Goal: Information Seeking & Learning: Learn about a topic

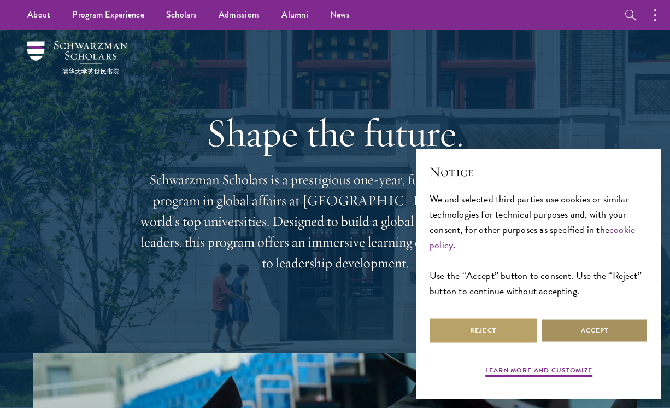
click at [597, 331] on button "Accept" at bounding box center [594, 330] width 107 height 25
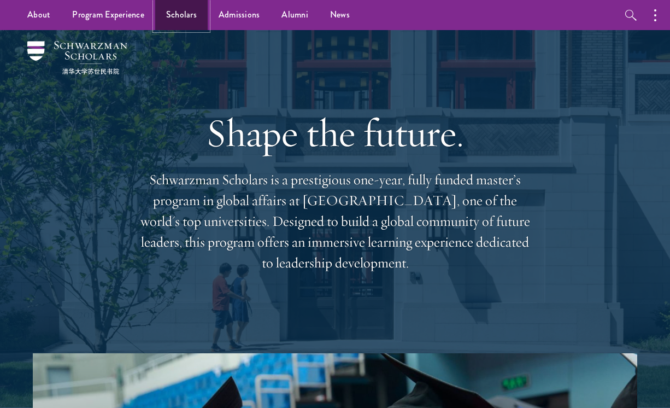
click at [190, 13] on link "Scholars" at bounding box center [181, 15] width 52 height 30
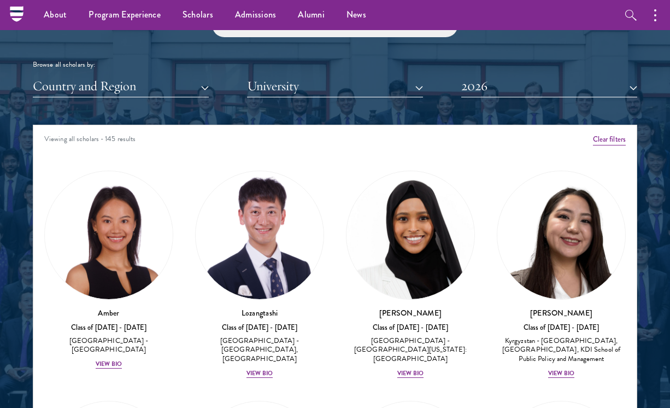
scroll to position [1299, 0]
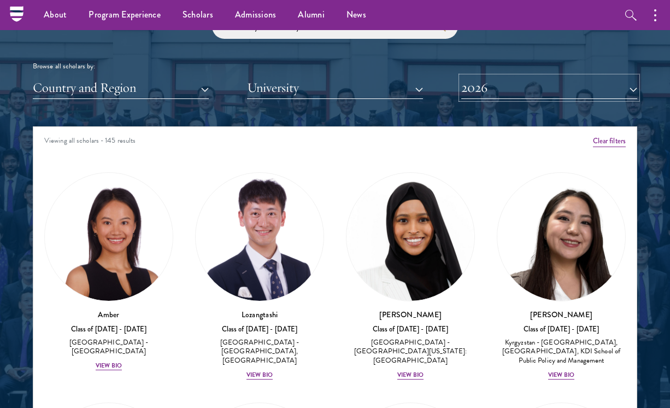
click at [556, 81] on button "2026" at bounding box center [549, 88] width 176 height 22
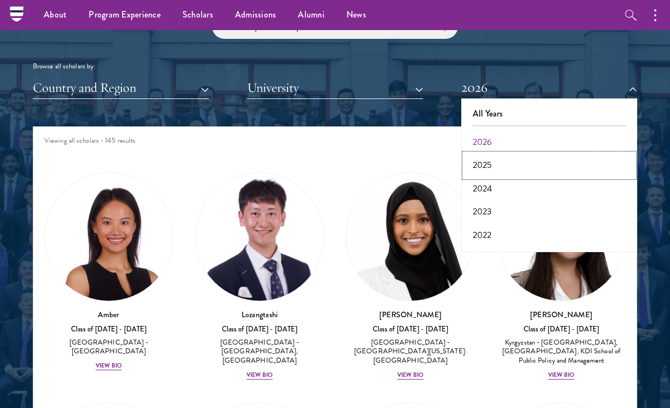
click at [543, 167] on button "2025" at bounding box center [549, 165] width 169 height 23
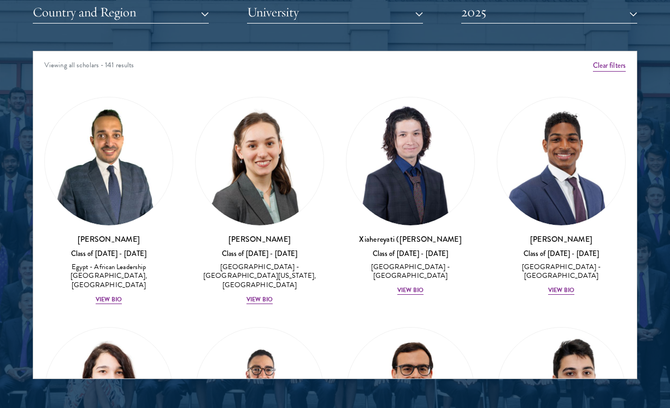
scroll to position [1375, 0]
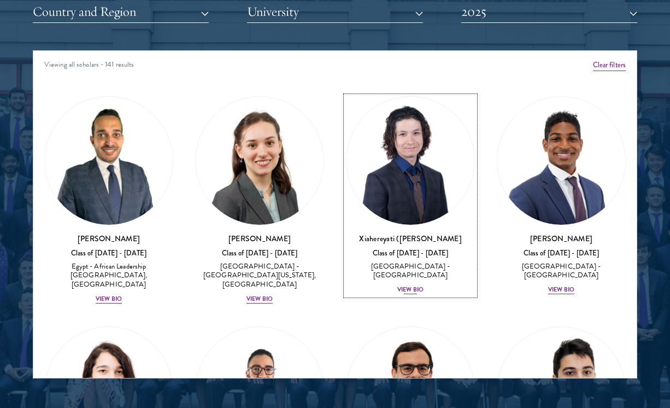
click at [406, 285] on div "View Bio" at bounding box center [410, 289] width 26 height 9
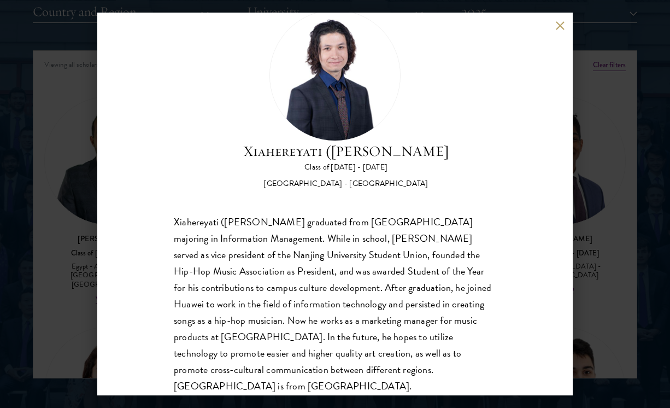
scroll to position [51, 0]
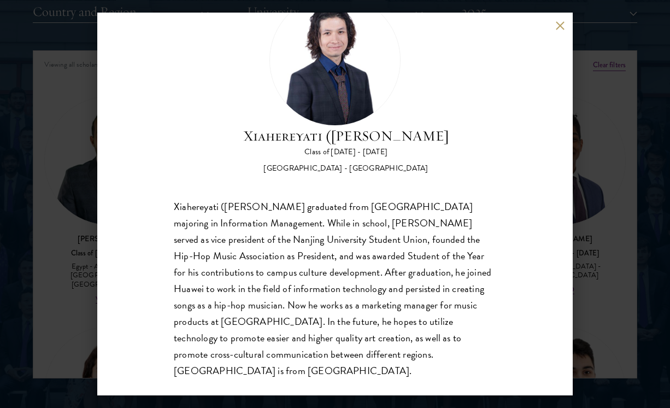
click at [556, 28] on button at bounding box center [559, 25] width 9 height 9
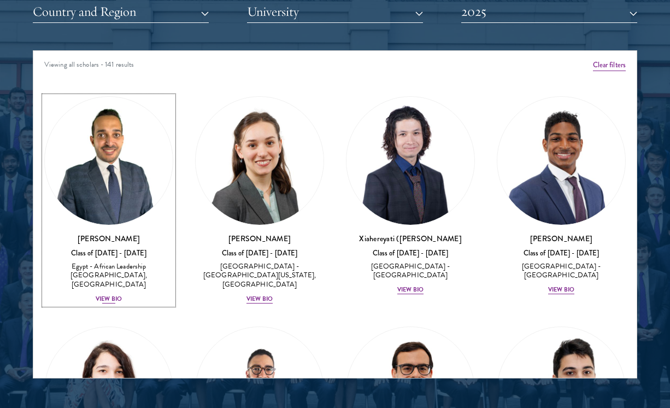
click at [110, 295] on div "View Bio" at bounding box center [109, 299] width 26 height 9
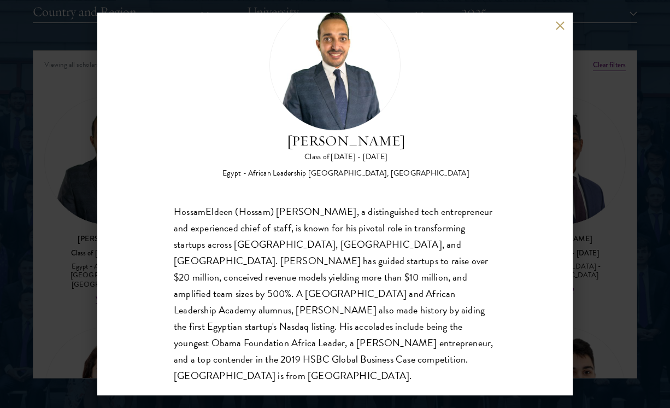
scroll to position [51, 0]
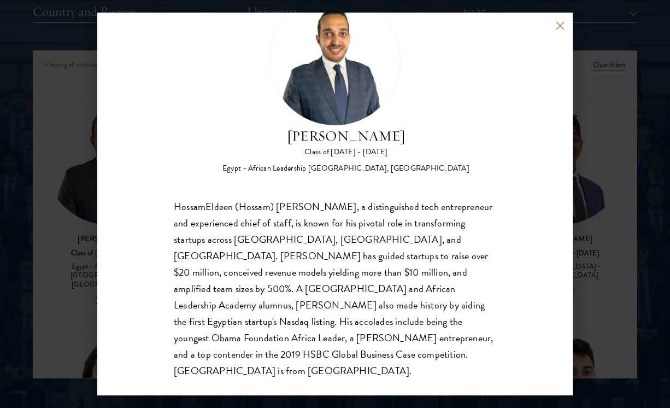
click at [67, 256] on div "HossamEldeen Abdelfatah Class of [DATE] - [DATE] [GEOGRAPHIC_DATA] - African Le…" at bounding box center [335, 204] width 670 height 408
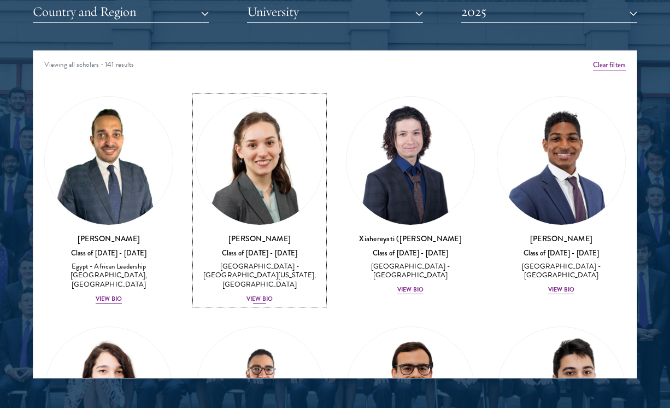
click at [249, 295] on div "View Bio" at bounding box center [260, 299] width 26 height 9
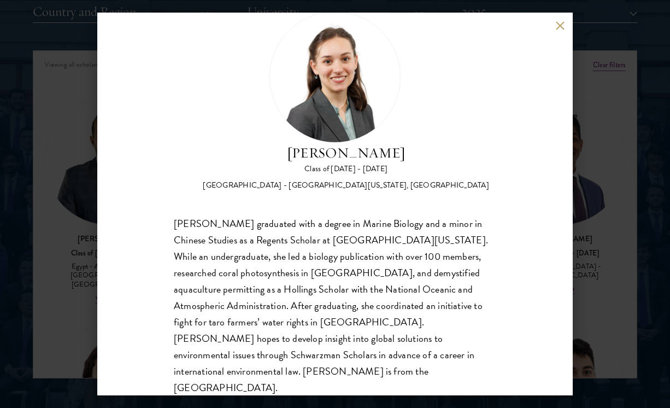
scroll to position [34, 0]
click at [557, 28] on button at bounding box center [559, 25] width 9 height 9
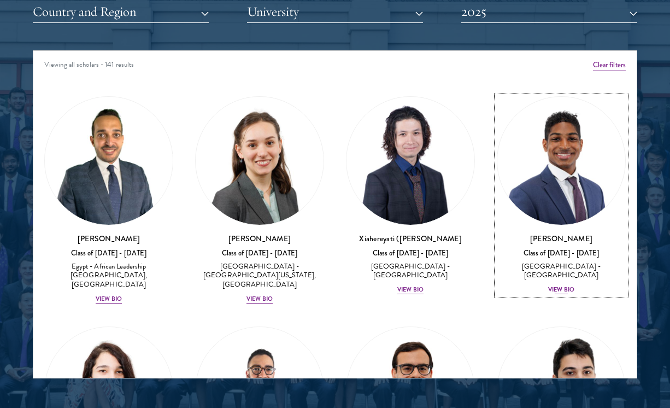
click at [550, 289] on div "View Bio" at bounding box center [561, 289] width 26 height 9
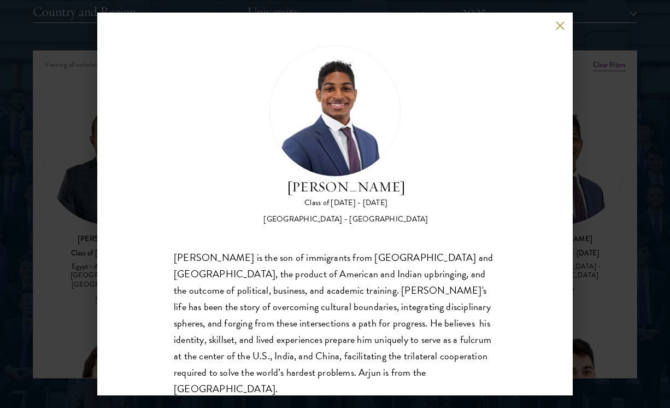
scroll to position [18, 0]
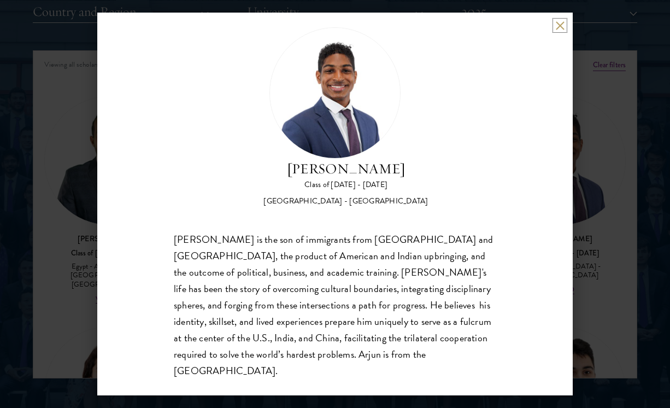
click at [556, 26] on button at bounding box center [559, 25] width 9 height 9
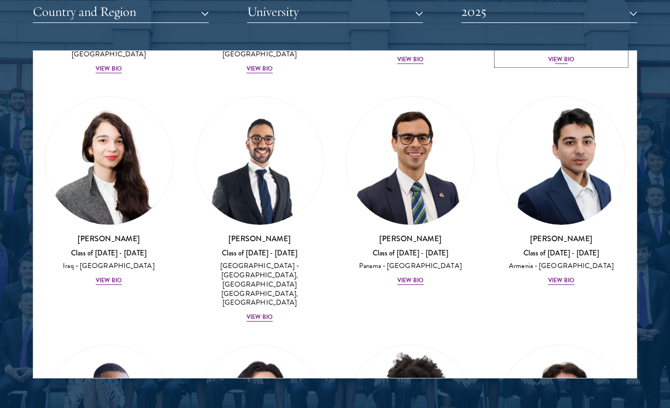
scroll to position [228, 0]
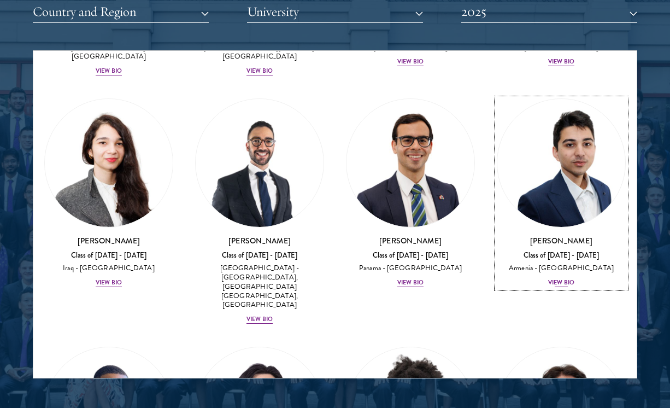
click at [572, 278] on div "View Bio" at bounding box center [561, 282] width 26 height 9
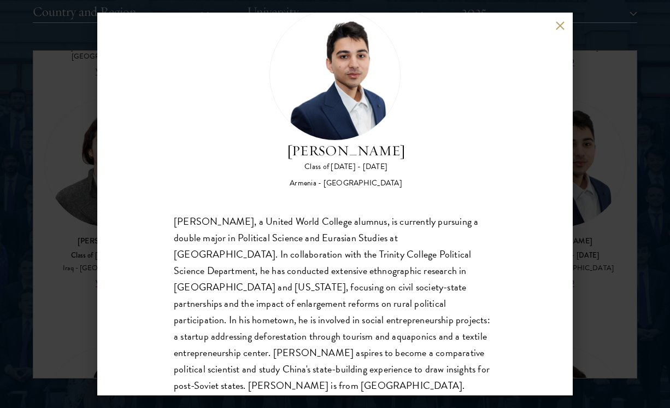
scroll to position [43, 0]
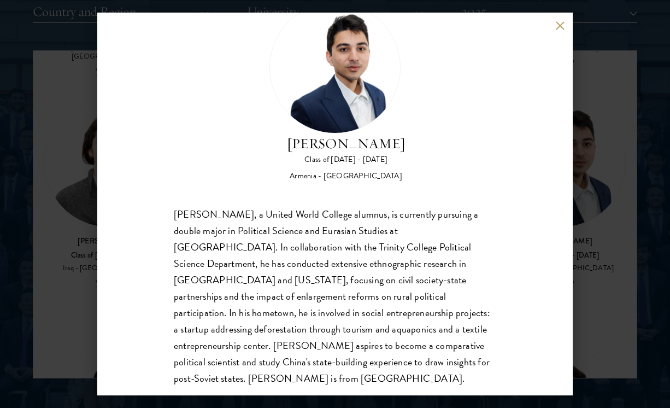
click at [559, 28] on button at bounding box center [559, 25] width 9 height 9
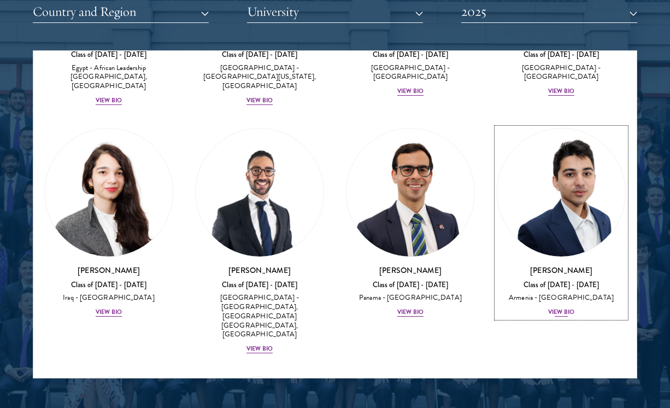
scroll to position [232, 0]
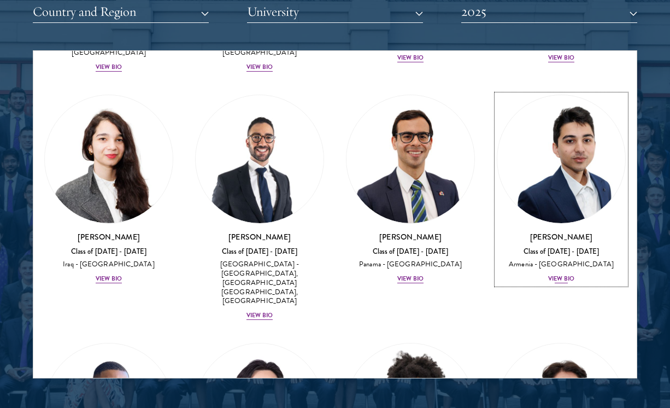
click at [557, 274] on div "View Bio" at bounding box center [561, 278] width 26 height 9
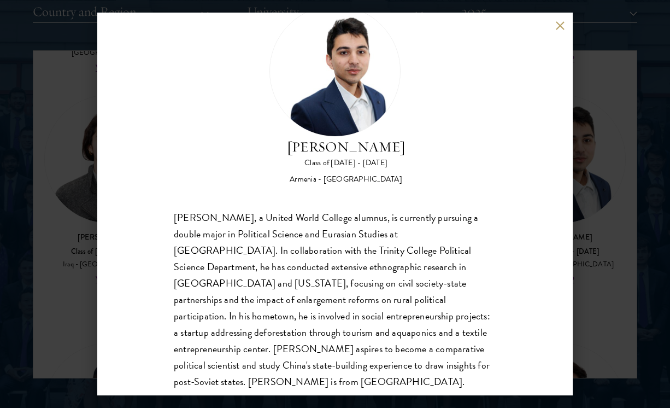
scroll to position [51, 0]
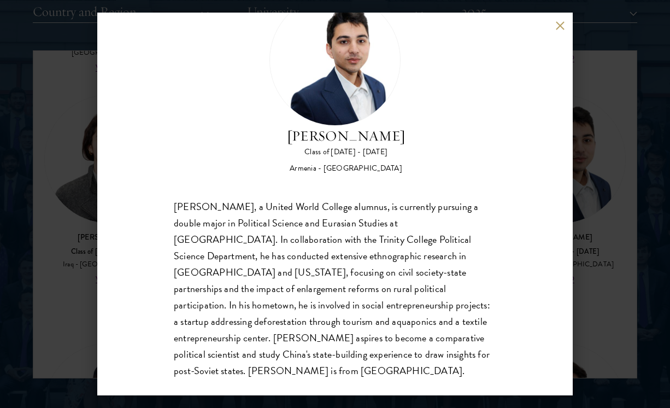
click at [552, 27] on div "[PERSON_NAME] Class of [DATE] - [DATE] [GEOGRAPHIC_DATA] - [GEOGRAPHIC_DATA] [P…" at bounding box center [335, 204] width 476 height 383
click at [561, 22] on button at bounding box center [559, 25] width 9 height 9
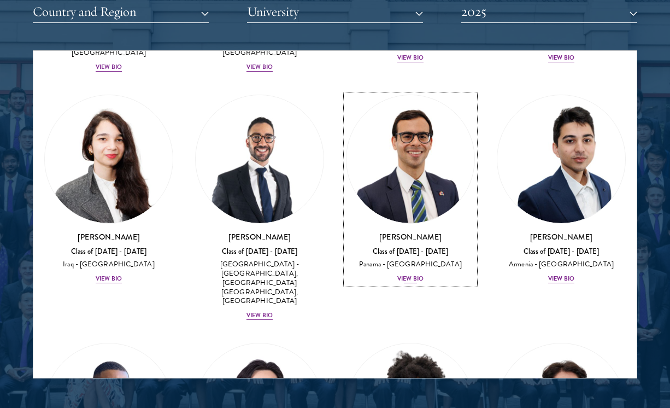
click at [400, 274] on div "View Bio" at bounding box center [410, 278] width 26 height 9
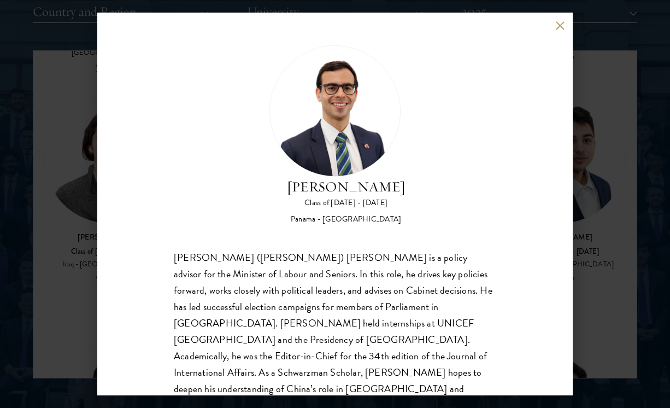
scroll to position [34, 0]
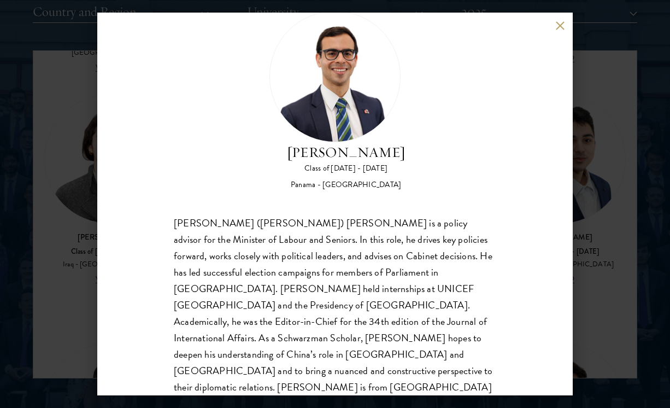
click at [556, 26] on button at bounding box center [559, 25] width 9 height 9
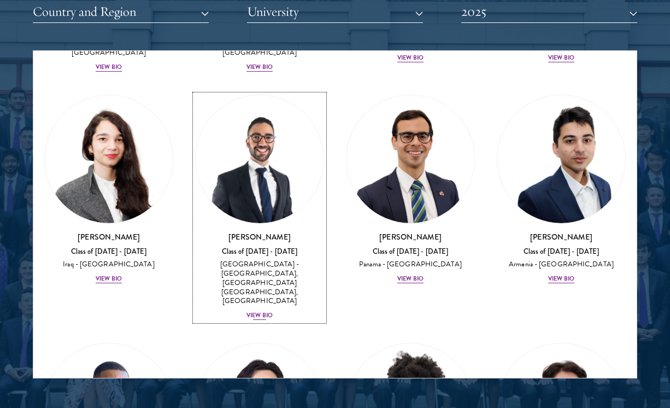
click at [259, 272] on div "[PERSON_NAME] Class of [DATE] - [DATE] [GEOGRAPHIC_DATA] - [GEOGRAPHIC_DATA], […" at bounding box center [259, 276] width 129 height 90
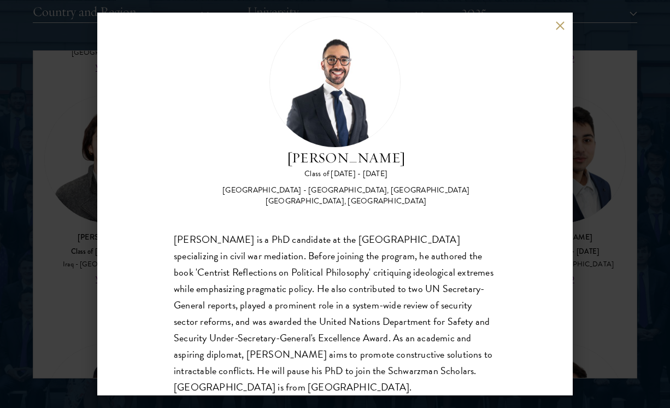
scroll to position [34, 0]
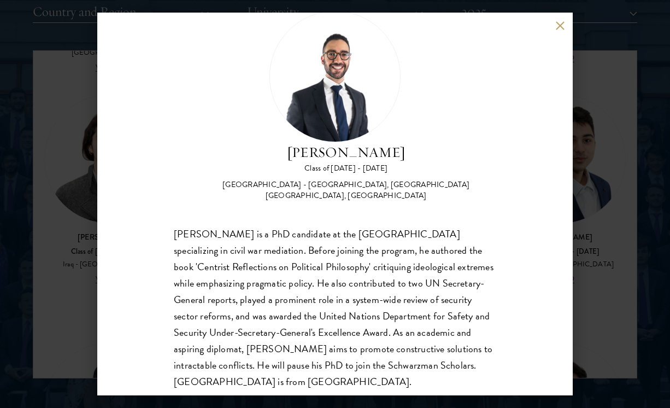
click at [562, 21] on button at bounding box center [559, 25] width 9 height 9
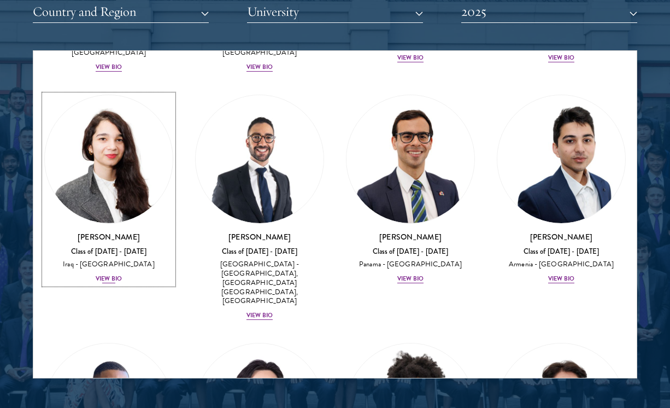
click at [99, 274] on div "View Bio" at bounding box center [109, 278] width 26 height 9
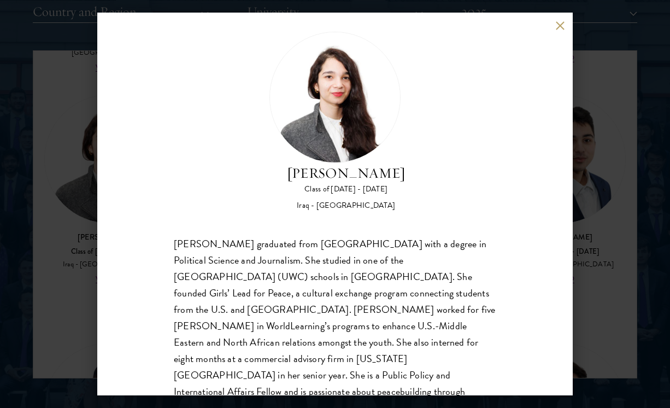
scroll to position [34, 0]
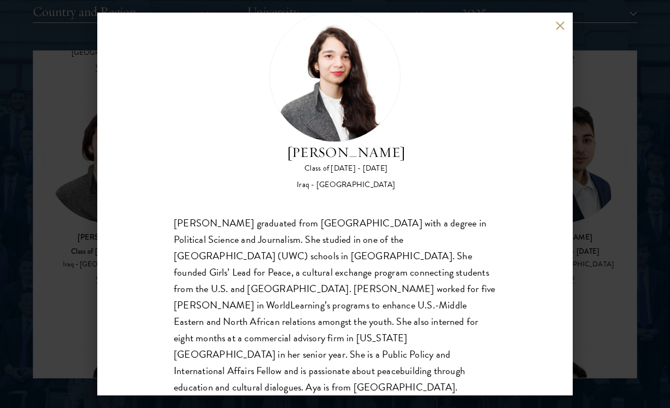
click at [556, 23] on button at bounding box center [559, 25] width 9 height 9
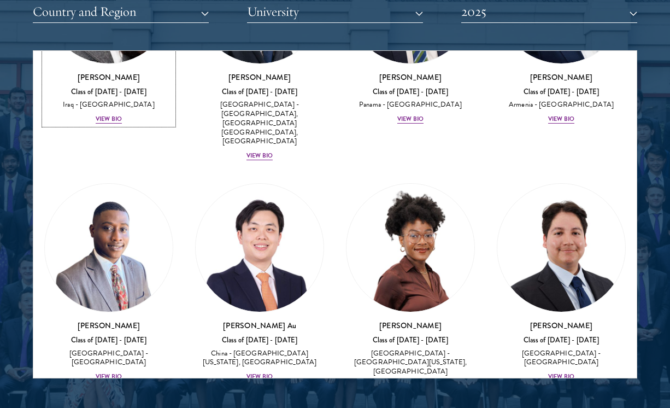
scroll to position [431, 0]
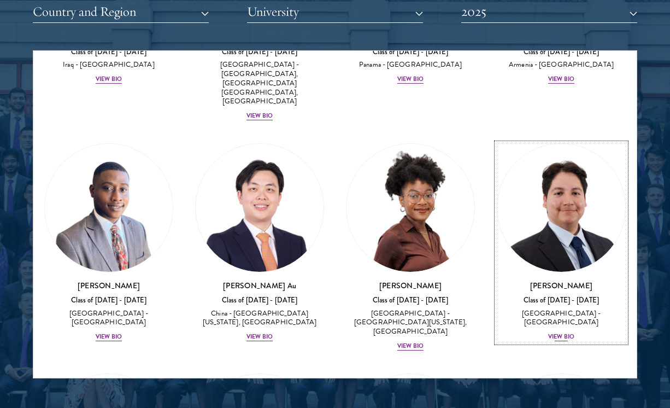
click at [562, 332] on div "View Bio" at bounding box center [561, 336] width 26 height 9
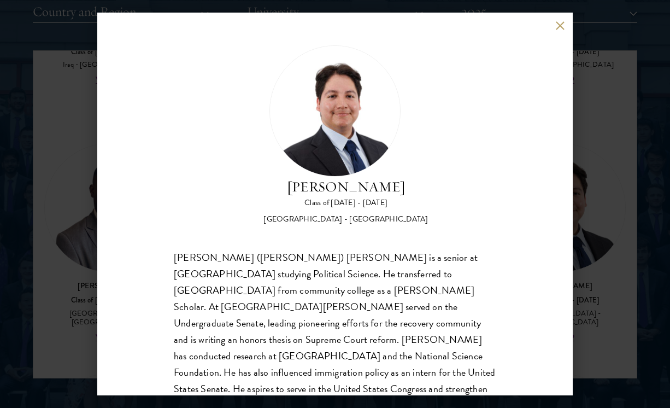
scroll to position [34, 0]
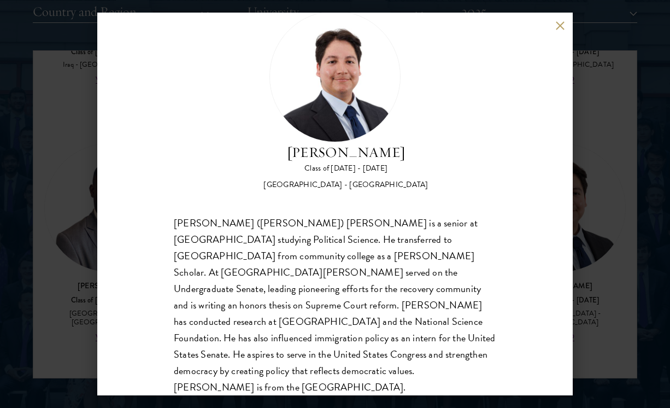
click at [555, 24] on button at bounding box center [559, 25] width 9 height 9
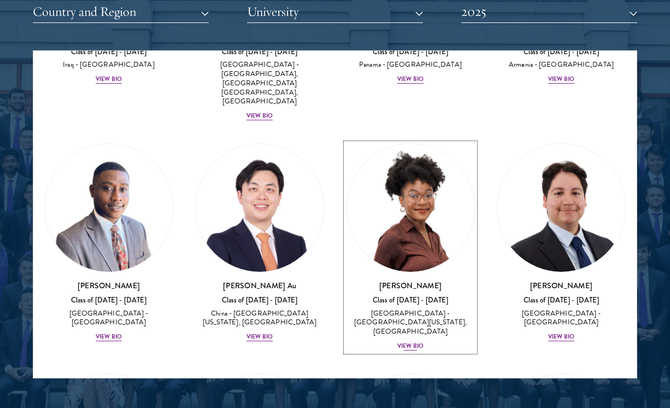
click at [407, 342] on div "View Bio" at bounding box center [410, 346] width 26 height 9
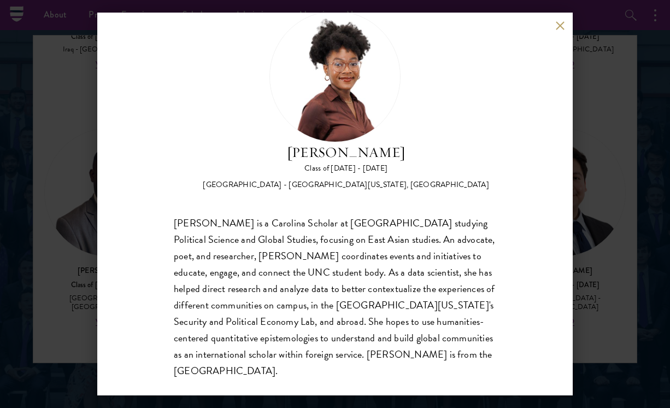
scroll to position [1382, 0]
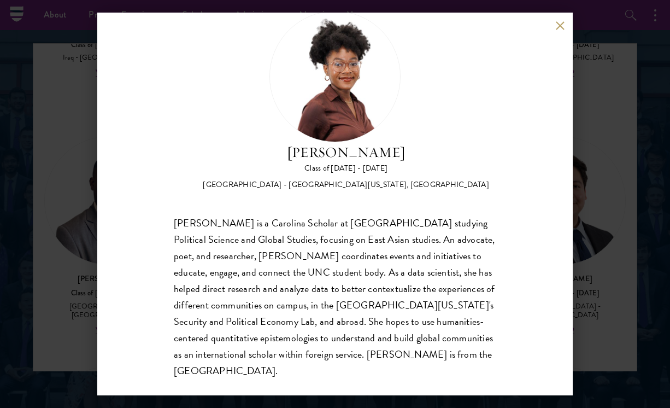
click at [553, 26] on div "[PERSON_NAME] Class of [DATE] - [DATE] [GEOGRAPHIC_DATA] - [GEOGRAPHIC_DATA][US…" at bounding box center [335, 204] width 476 height 383
click at [560, 26] on button at bounding box center [559, 25] width 9 height 9
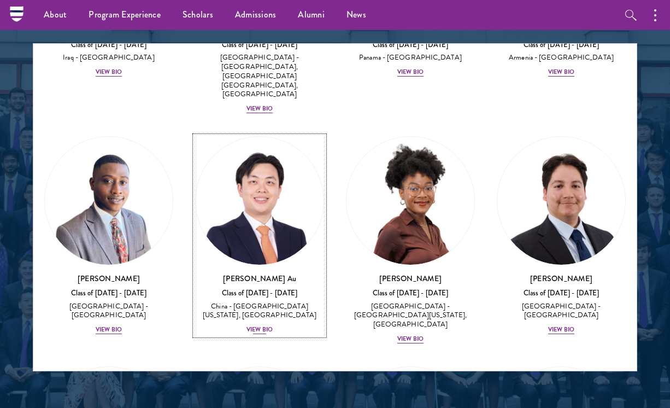
click at [249, 325] on div "View Bio" at bounding box center [260, 329] width 26 height 9
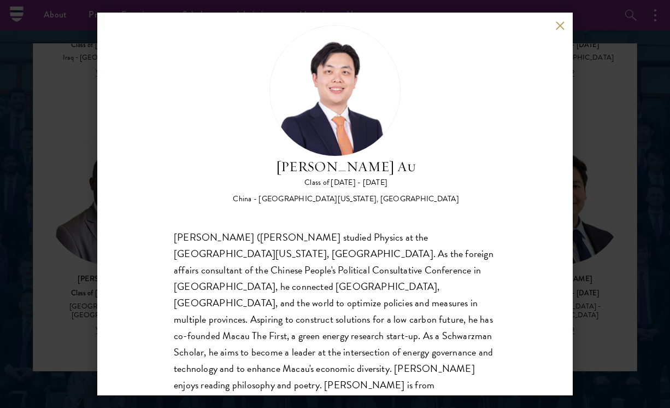
scroll to position [21, 0]
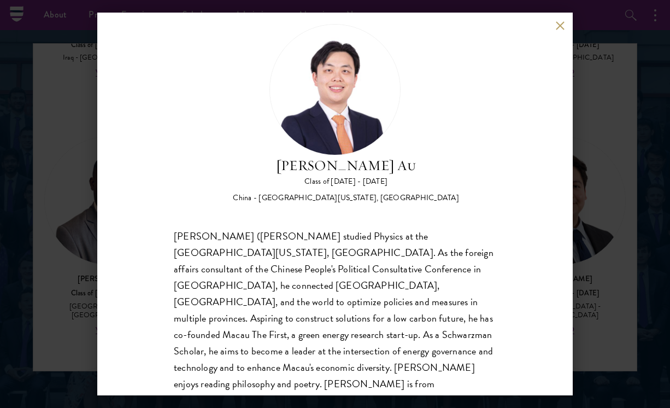
click at [558, 25] on button at bounding box center [559, 25] width 9 height 9
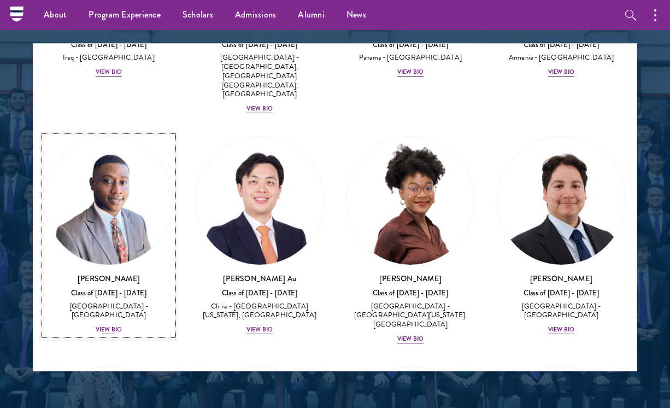
click at [103, 325] on div "View Bio" at bounding box center [109, 329] width 26 height 9
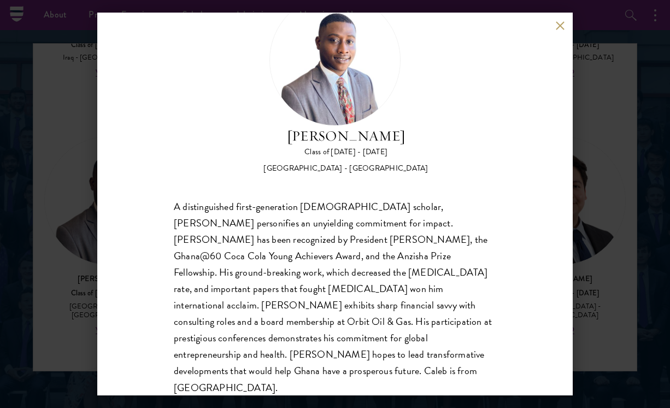
scroll to position [50, 0]
click at [554, 26] on div "[PERSON_NAME] Class of [DATE] - [DATE] [GEOGRAPHIC_DATA] - [GEOGRAPHIC_DATA] A …" at bounding box center [335, 204] width 476 height 383
click at [559, 25] on button at bounding box center [559, 25] width 9 height 9
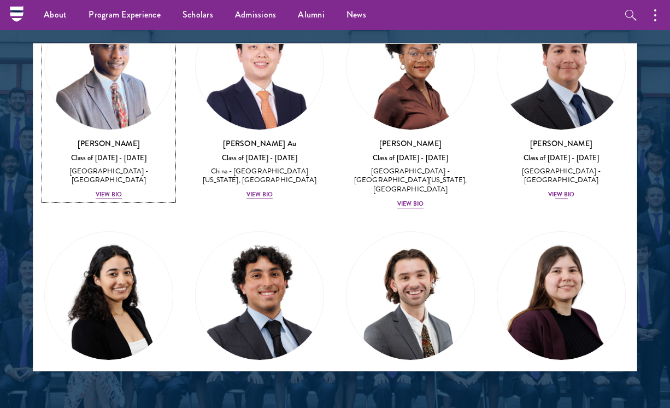
scroll to position [663, 0]
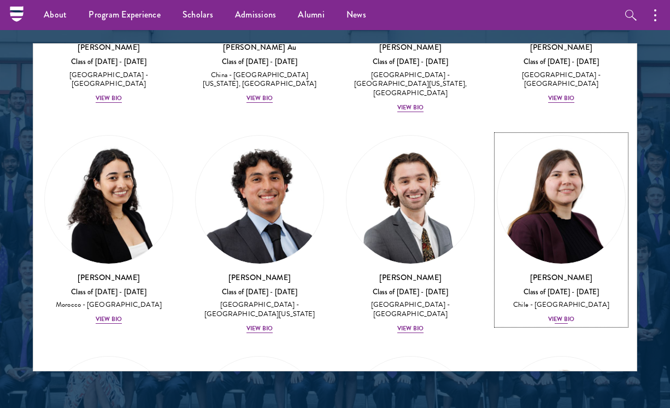
click at [558, 315] on div "View Bio" at bounding box center [561, 319] width 26 height 9
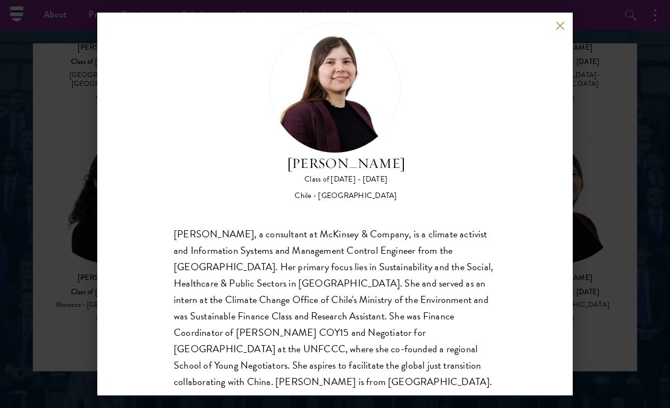
scroll to position [32, 0]
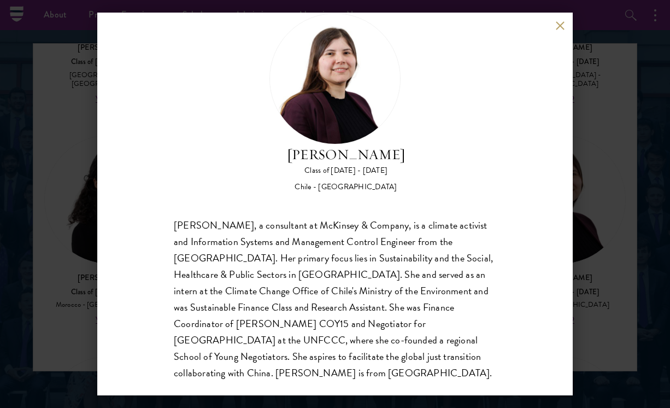
click at [562, 24] on button at bounding box center [559, 25] width 9 height 9
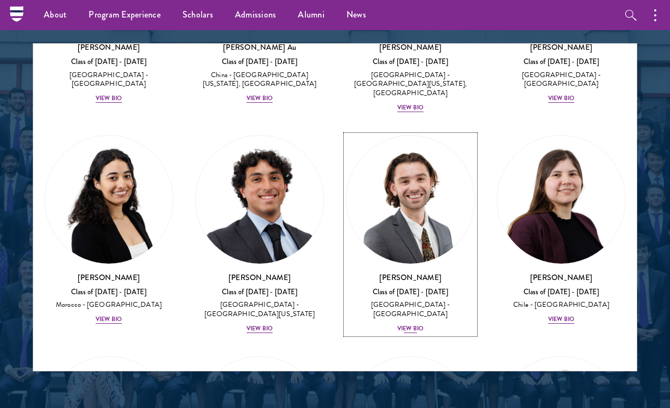
click at [418, 324] on div "View Bio" at bounding box center [410, 328] width 26 height 9
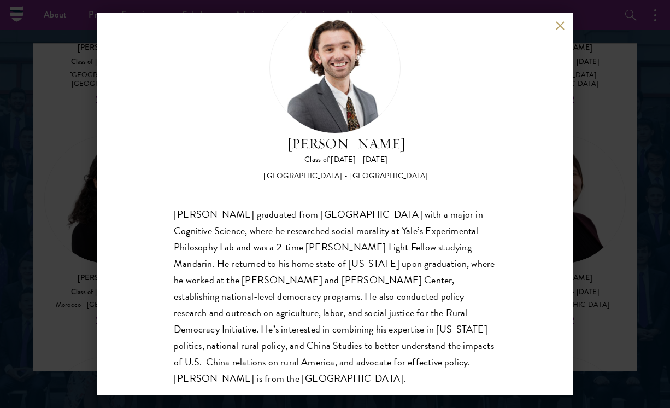
scroll to position [51, 0]
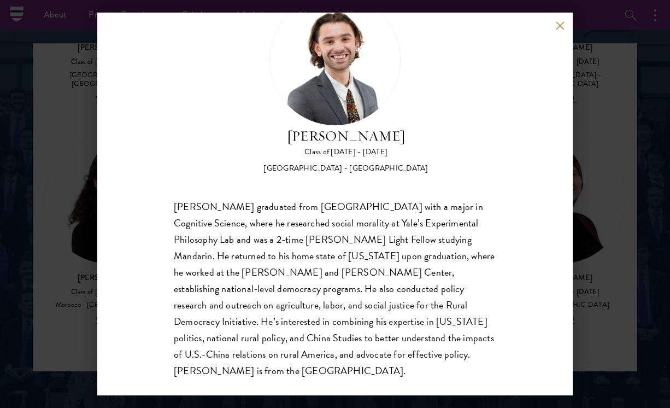
click at [555, 27] on button at bounding box center [559, 25] width 9 height 9
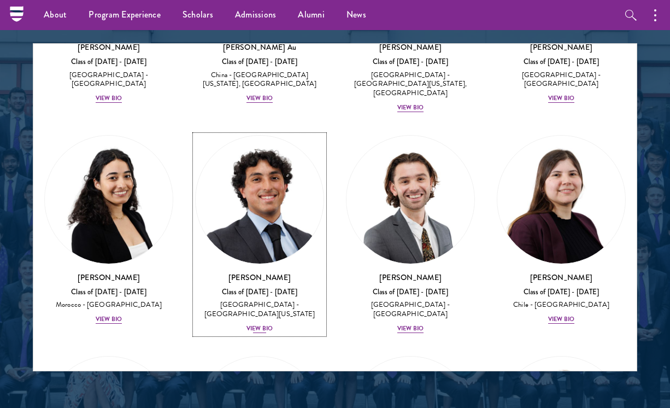
click at [257, 324] on div "View Bio" at bounding box center [260, 328] width 26 height 9
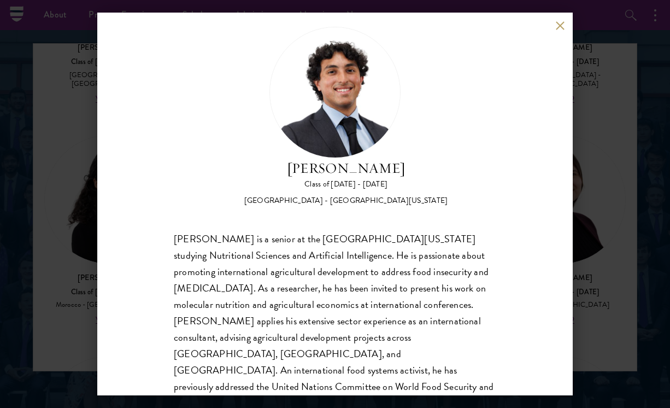
scroll to position [27, 0]
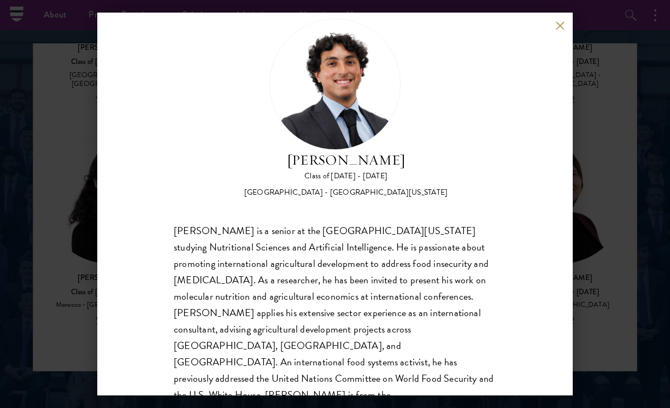
click at [556, 26] on button at bounding box center [559, 25] width 9 height 9
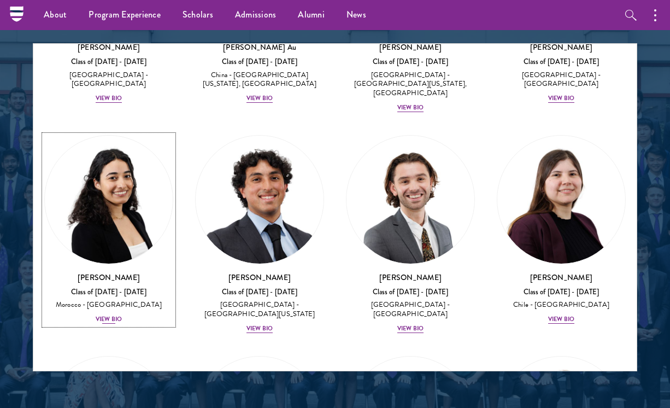
click at [106, 315] on div "View Bio" at bounding box center [109, 319] width 26 height 9
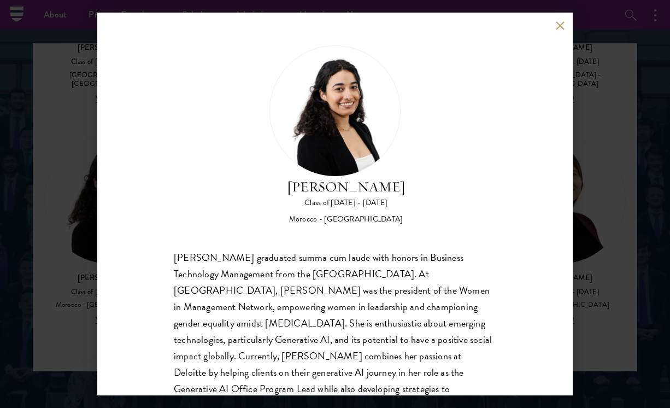
scroll to position [34, 0]
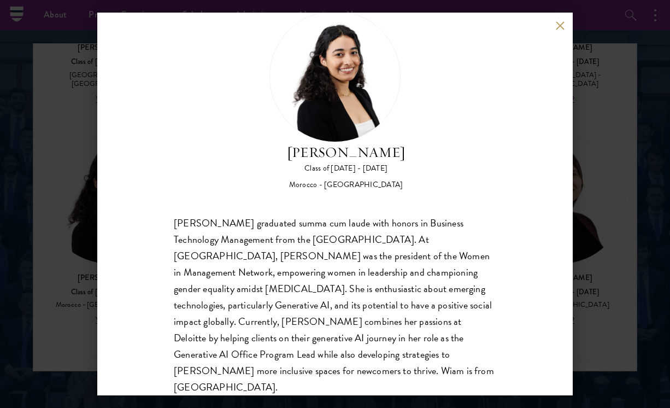
click at [561, 26] on button at bounding box center [559, 25] width 9 height 9
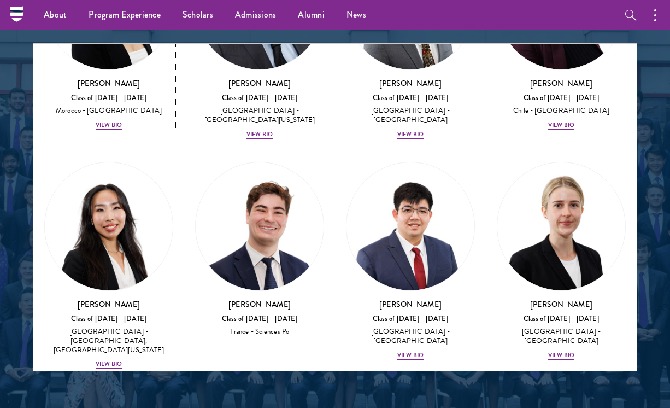
scroll to position [858, 0]
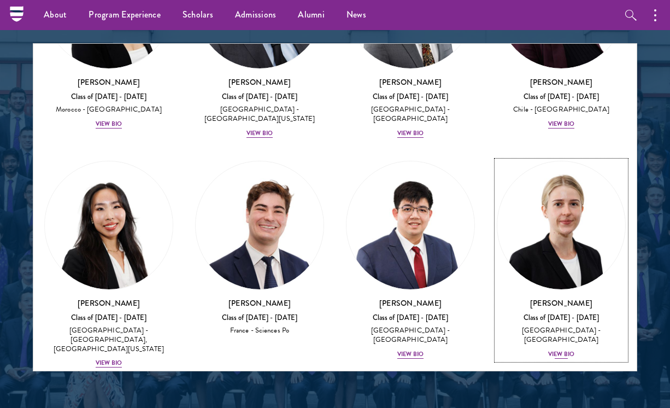
click at [564, 350] on div "View Bio" at bounding box center [561, 354] width 26 height 9
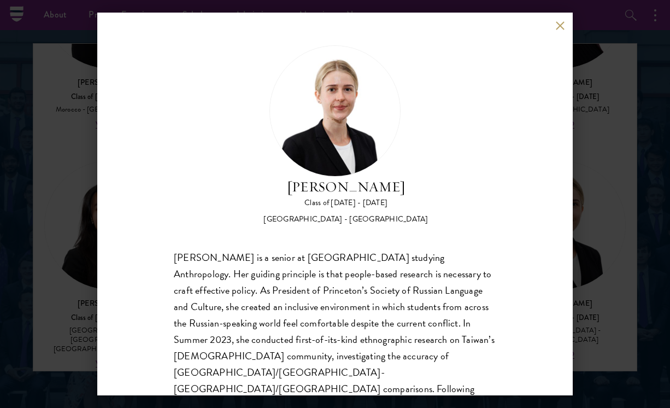
scroll to position [51, 0]
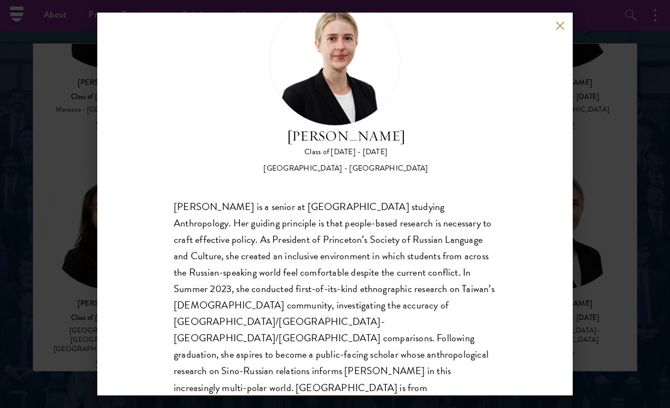
click at [563, 28] on button at bounding box center [559, 25] width 9 height 9
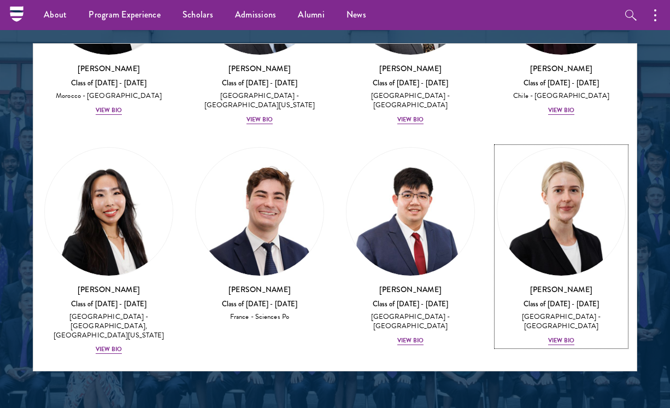
scroll to position [876, 0]
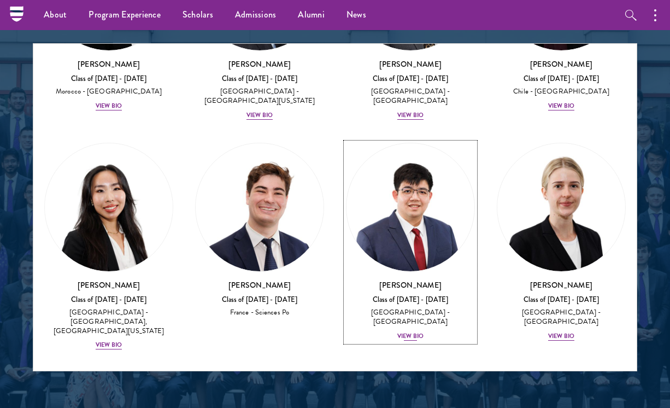
click at [413, 332] on div "View Bio" at bounding box center [410, 336] width 26 height 9
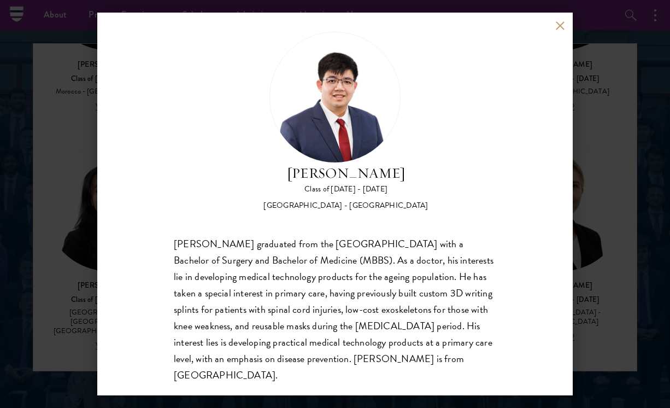
scroll to position [16, 0]
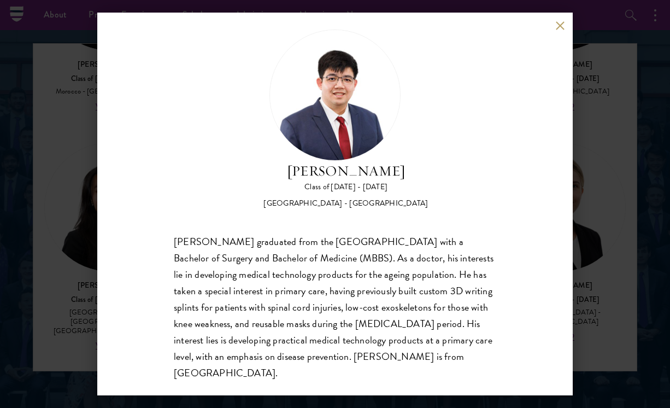
click at [557, 26] on button at bounding box center [559, 25] width 9 height 9
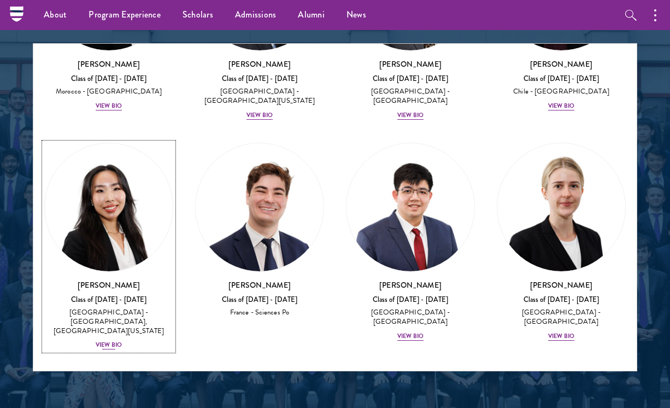
click at [115, 341] on div "View Bio" at bounding box center [109, 345] width 26 height 9
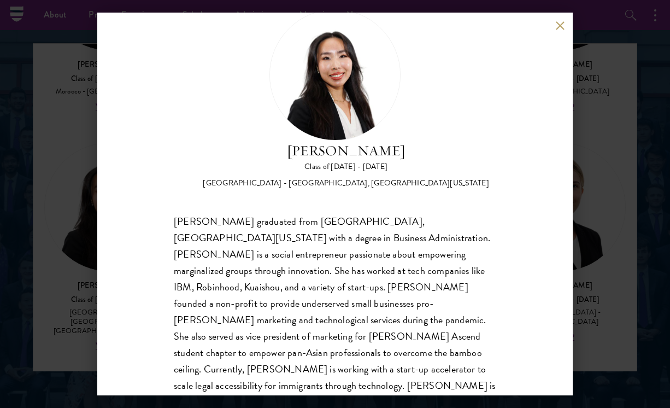
scroll to position [51, 0]
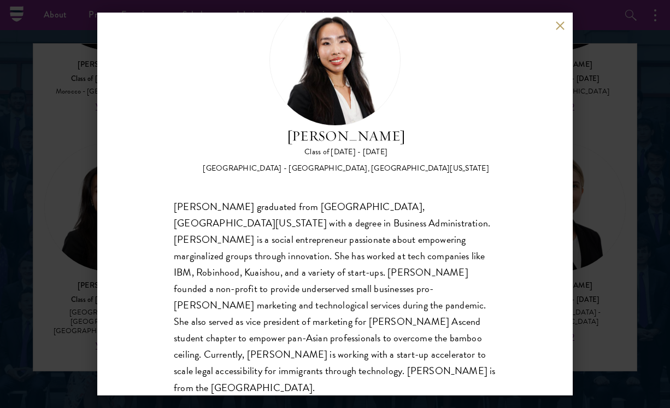
click at [563, 27] on button at bounding box center [559, 25] width 9 height 9
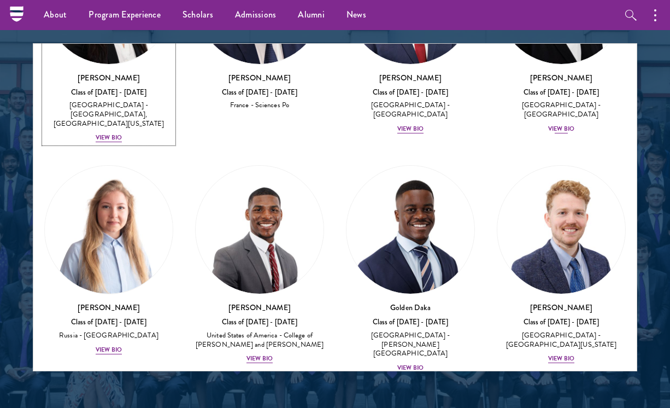
scroll to position [1138, 0]
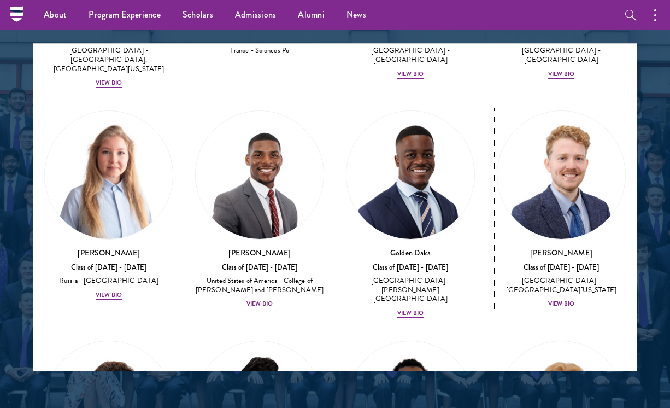
click at [561, 300] on div "View Bio" at bounding box center [561, 304] width 26 height 9
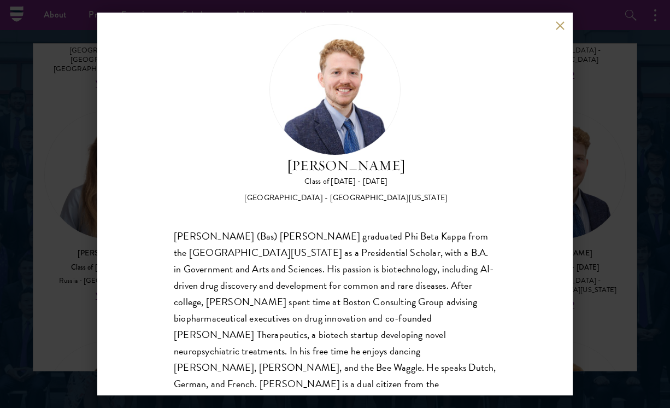
scroll to position [20, 0]
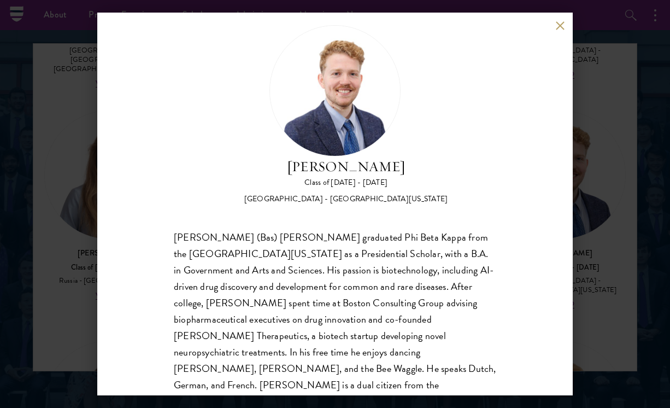
click at [558, 27] on button at bounding box center [559, 25] width 9 height 9
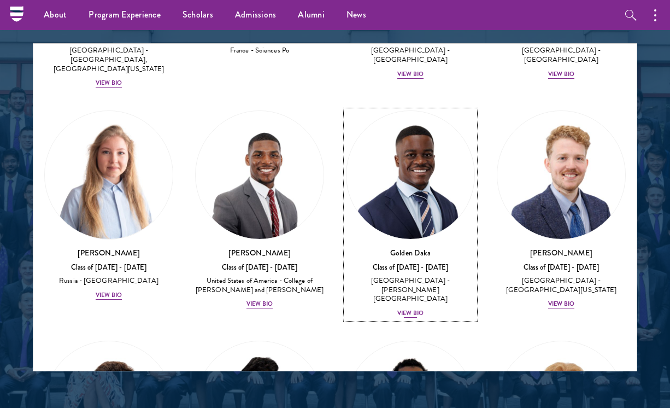
click at [415, 309] on div "View Bio" at bounding box center [410, 313] width 26 height 9
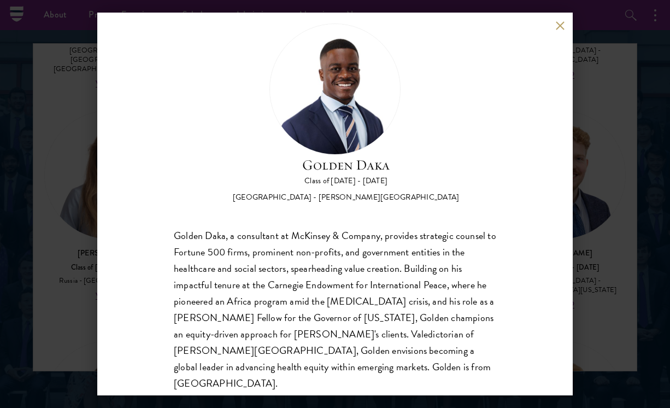
scroll to position [34, 0]
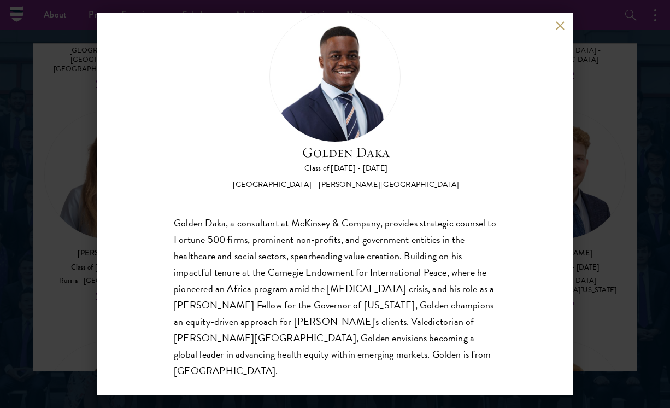
click at [559, 24] on button at bounding box center [559, 25] width 9 height 9
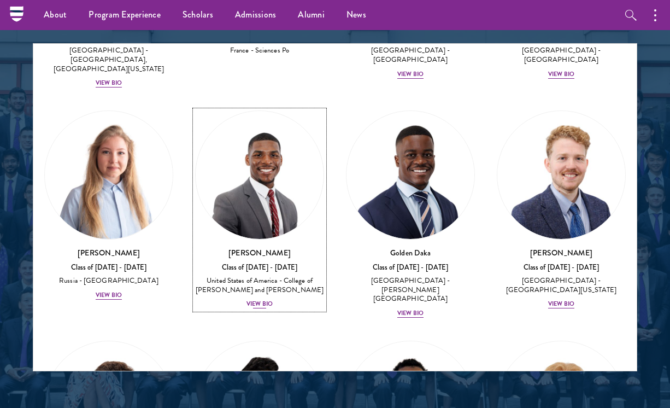
click at [259, 300] on div "View Bio" at bounding box center [260, 304] width 26 height 9
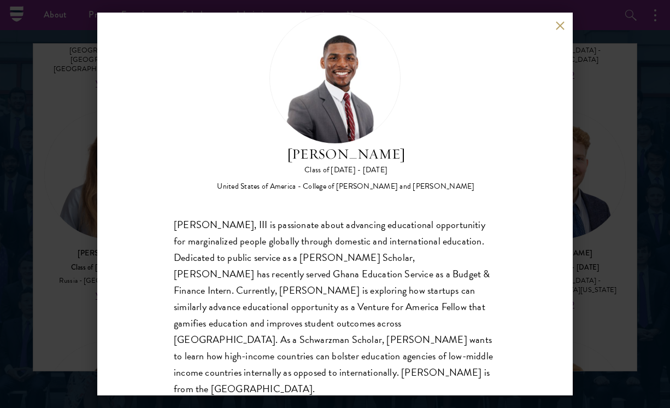
scroll to position [25, 0]
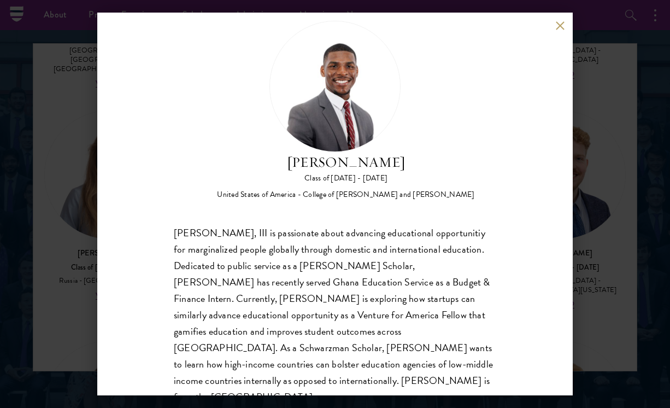
click at [559, 23] on button at bounding box center [559, 25] width 9 height 9
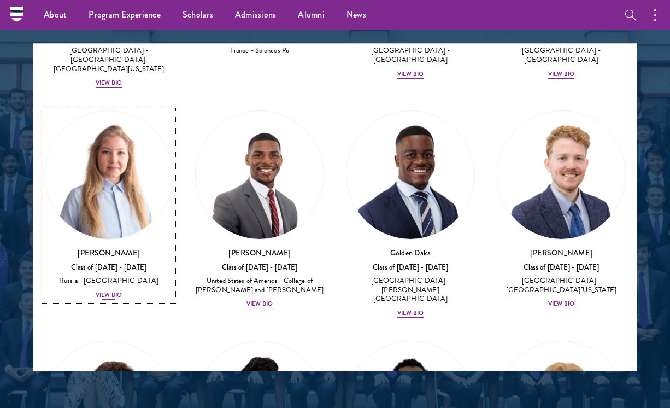
click at [104, 291] on div "View Bio" at bounding box center [109, 295] width 26 height 9
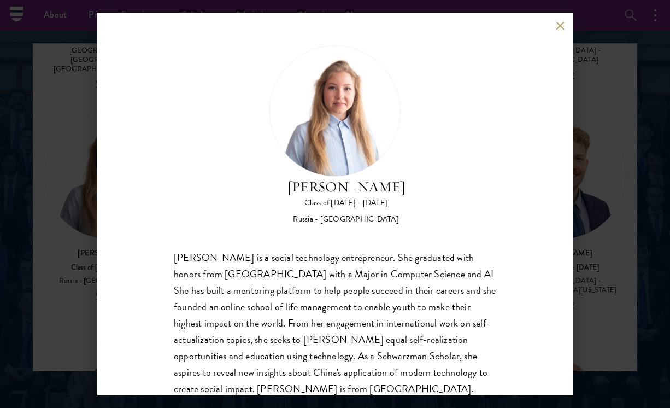
scroll to position [26, 0]
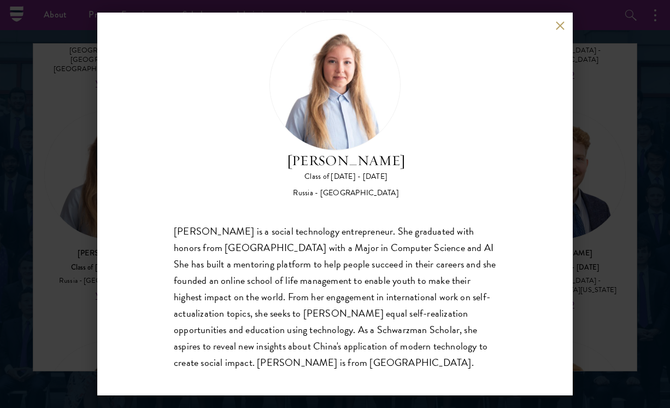
click at [558, 28] on button at bounding box center [559, 25] width 9 height 9
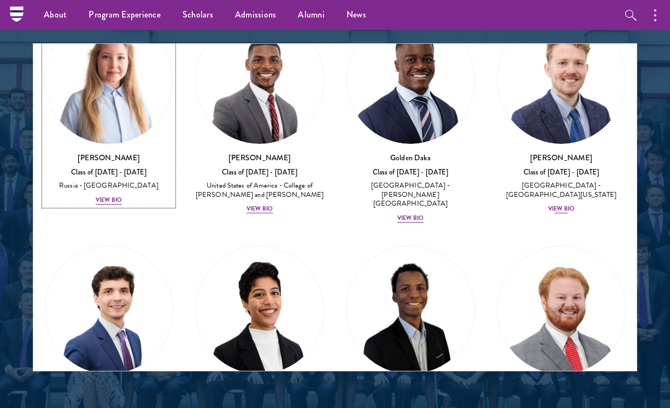
scroll to position [1359, 0]
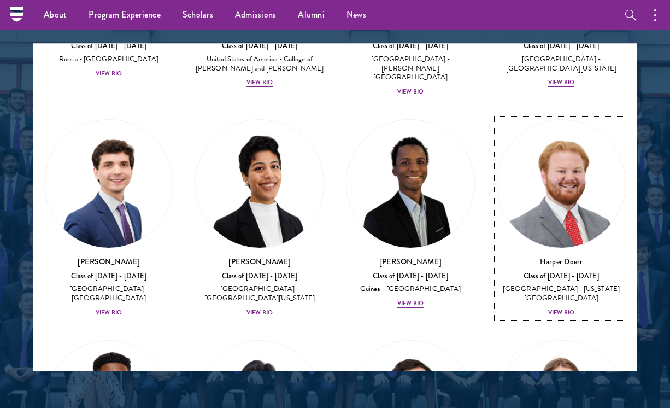
click at [557, 308] on div "View Bio" at bounding box center [561, 312] width 26 height 9
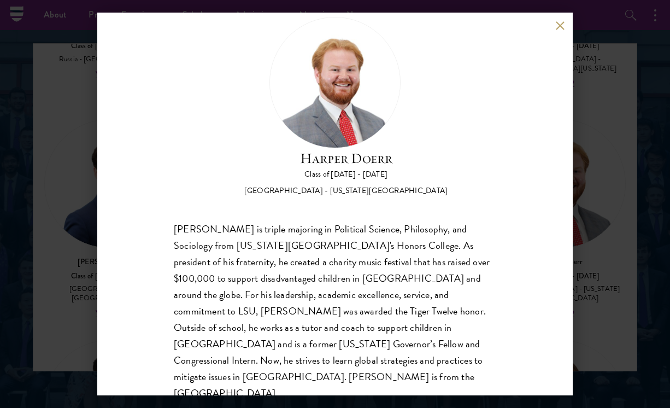
scroll to position [27, 0]
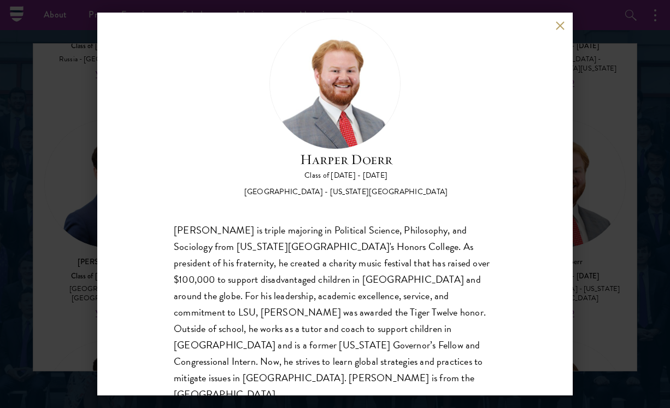
click at [558, 30] on button at bounding box center [559, 25] width 9 height 9
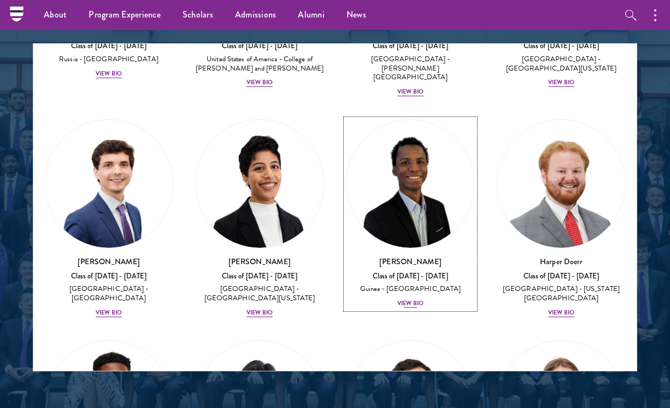
click at [412, 299] on div "View Bio" at bounding box center [410, 303] width 26 height 9
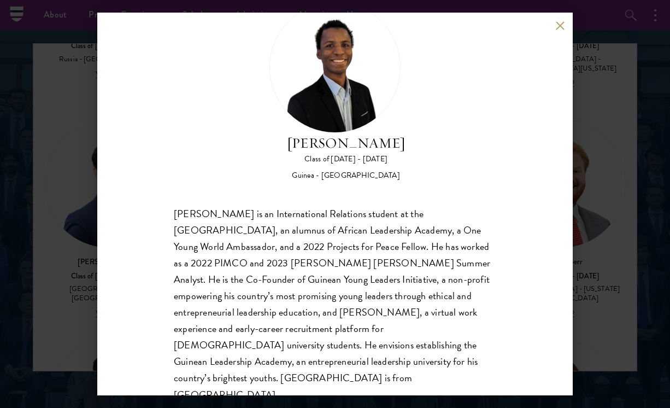
scroll to position [51, 0]
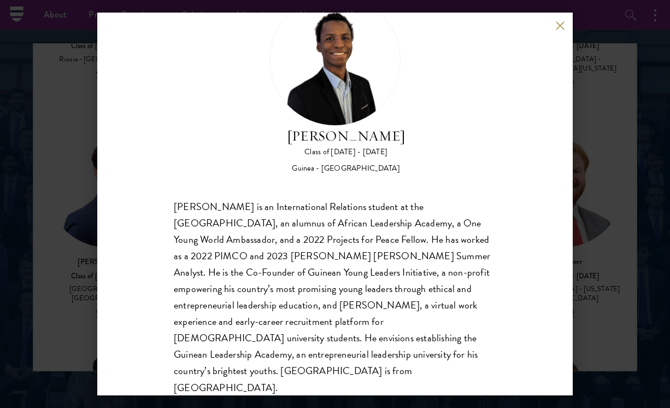
click at [560, 24] on button at bounding box center [559, 25] width 9 height 9
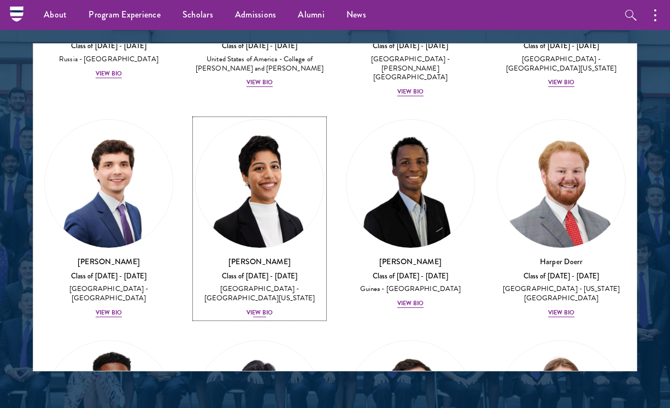
click at [269, 308] on div "View Bio" at bounding box center [260, 312] width 26 height 9
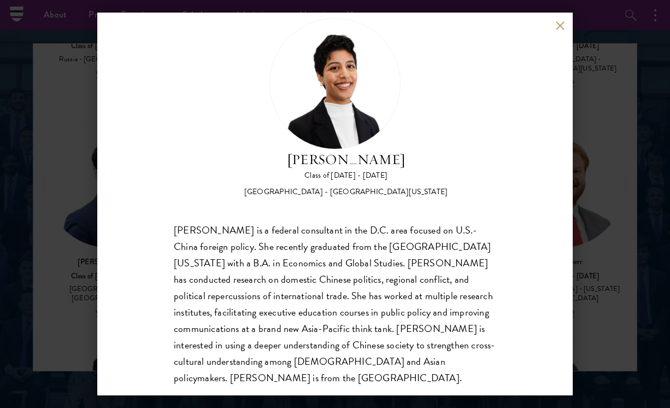
scroll to position [34, 0]
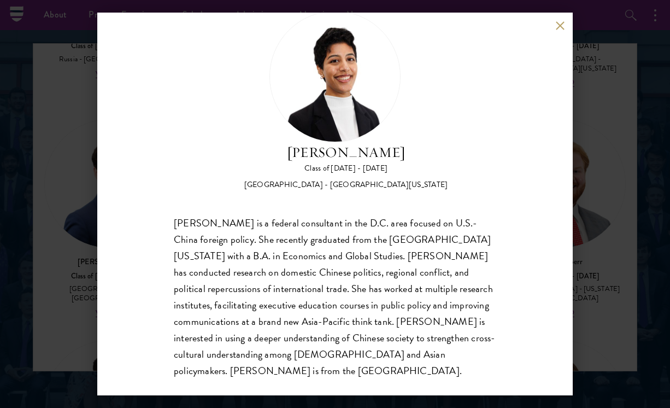
click at [560, 31] on div "[PERSON_NAME] Class of [DATE] - [DATE] [GEOGRAPHIC_DATA] - [GEOGRAPHIC_DATA][US…" at bounding box center [335, 204] width 476 height 383
click at [558, 26] on button at bounding box center [559, 25] width 9 height 9
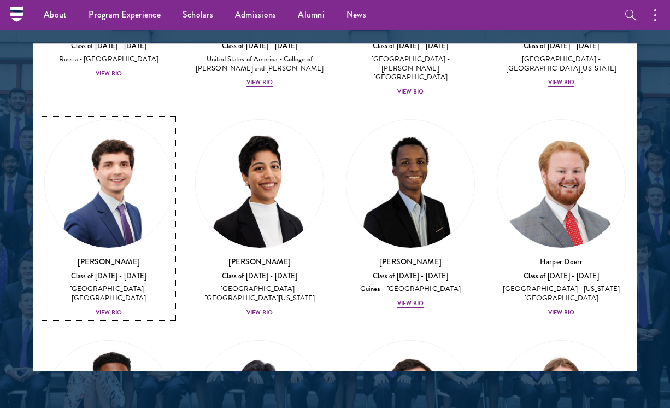
click at [108, 308] on div "View Bio" at bounding box center [109, 312] width 26 height 9
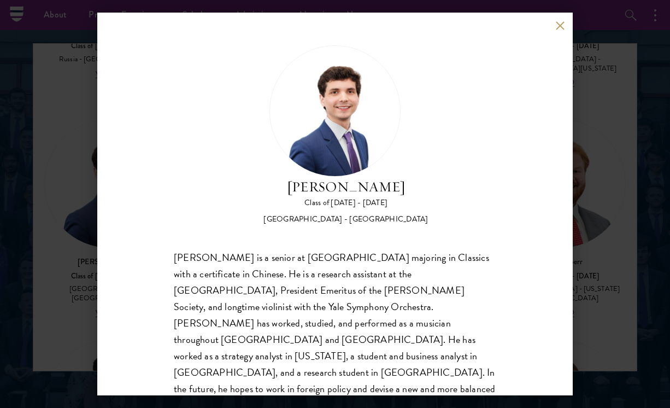
scroll to position [18, 0]
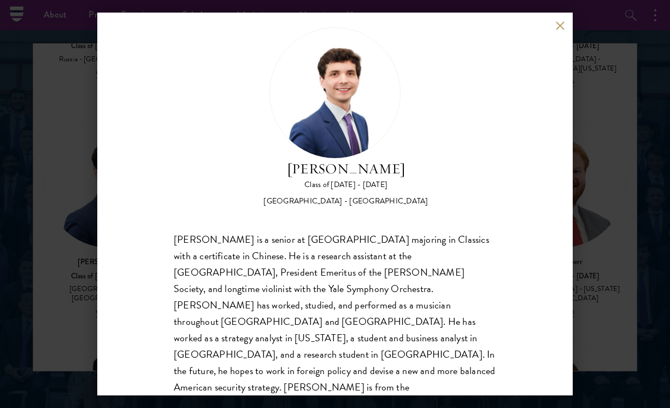
click at [559, 24] on button at bounding box center [559, 25] width 9 height 9
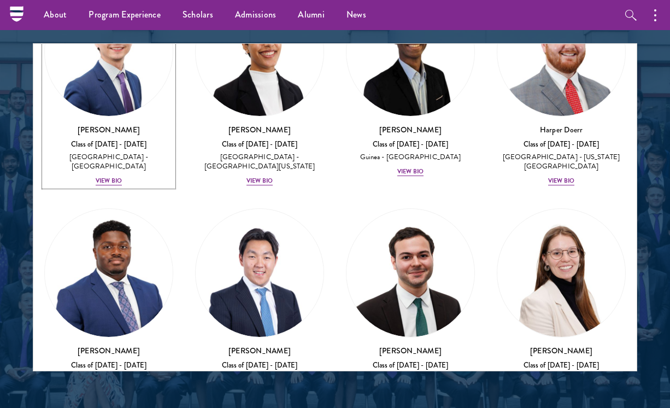
scroll to position [1562, 0]
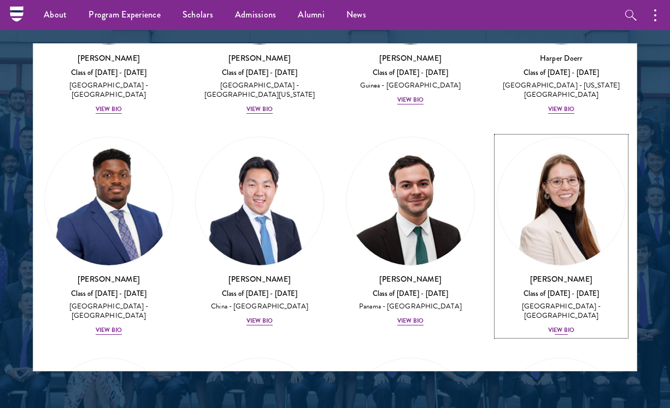
click at [560, 326] on div "View Bio" at bounding box center [561, 330] width 26 height 9
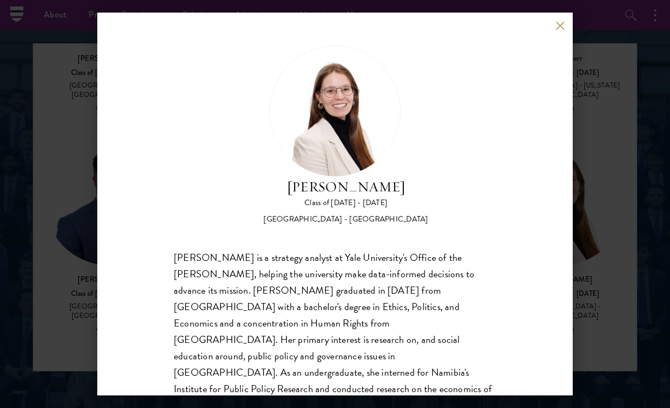
scroll to position [18, 0]
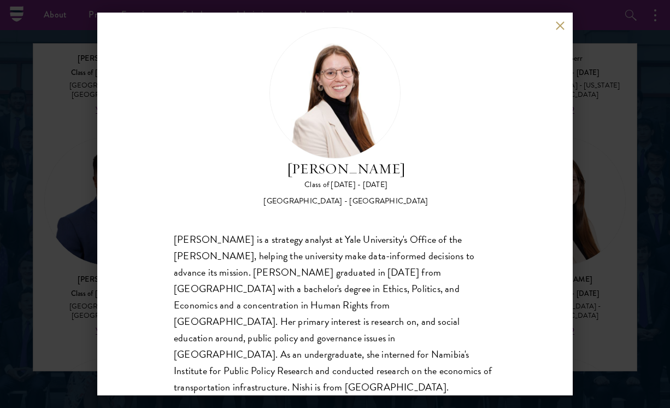
click at [563, 26] on button at bounding box center [559, 25] width 9 height 9
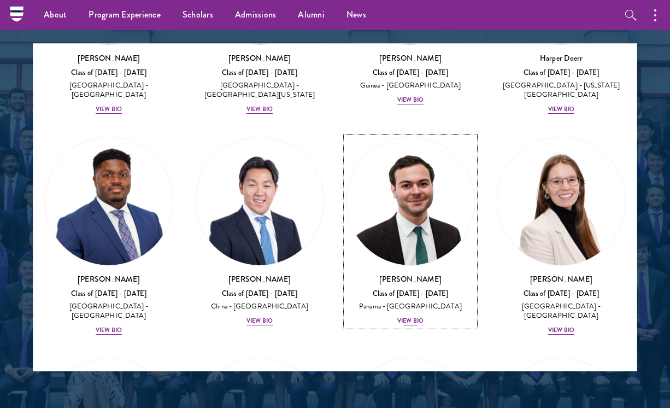
click at [407, 317] on div "View Bio" at bounding box center [410, 321] width 26 height 9
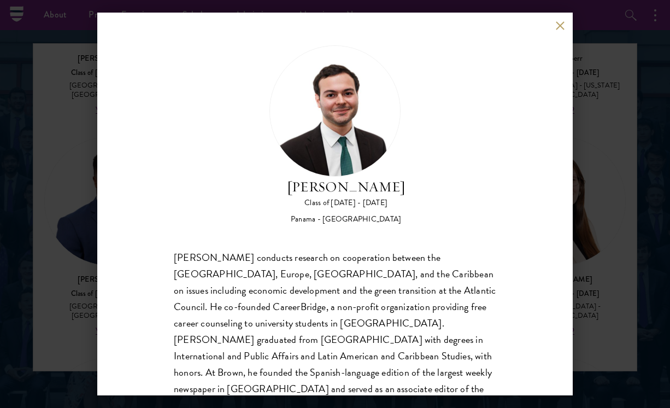
scroll to position [34, 0]
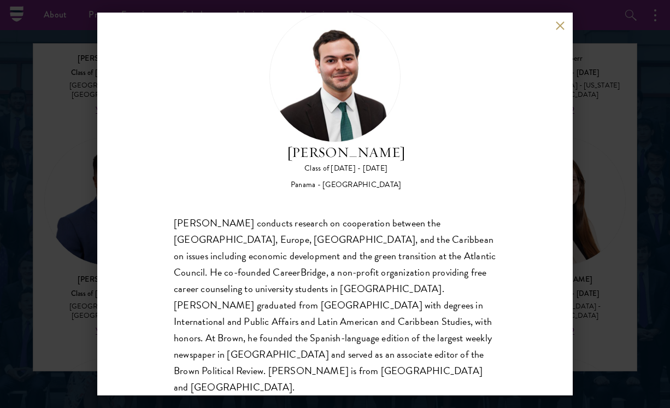
click at [559, 22] on button at bounding box center [559, 25] width 9 height 9
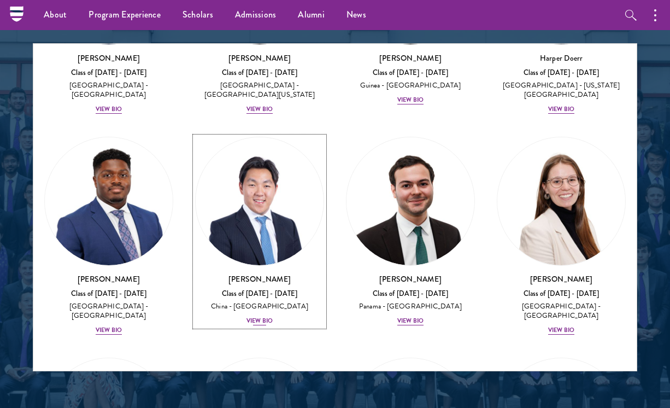
click at [247, 317] on div "View Bio" at bounding box center [260, 321] width 26 height 9
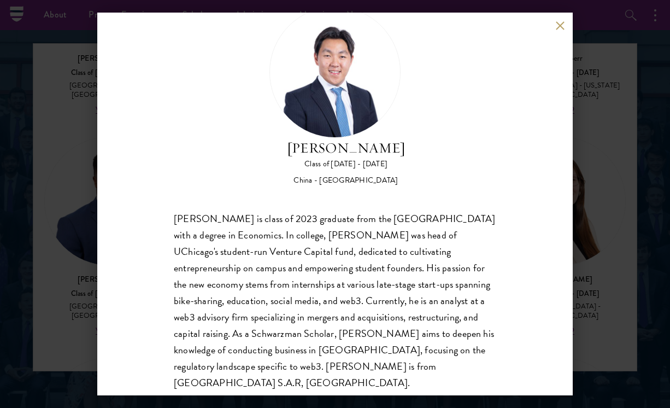
scroll to position [51, 0]
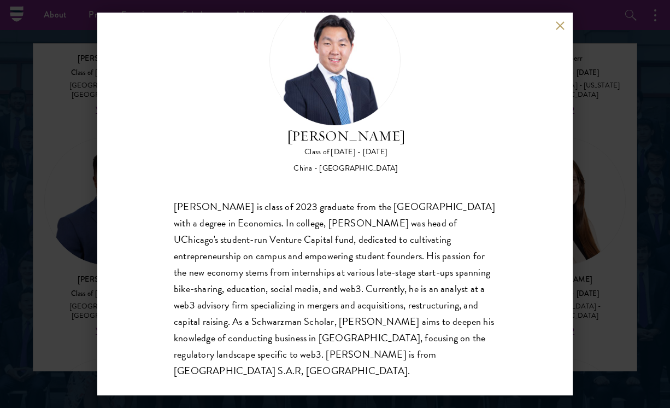
click at [558, 29] on button at bounding box center [559, 25] width 9 height 9
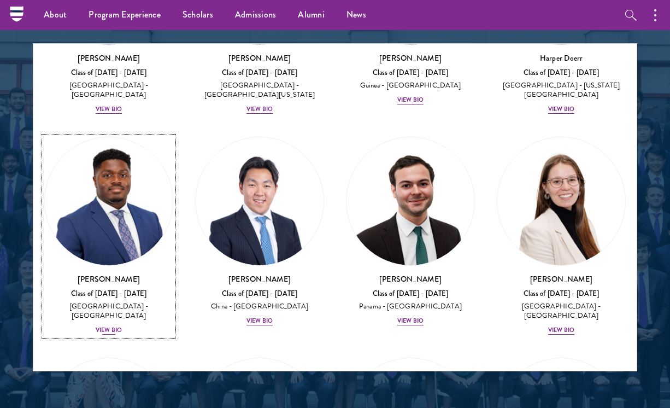
click at [103, 326] on div "View Bio" at bounding box center [109, 330] width 26 height 9
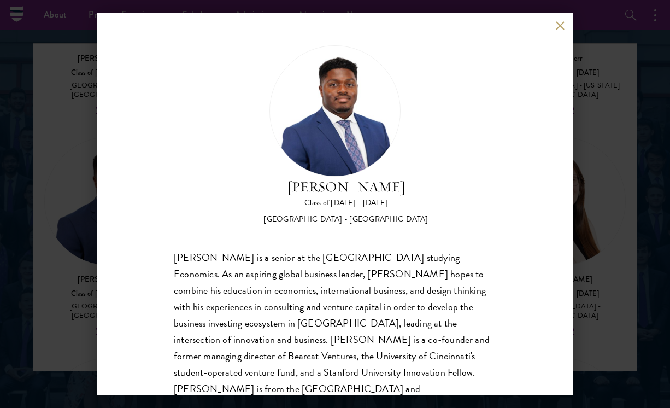
scroll to position [18, 0]
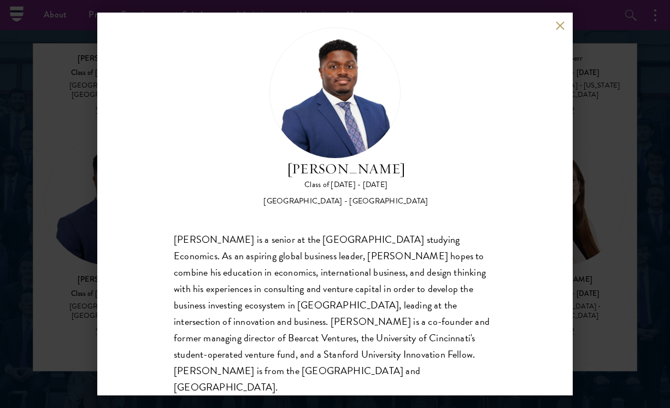
click at [555, 24] on button at bounding box center [559, 25] width 9 height 9
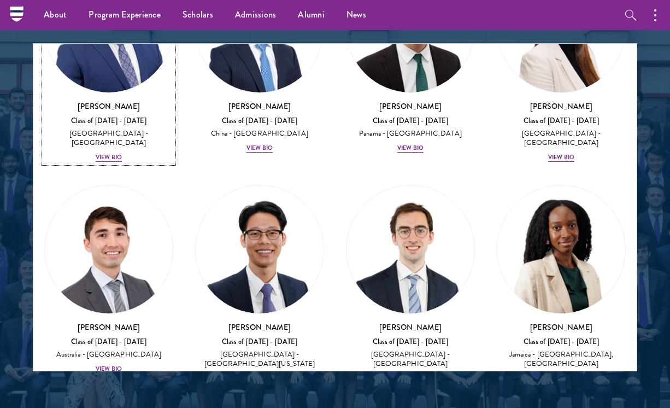
scroll to position [1738, 0]
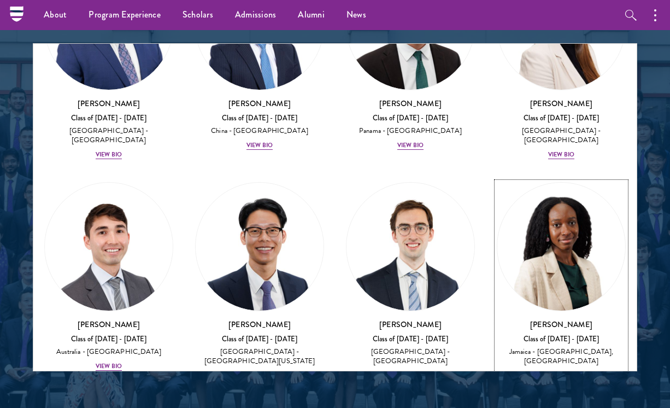
click at [556, 371] on div "View Bio" at bounding box center [561, 375] width 26 height 9
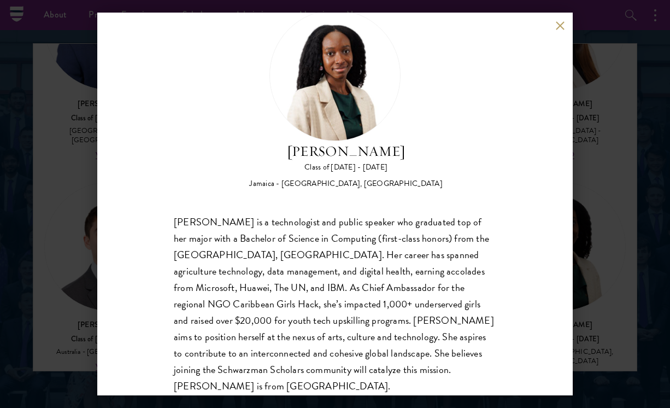
scroll to position [39, 0]
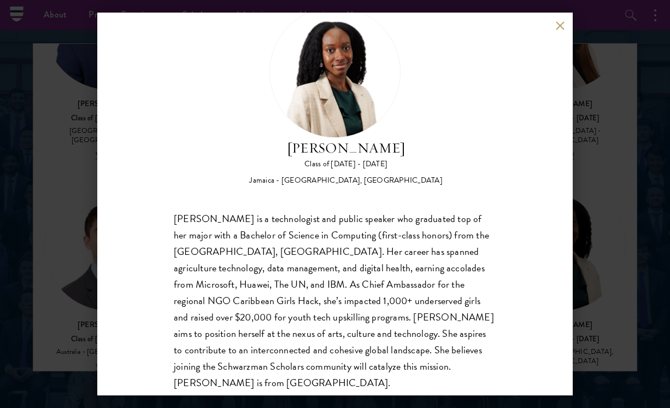
click at [559, 24] on button at bounding box center [559, 25] width 9 height 9
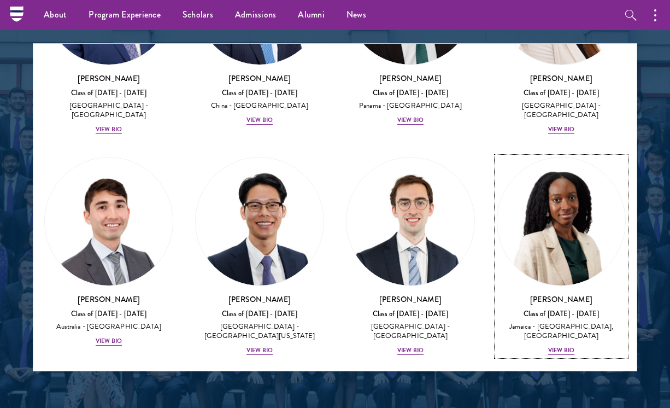
scroll to position [1769, 0]
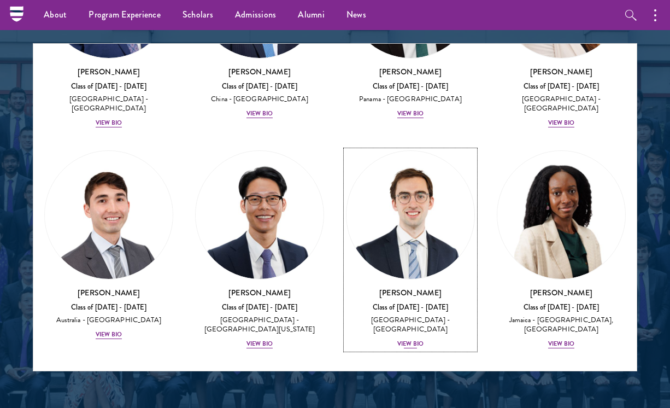
click at [413, 339] on div "View Bio" at bounding box center [410, 343] width 26 height 9
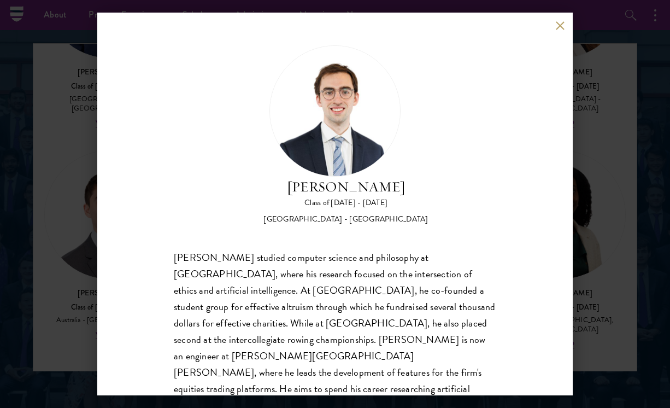
scroll to position [34, 0]
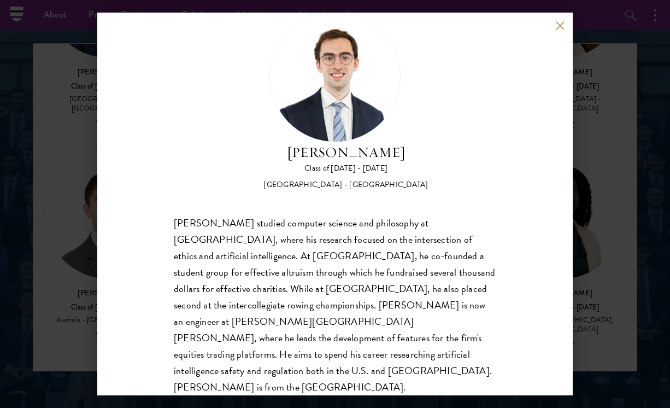
click at [560, 26] on button at bounding box center [559, 25] width 9 height 9
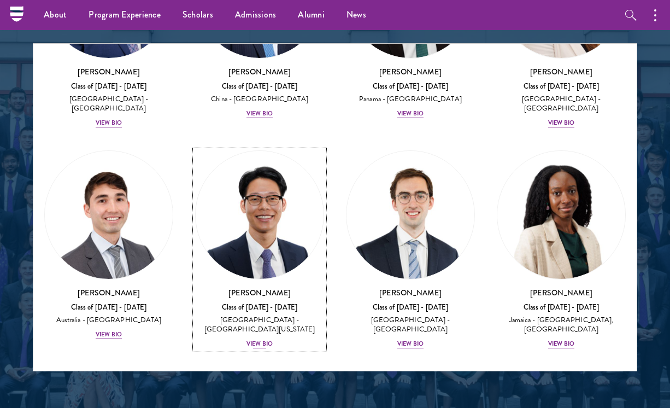
click at [253, 339] on div "View Bio" at bounding box center [260, 343] width 26 height 9
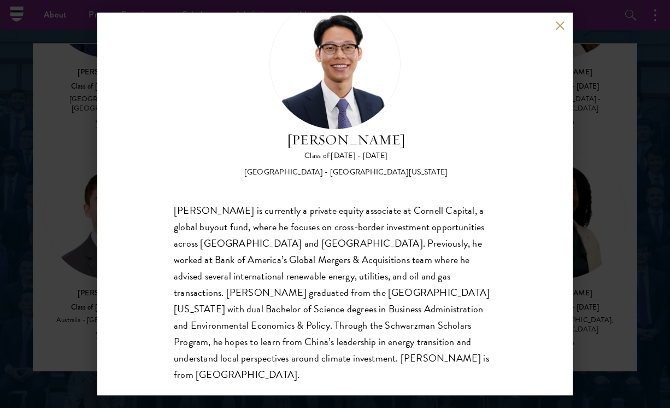
scroll to position [51, 0]
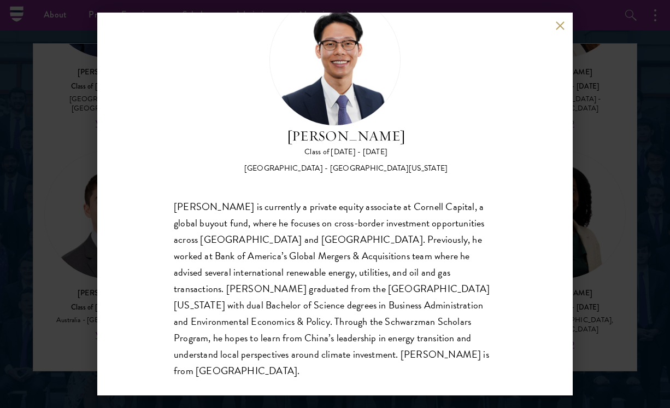
click at [71, 220] on div "[PERSON_NAME] Class of [DATE] - [DATE] [GEOGRAPHIC_DATA] - [GEOGRAPHIC_DATA][US…" at bounding box center [335, 204] width 670 height 408
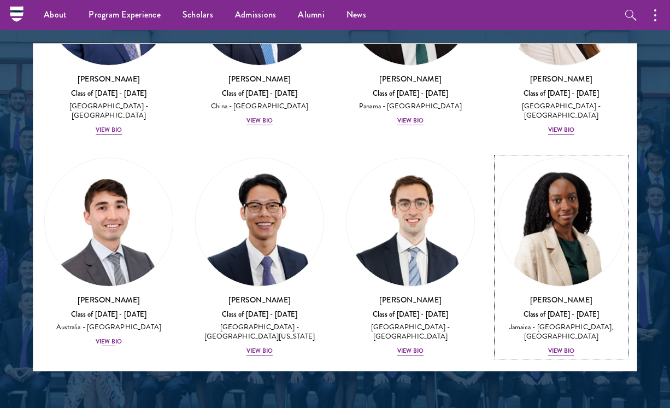
scroll to position [1769, 0]
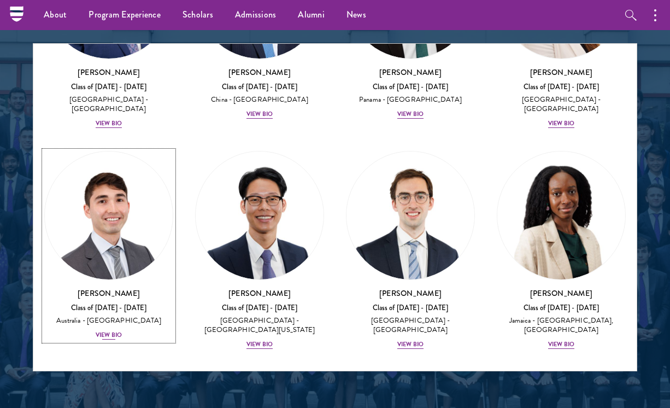
click at [103, 331] on div "View Bio" at bounding box center [109, 335] width 26 height 9
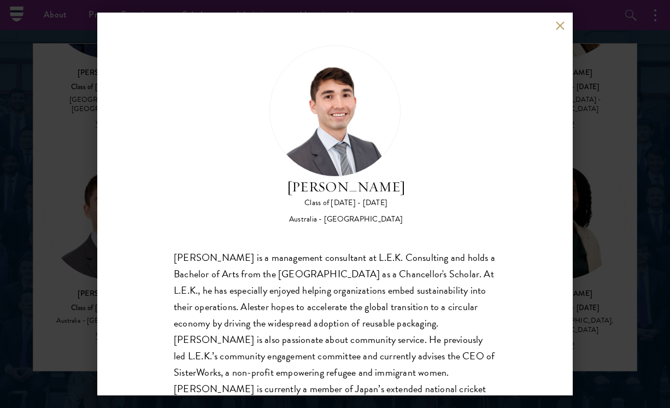
scroll to position [34, 0]
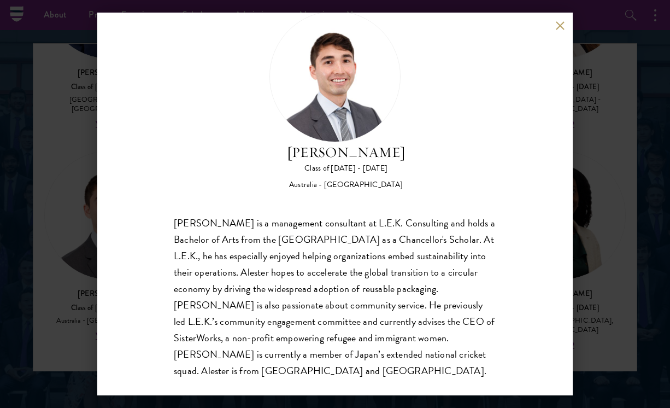
click at [557, 25] on button at bounding box center [559, 25] width 9 height 9
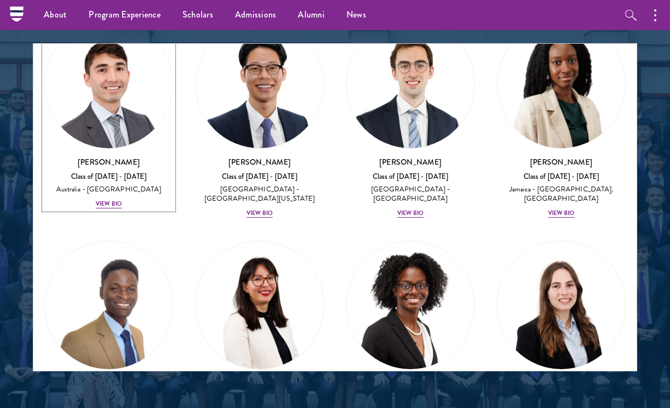
scroll to position [1988, 0]
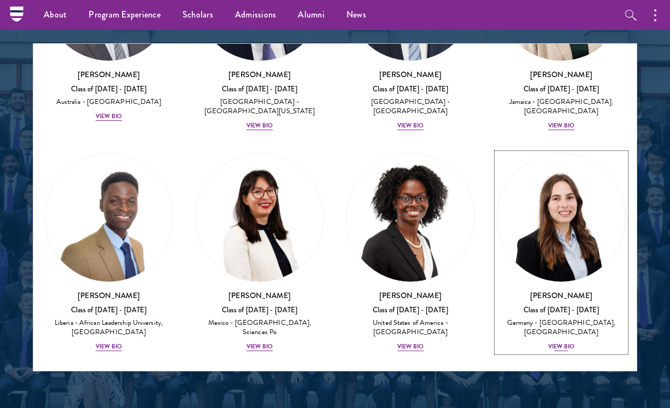
click at [559, 342] on div "View Bio" at bounding box center [561, 346] width 26 height 9
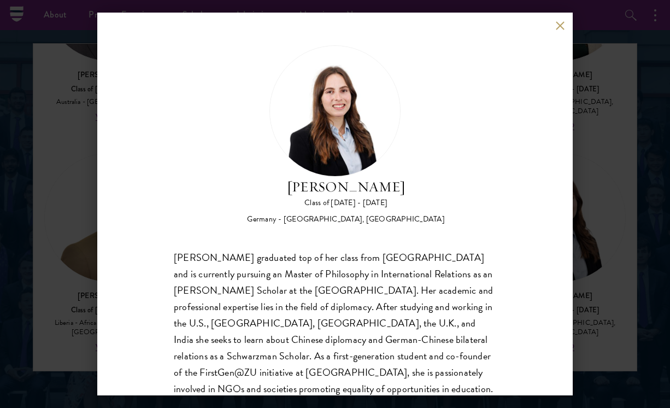
scroll to position [27, 0]
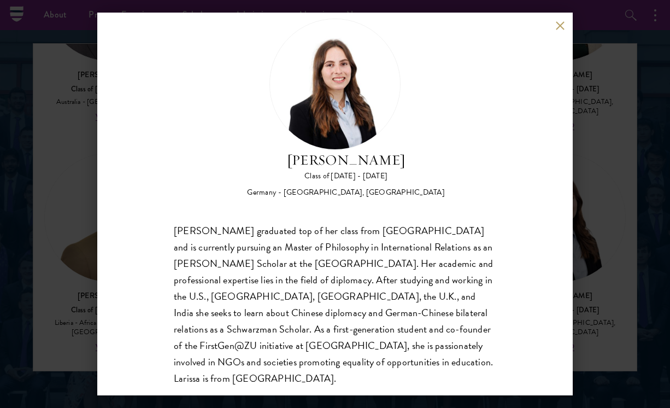
click at [559, 25] on button at bounding box center [559, 25] width 9 height 9
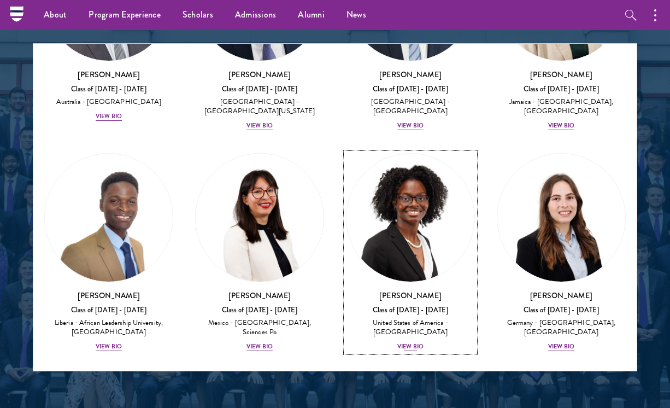
click at [403, 342] on div "View Bio" at bounding box center [410, 346] width 26 height 9
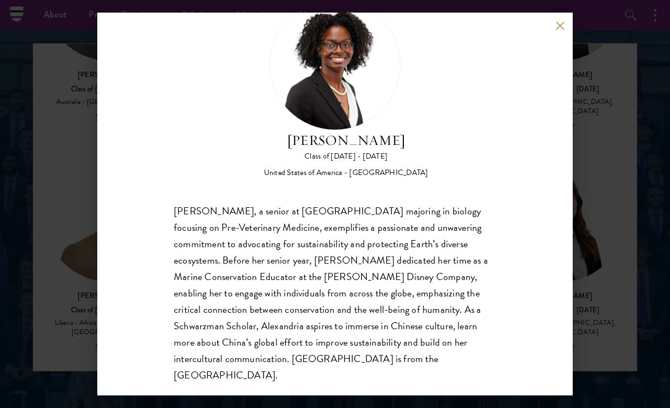
scroll to position [51, 0]
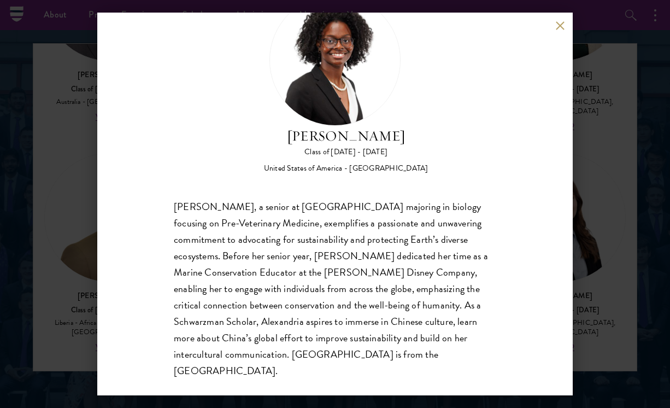
click at [560, 25] on button at bounding box center [559, 25] width 9 height 9
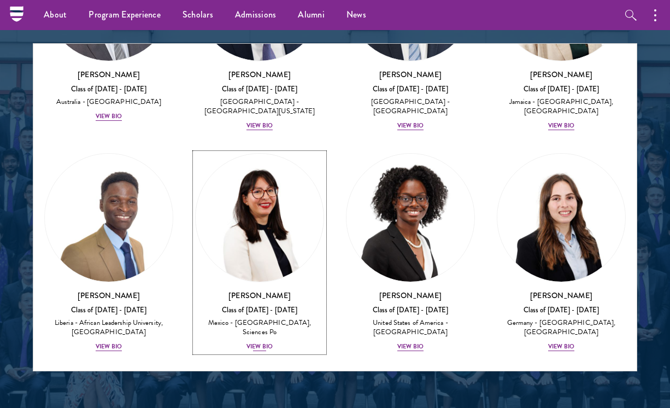
click at [256, 342] on div "View Bio" at bounding box center [260, 346] width 26 height 9
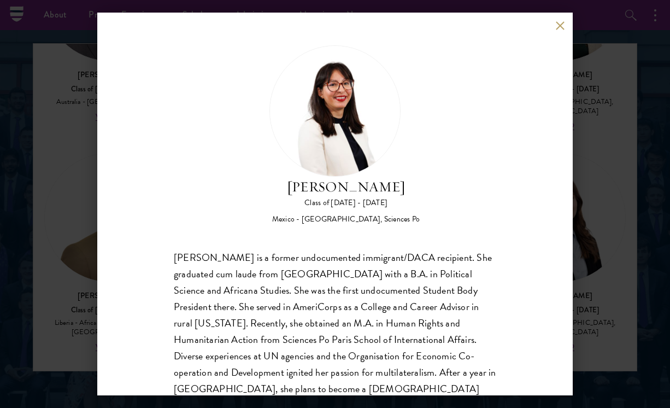
scroll to position [34, 0]
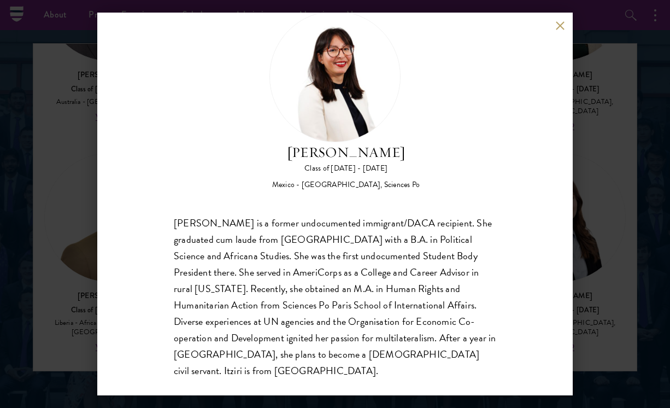
click at [562, 25] on button at bounding box center [559, 25] width 9 height 9
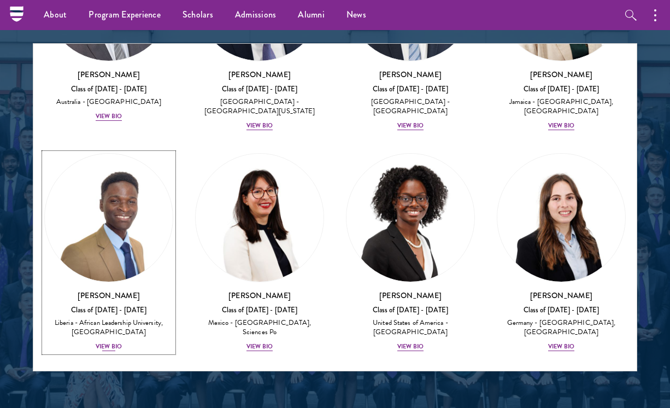
click at [114, 342] on div "View Bio" at bounding box center [109, 346] width 26 height 9
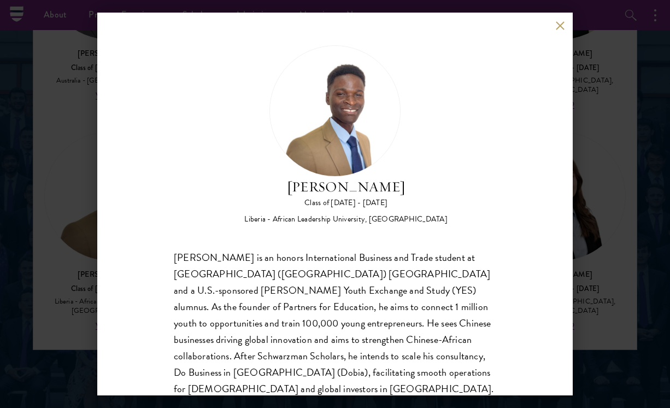
scroll to position [1410, 0]
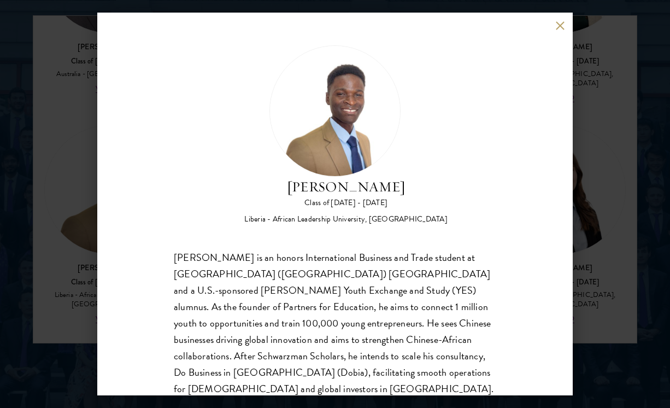
click at [554, 25] on div "[PERSON_NAME] Class of [DATE] - [DATE] [GEOGRAPHIC_DATA] - African Leadership U…" at bounding box center [335, 204] width 476 height 383
click at [560, 23] on button at bounding box center [559, 25] width 9 height 9
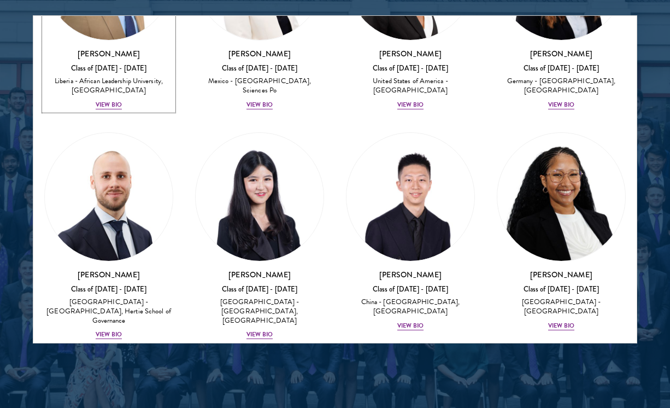
scroll to position [2202, 0]
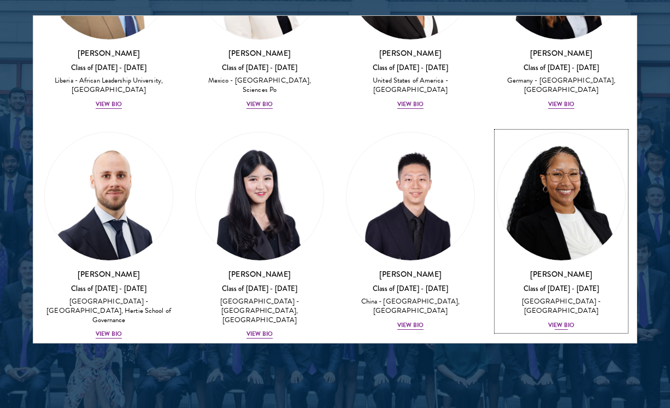
click at [553, 321] on div "View Bio" at bounding box center [561, 325] width 26 height 9
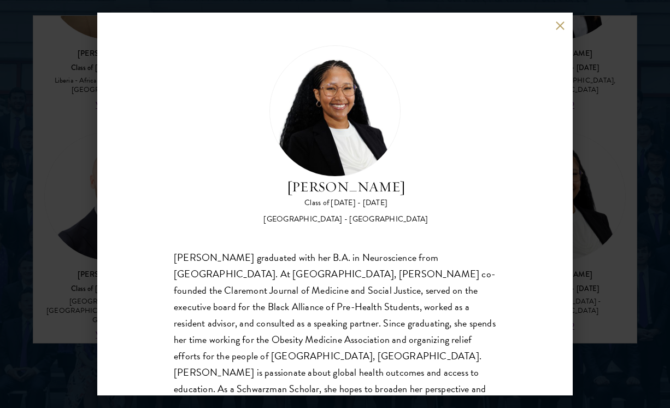
scroll to position [34, 0]
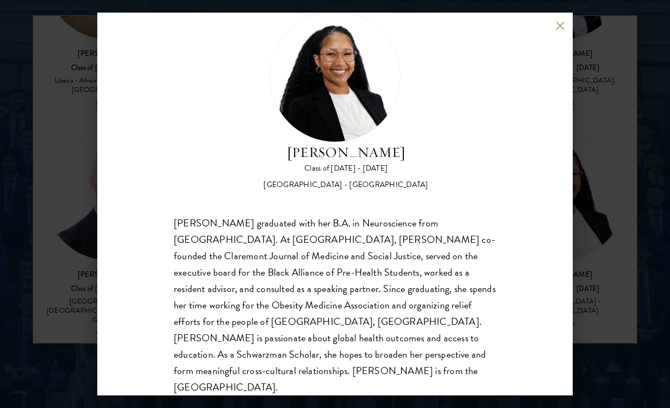
click at [559, 28] on button at bounding box center [559, 25] width 9 height 9
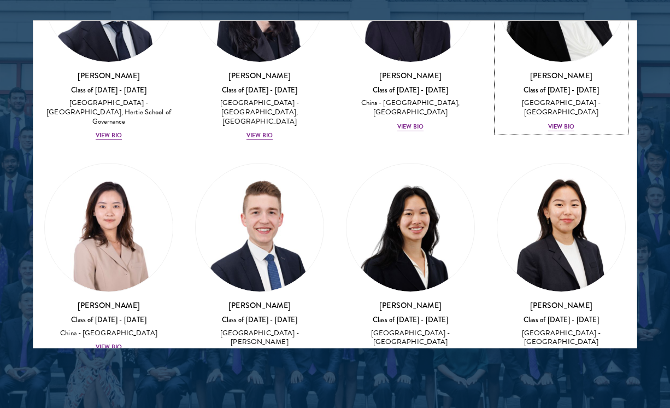
scroll to position [2414, 0]
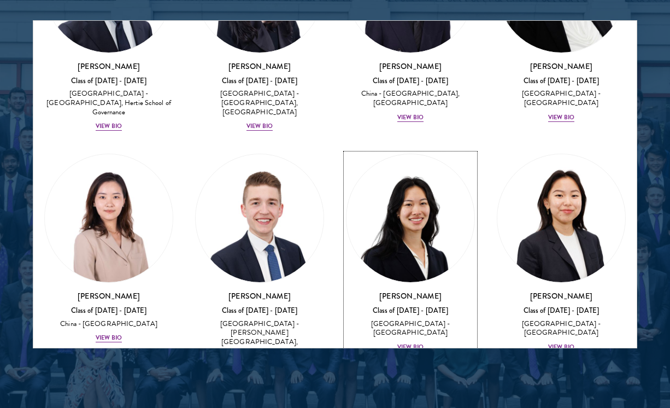
click at [406, 343] on div "View Bio" at bounding box center [410, 347] width 26 height 9
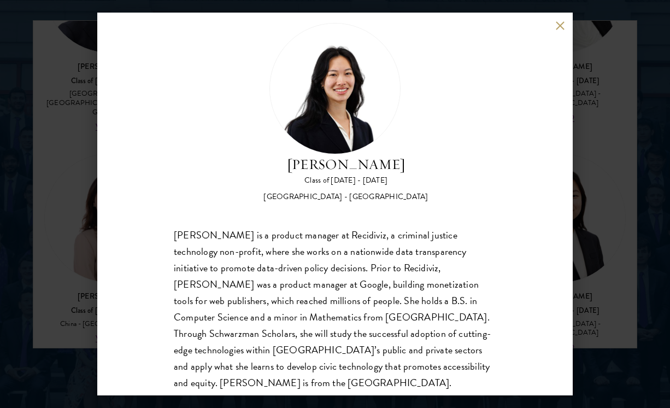
scroll to position [25, 0]
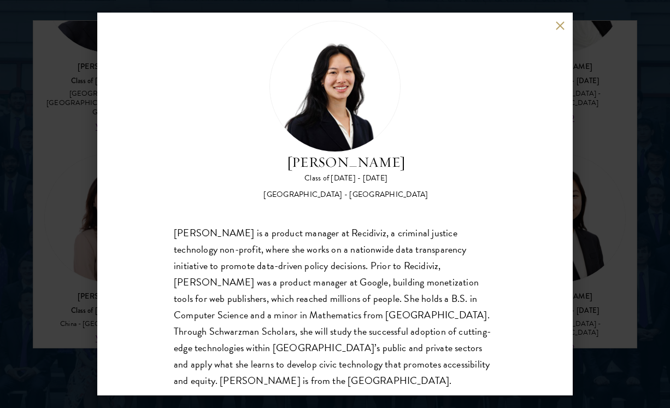
click at [559, 25] on button at bounding box center [559, 25] width 9 height 9
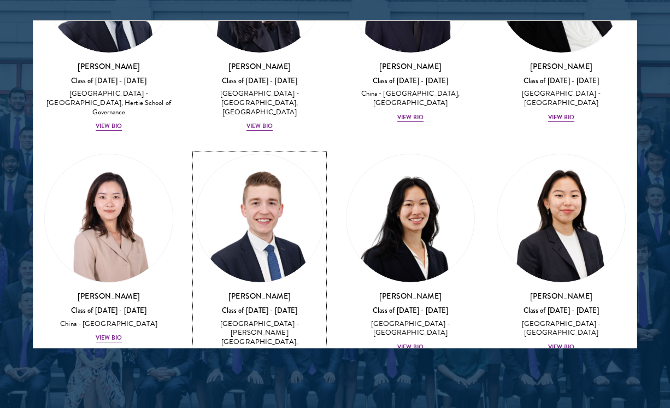
click at [258, 371] on div "View Bio" at bounding box center [260, 375] width 26 height 9
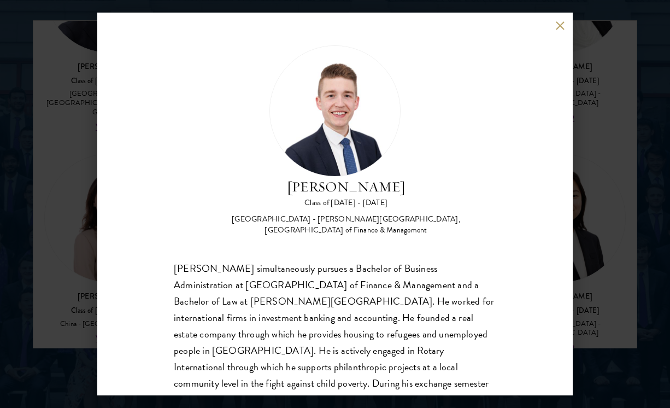
scroll to position [45, 0]
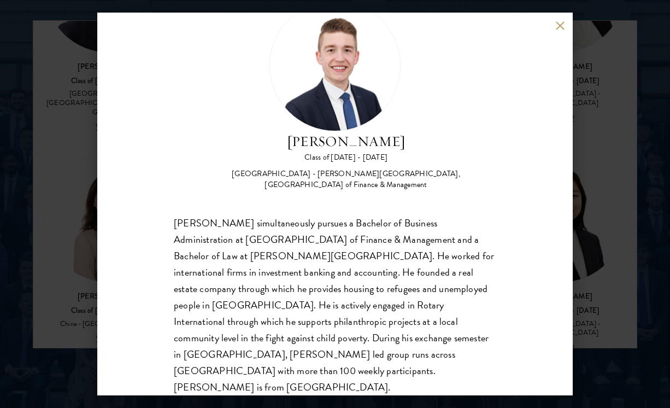
click at [559, 21] on button at bounding box center [559, 25] width 9 height 9
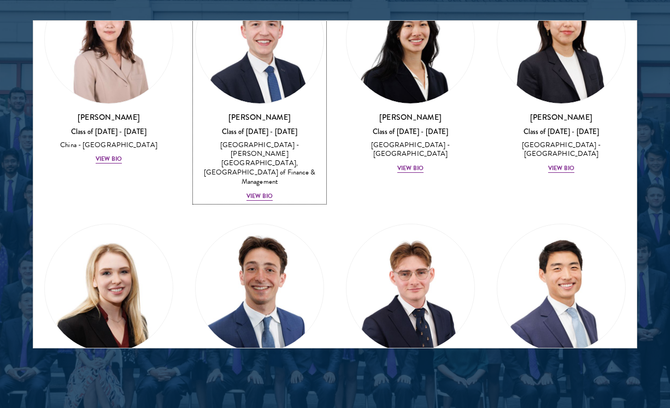
scroll to position [2617, 0]
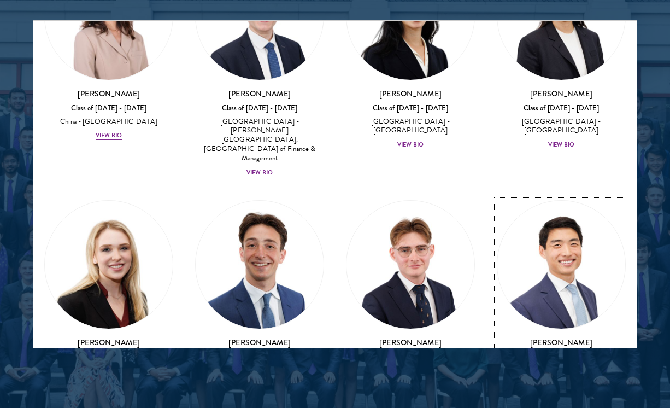
click at [552, 337] on div "[PERSON_NAME] Class of [DATE] - [DATE] [GEOGRAPHIC_DATA] - [GEOGRAPHIC_DATA] Vi…" at bounding box center [561, 368] width 129 height 62
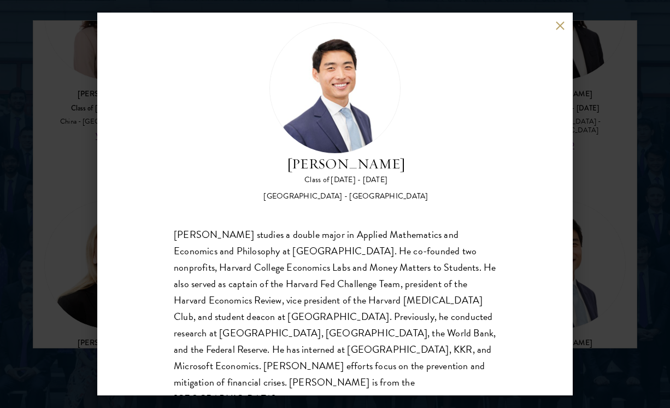
scroll to position [34, 0]
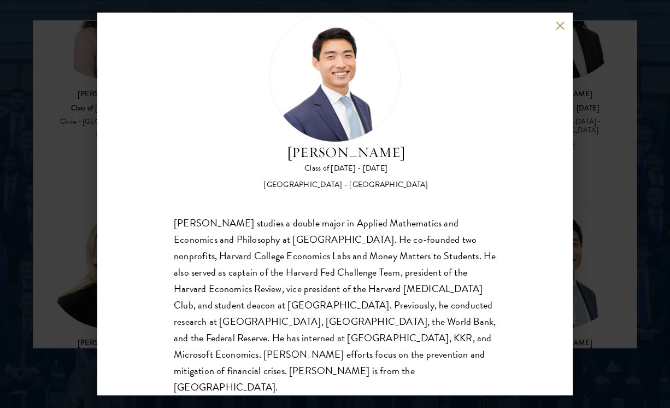
click at [560, 21] on button at bounding box center [559, 25] width 9 height 9
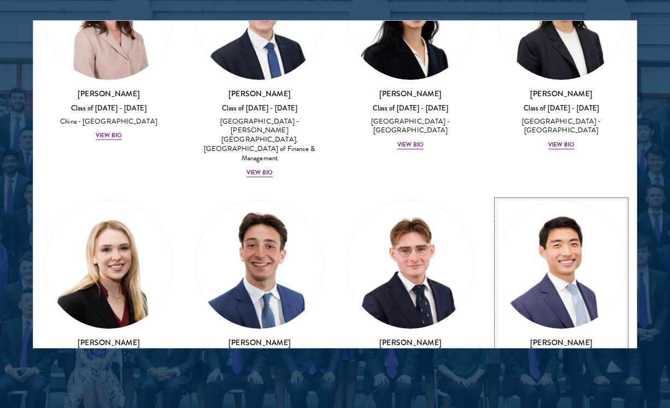
scroll to position [2646, 0]
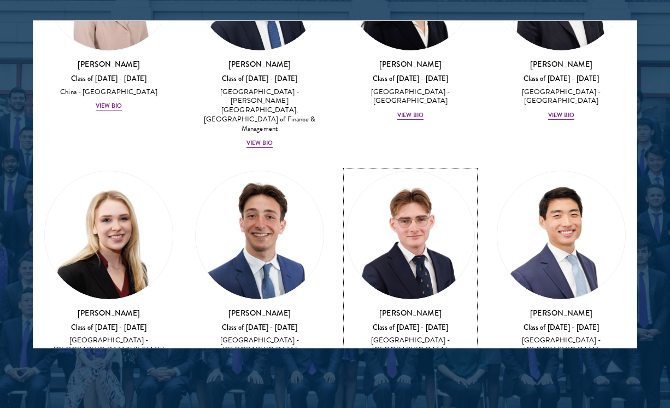
click at [408, 368] on div "View Bio" at bounding box center [410, 372] width 26 height 9
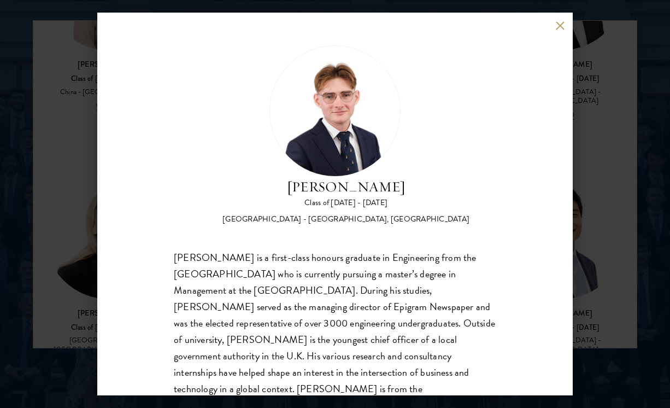
scroll to position [34, 0]
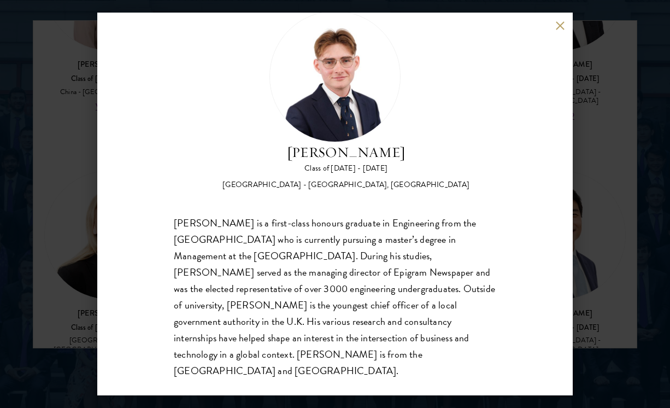
click at [560, 22] on button at bounding box center [559, 25] width 9 height 9
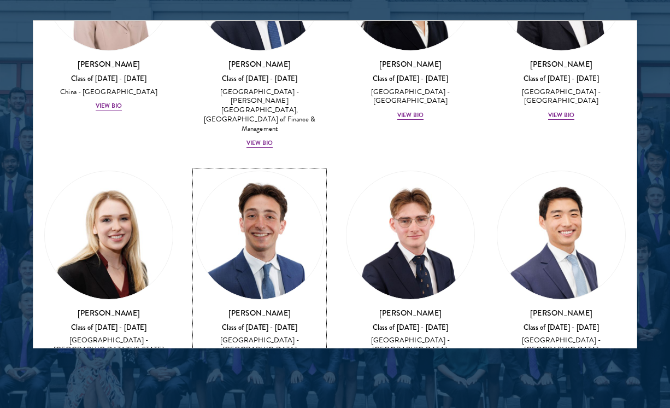
click at [268, 359] on div "View Bio" at bounding box center [260, 363] width 26 height 9
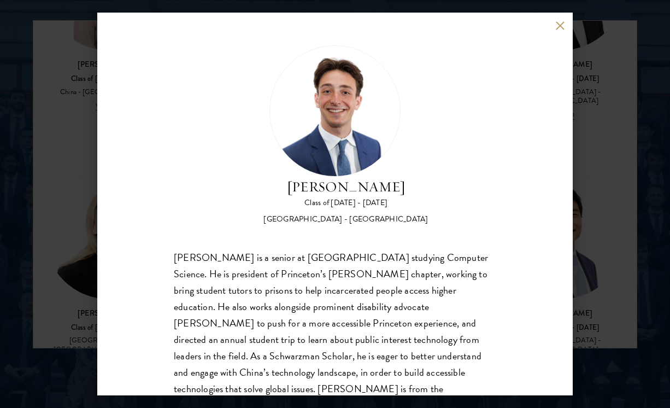
scroll to position [31, 0]
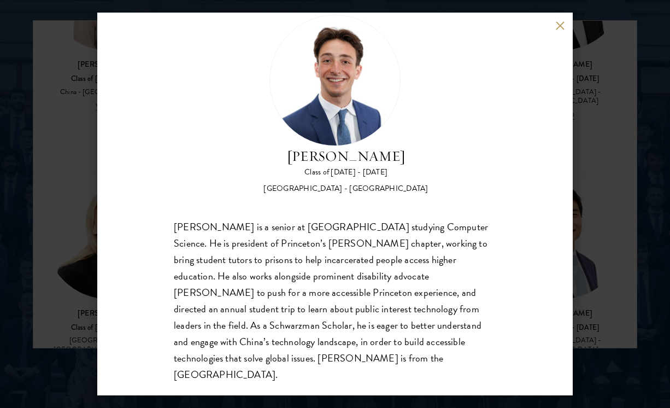
click at [560, 21] on button at bounding box center [559, 25] width 9 height 9
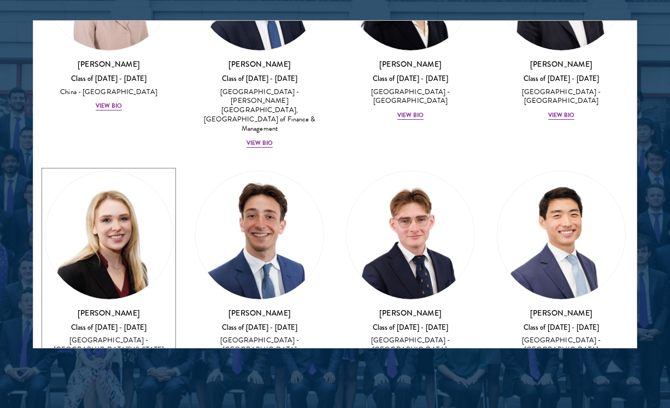
click at [114, 359] on div "View Bio" at bounding box center [109, 363] width 26 height 9
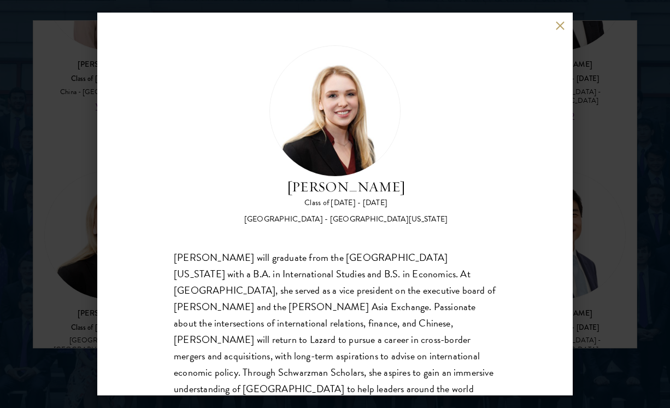
scroll to position [34, 0]
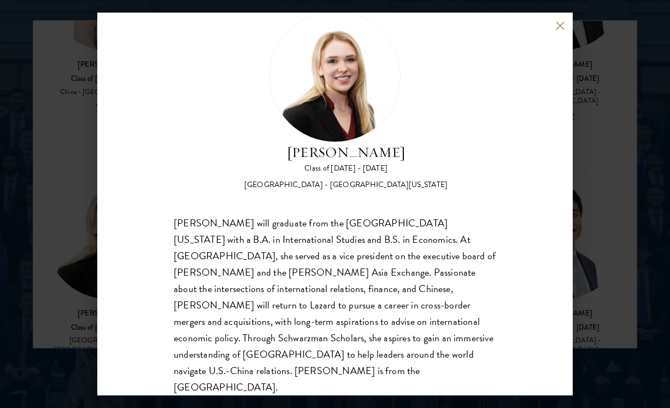
click at [558, 24] on button at bounding box center [559, 25] width 9 height 9
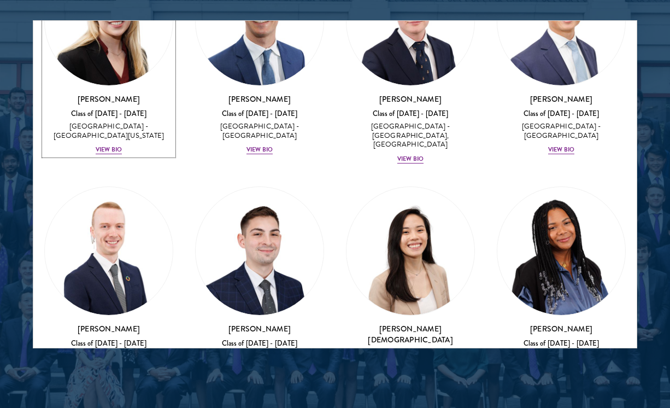
scroll to position [2876, 0]
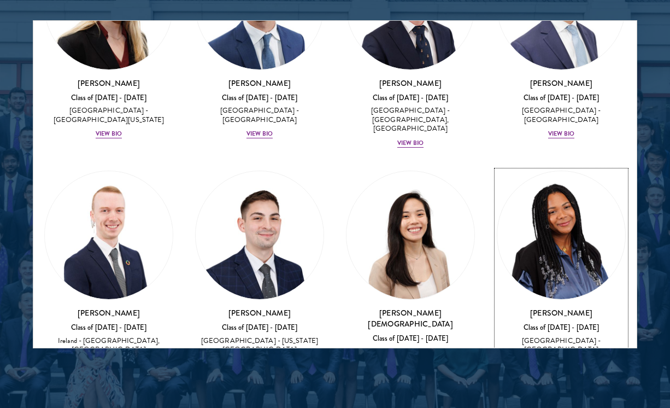
click at [552, 360] on div "View Bio" at bounding box center [561, 364] width 26 height 9
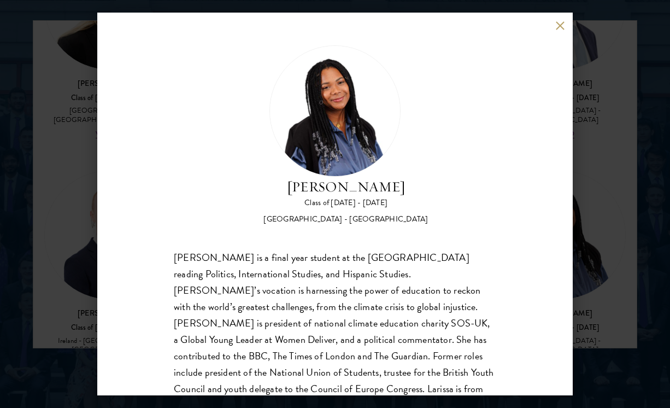
scroll to position [34, 0]
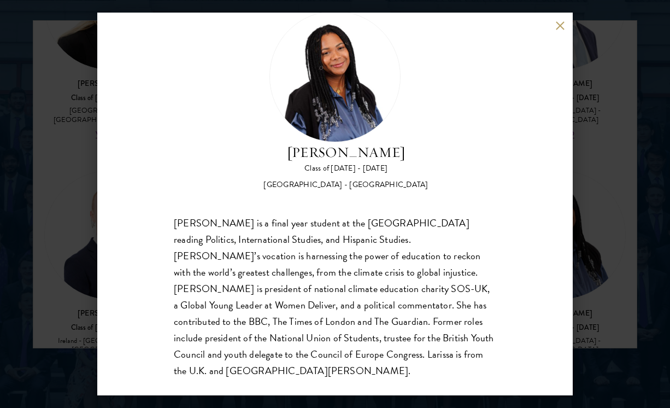
click at [558, 30] on button at bounding box center [559, 25] width 9 height 9
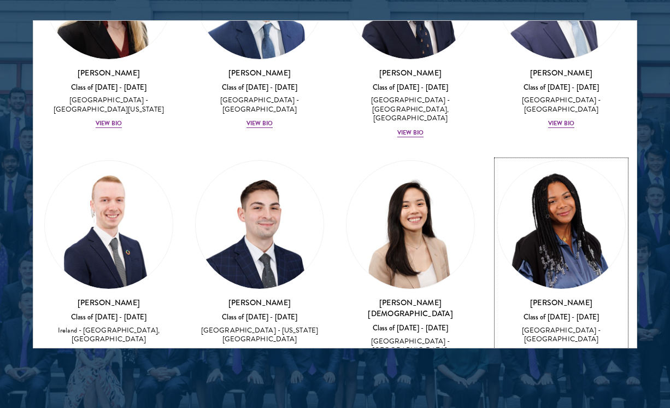
scroll to position [2883, 0]
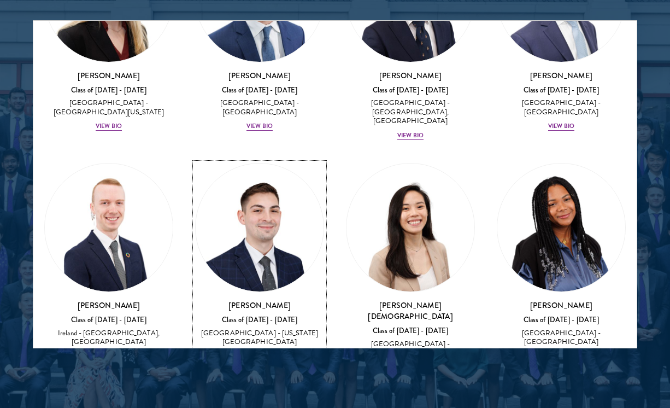
click at [253, 352] on div "View Bio" at bounding box center [260, 356] width 26 height 9
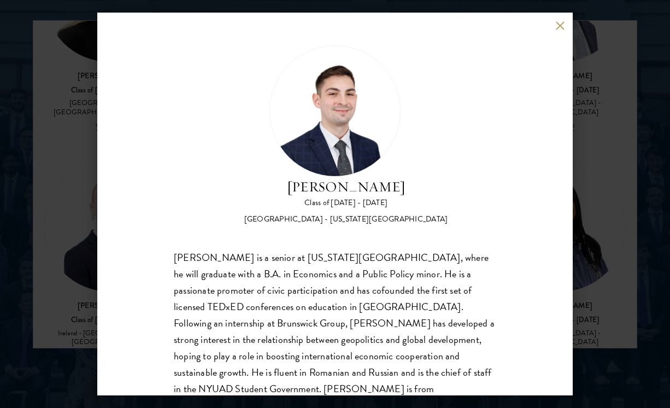
scroll to position [34, 0]
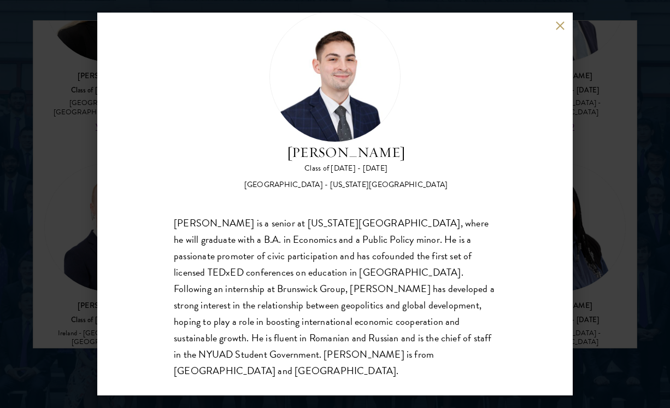
click at [557, 26] on button at bounding box center [559, 25] width 9 height 9
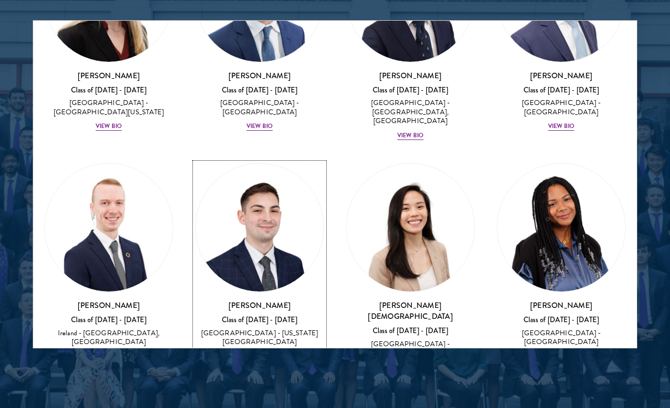
scroll to position [2909, 0]
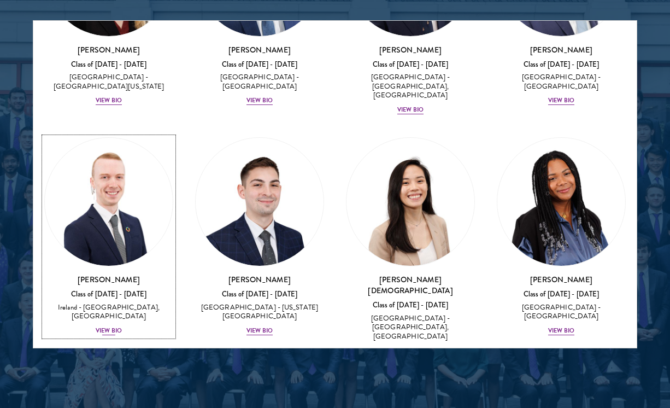
click at [99, 326] on div "View Bio" at bounding box center [109, 330] width 26 height 9
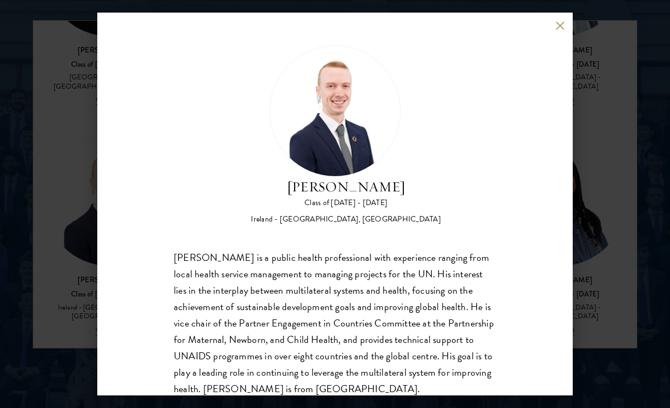
scroll to position [34, 0]
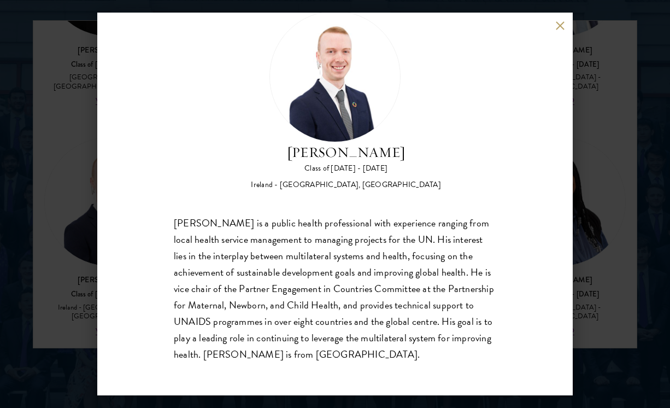
click at [560, 22] on button at bounding box center [559, 25] width 9 height 9
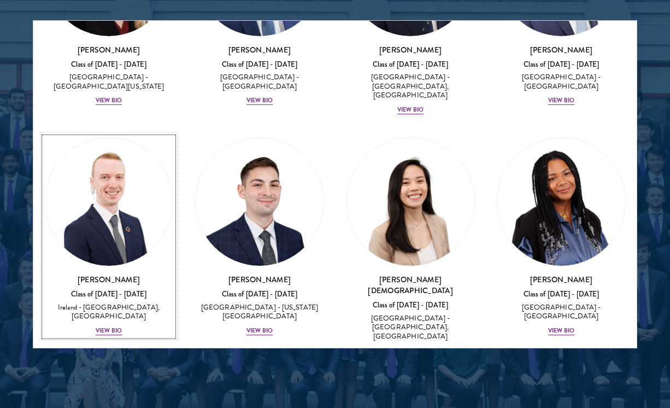
scroll to position [3092, 0]
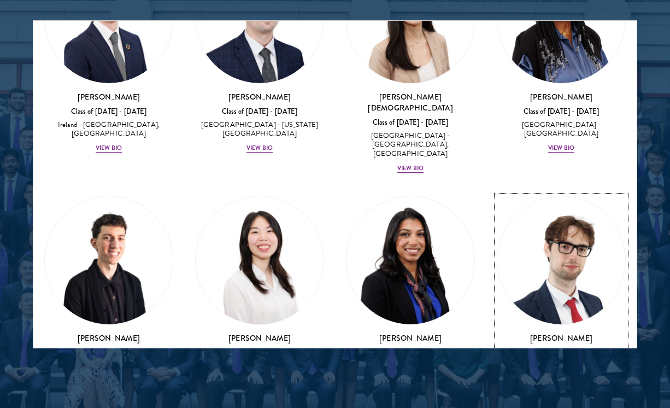
click at [562, 394] on div "View Bio" at bounding box center [561, 398] width 26 height 9
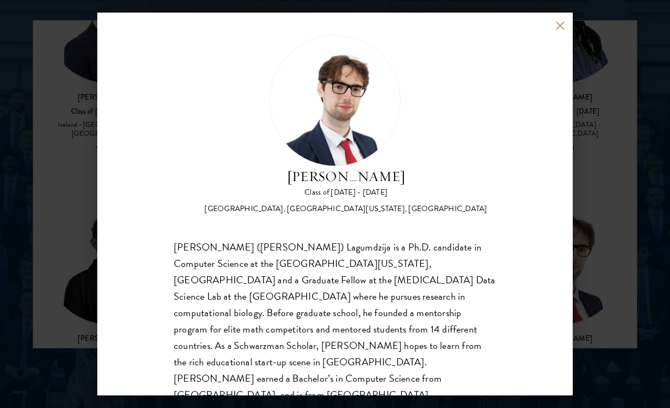
scroll to position [9, 0]
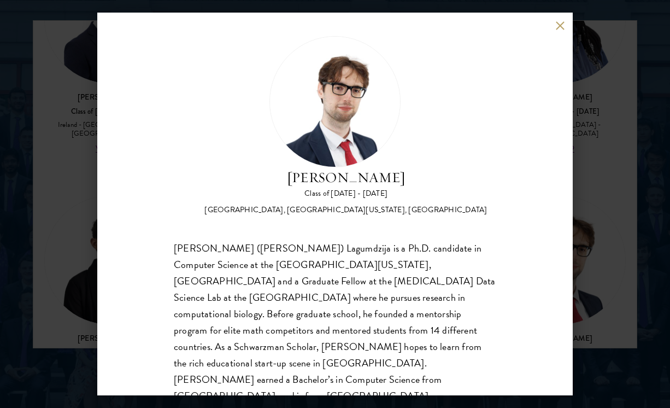
click at [560, 27] on button at bounding box center [559, 25] width 9 height 9
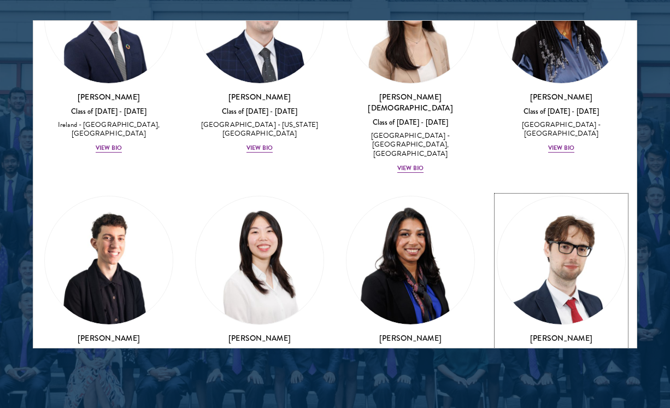
scroll to position [3109, 0]
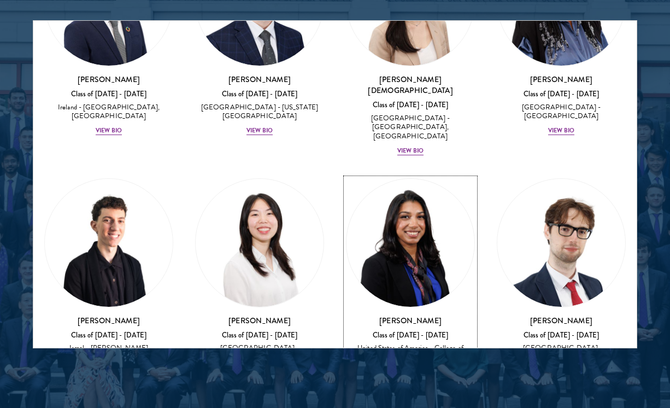
click at [413, 367] on div "View Bio" at bounding box center [410, 371] width 26 height 9
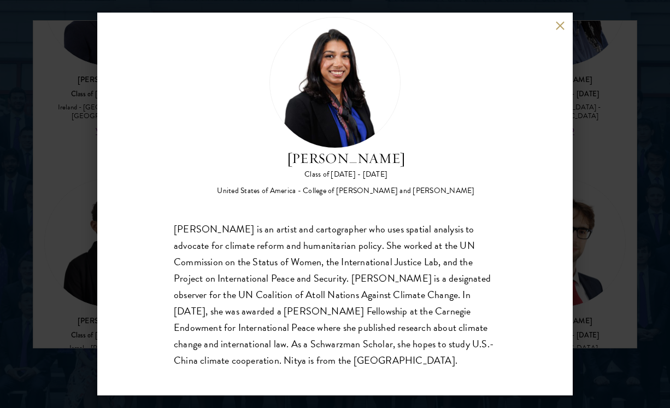
scroll to position [34, 0]
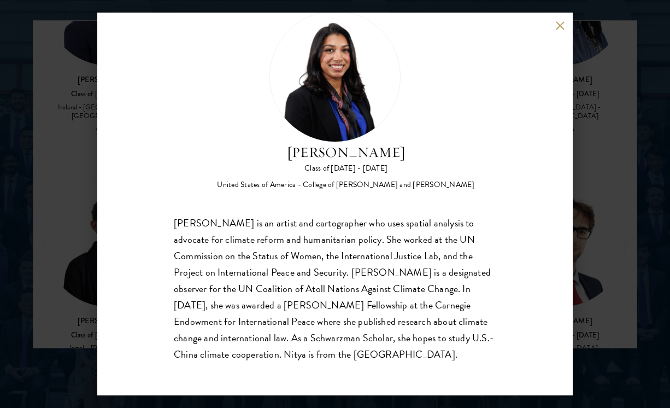
click at [562, 24] on button at bounding box center [559, 25] width 9 height 9
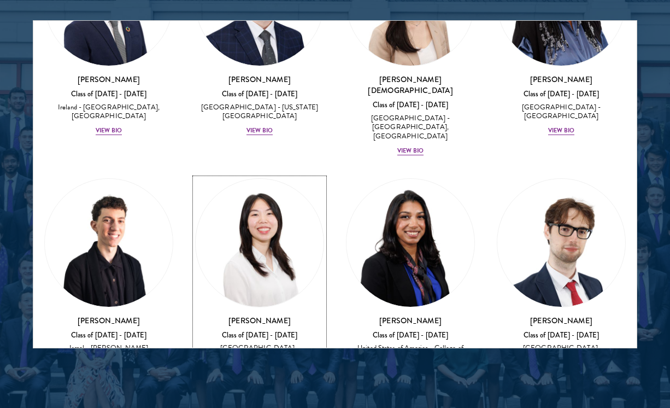
click at [260, 315] on div "[PERSON_NAME] Class of [DATE] - [DATE] [GEOGRAPHIC_DATA] - [GEOGRAPHIC_DATA] Vi…" at bounding box center [259, 346] width 129 height 62
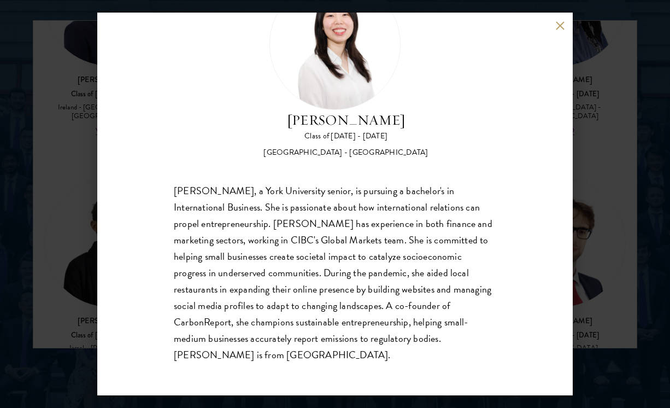
scroll to position [67, 0]
click at [559, 28] on button at bounding box center [559, 25] width 9 height 9
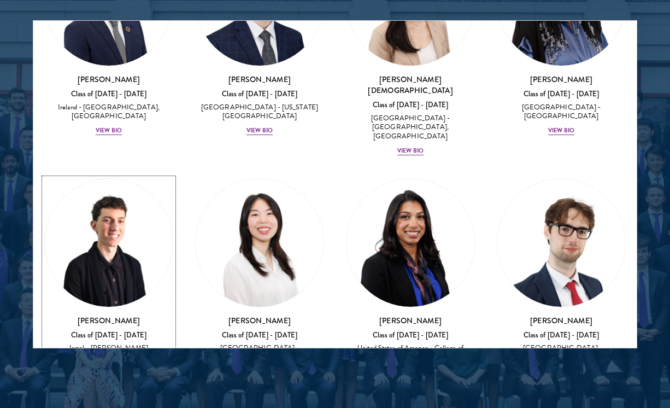
click at [113, 367] on div "View Bio" at bounding box center [109, 371] width 26 height 9
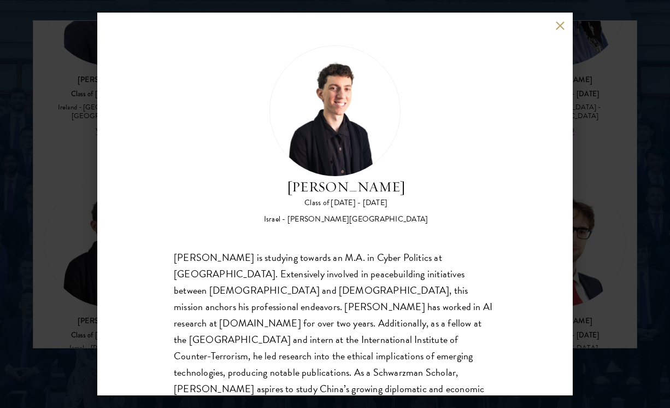
scroll to position [34, 0]
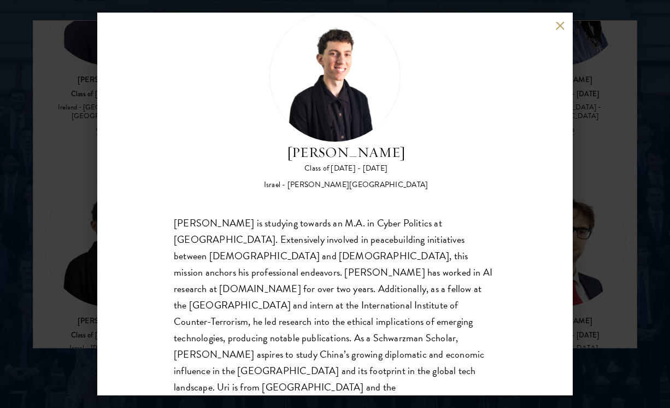
click at [559, 25] on button at bounding box center [559, 25] width 9 height 9
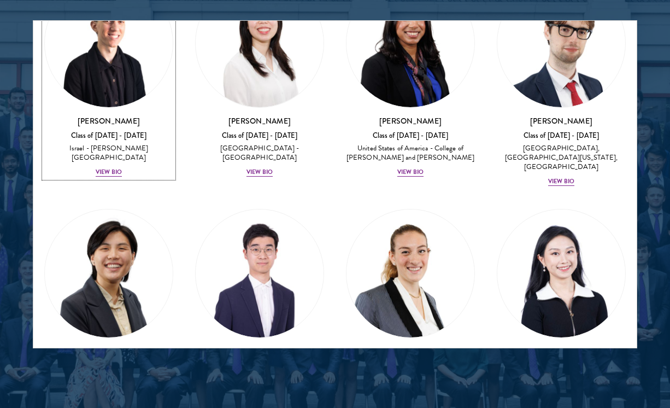
scroll to position [3318, 0]
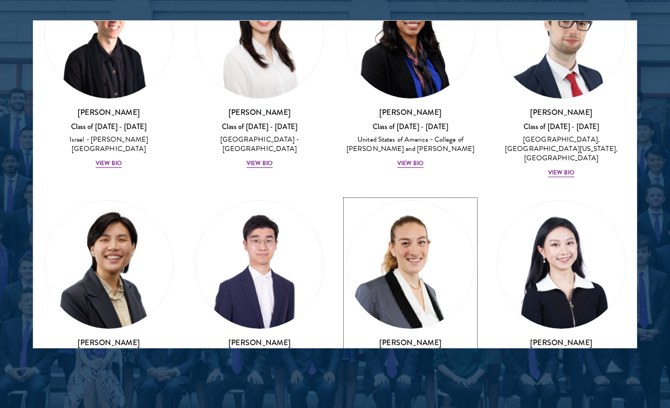
click at [414, 407] on div "View Bio" at bounding box center [410, 411] width 26 height 9
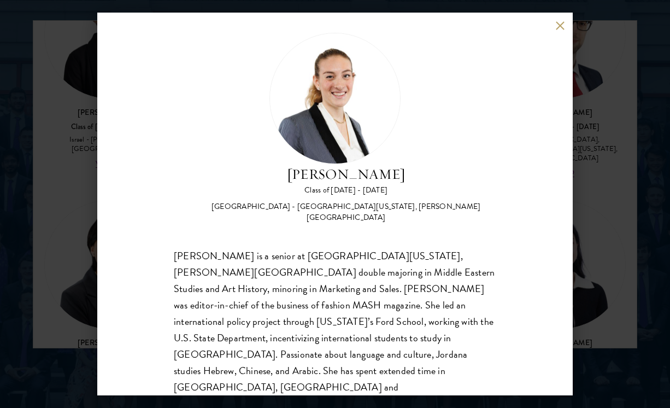
scroll to position [12, 0]
click at [561, 21] on button at bounding box center [559, 25] width 9 height 9
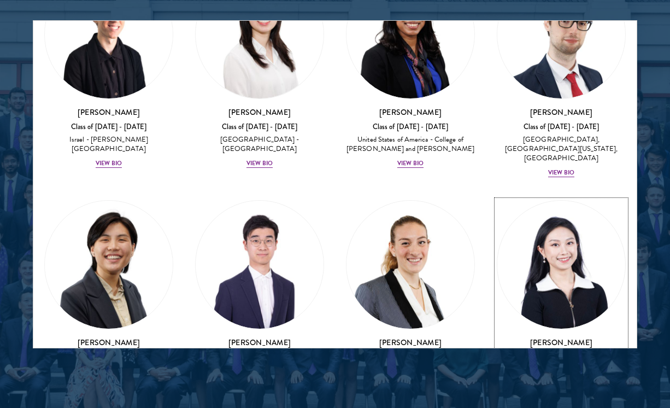
click at [561, 389] on div "View Bio" at bounding box center [561, 393] width 26 height 9
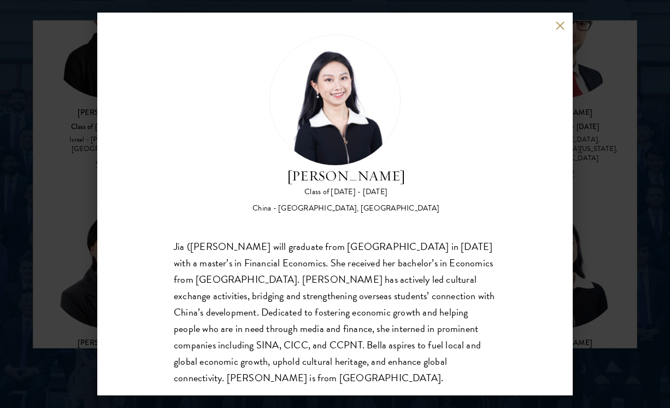
scroll to position [10, 0]
click at [559, 23] on button at bounding box center [559, 25] width 9 height 9
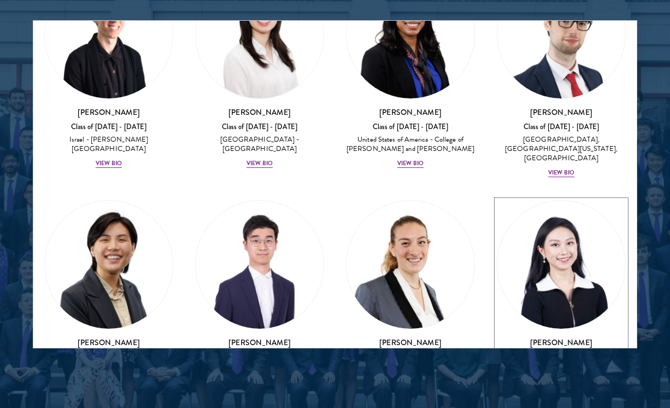
scroll to position [3333, 0]
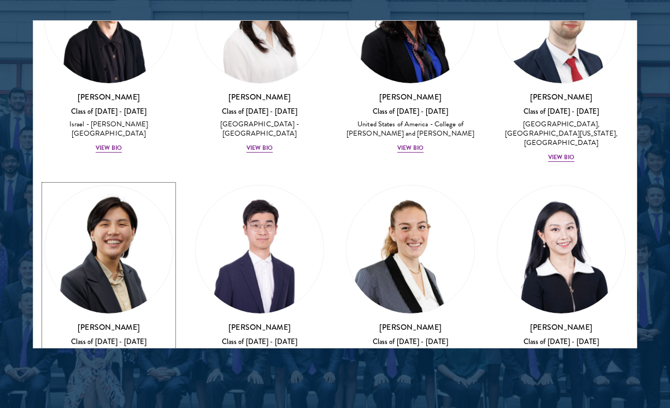
click at [116, 373] on div "View Bio" at bounding box center [109, 377] width 26 height 9
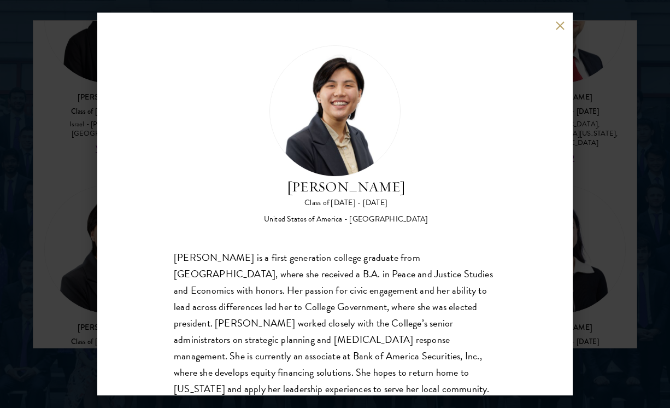
scroll to position [34, 0]
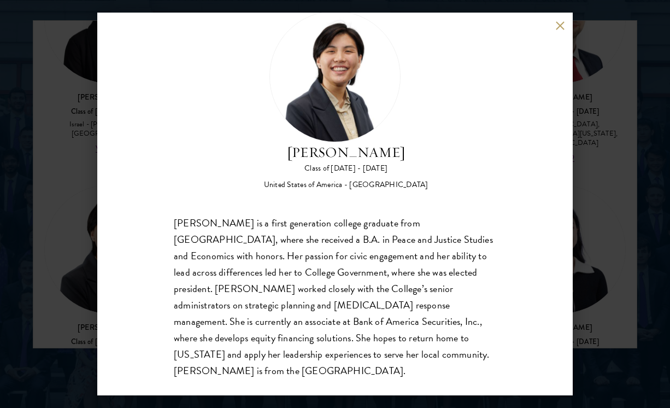
click at [555, 30] on div "[PERSON_NAME] Class of [DATE] - [DATE] [GEOGRAPHIC_DATA] - [GEOGRAPHIC_DATA] [P…" at bounding box center [335, 204] width 476 height 383
click at [559, 25] on button at bounding box center [559, 25] width 9 height 9
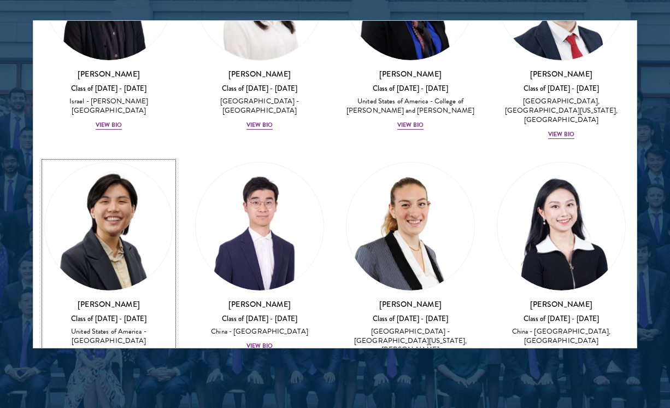
scroll to position [3509, 0]
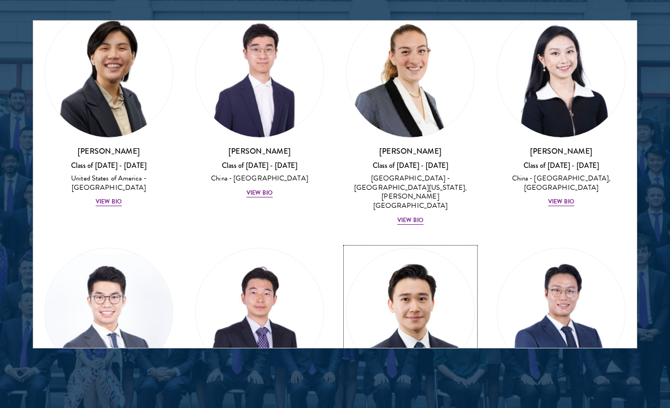
click at [401, 384] on div "[PERSON_NAME] Class of [DATE] - [DATE] [GEOGRAPHIC_DATA] - [GEOGRAPHIC_DATA] Vi…" at bounding box center [410, 415] width 129 height 62
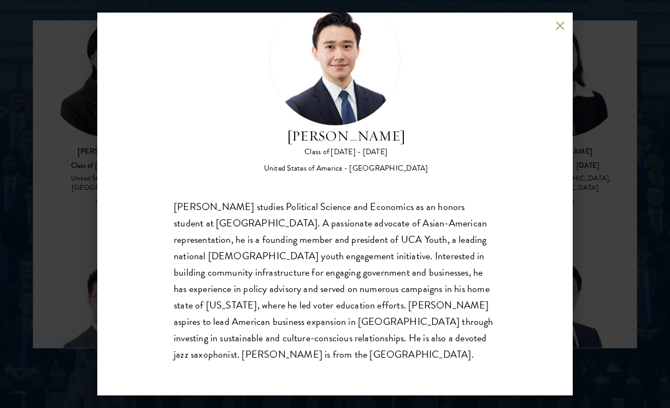
scroll to position [49, 0]
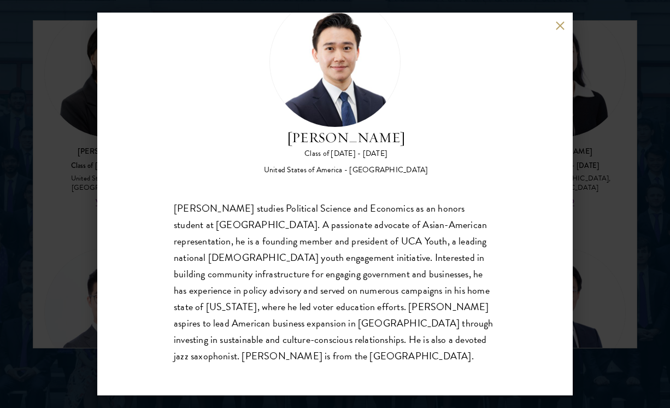
click at [552, 25] on div "[PERSON_NAME] Class of [DATE] - [DATE] [GEOGRAPHIC_DATA] - [GEOGRAPHIC_DATA] [P…" at bounding box center [335, 204] width 476 height 383
click at [562, 26] on button at bounding box center [559, 25] width 9 height 9
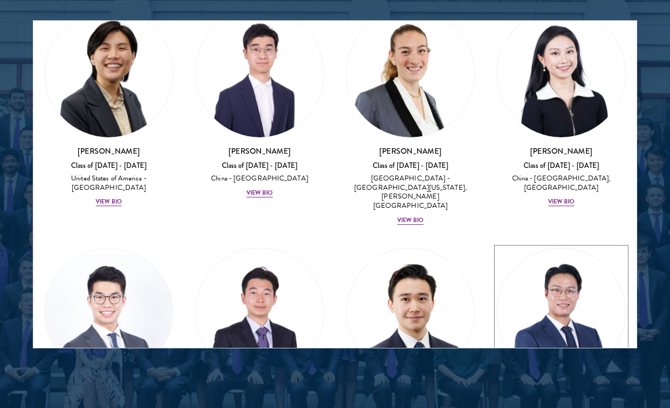
click at [547, 384] on div "[GEOGRAPHIC_DATA][PERSON_NAME] Class of [DATE] - [DATE] [GEOGRAPHIC_DATA] - Ren…" at bounding box center [561, 410] width 129 height 53
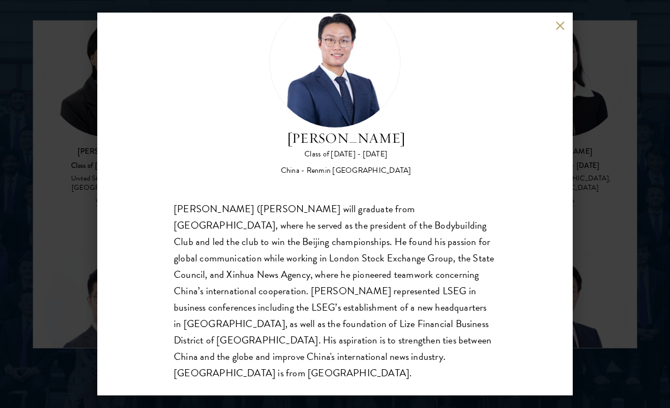
scroll to position [50, 0]
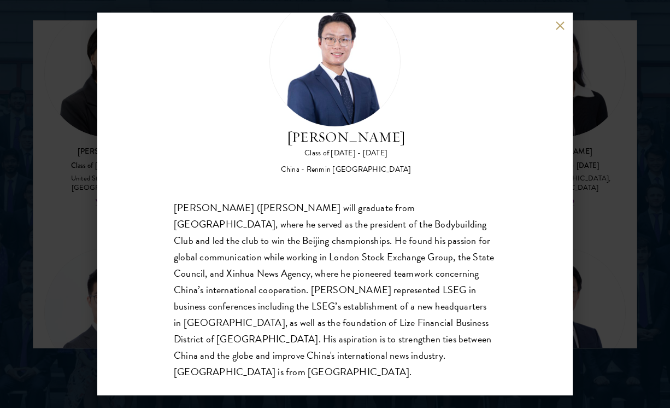
click at [559, 28] on button at bounding box center [559, 25] width 9 height 9
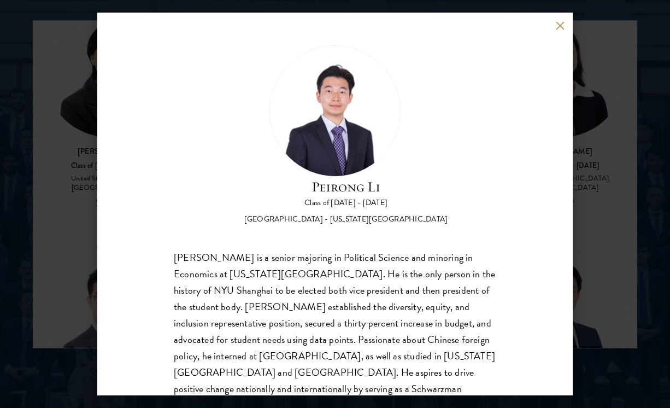
scroll to position [34, 0]
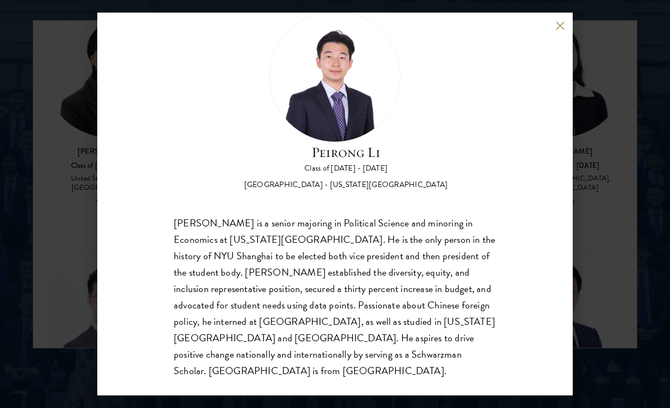
click at [553, 29] on div "[PERSON_NAME] Class of [DATE] - [DATE] [GEOGRAPHIC_DATA] - [US_STATE][GEOGRAPHI…" at bounding box center [335, 204] width 476 height 383
click at [556, 26] on button at bounding box center [559, 25] width 9 height 9
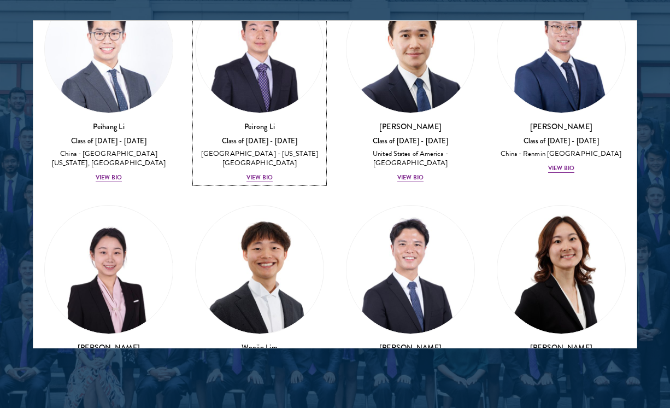
scroll to position [3771, 0]
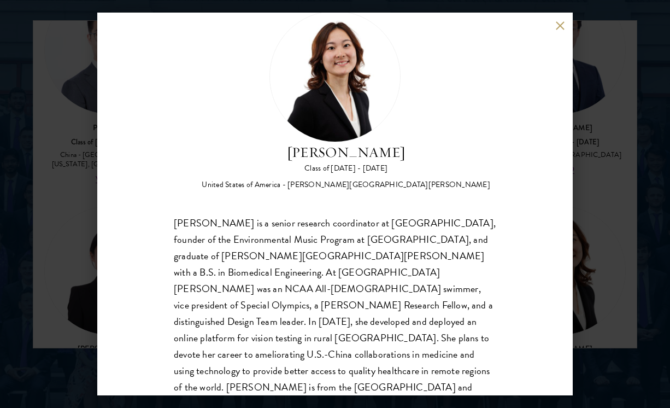
scroll to position [34, 0]
click at [561, 26] on button at bounding box center [559, 25] width 9 height 9
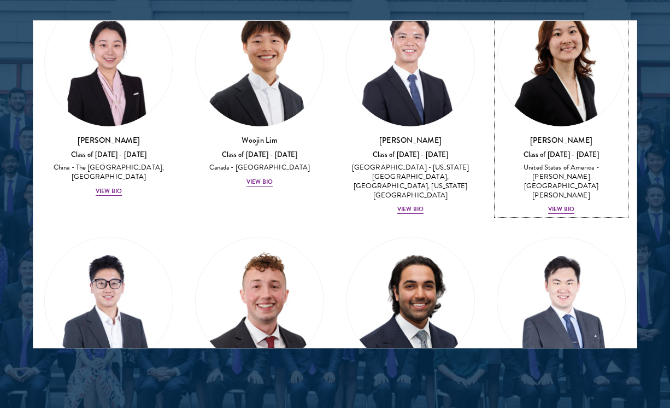
scroll to position [4007, 0]
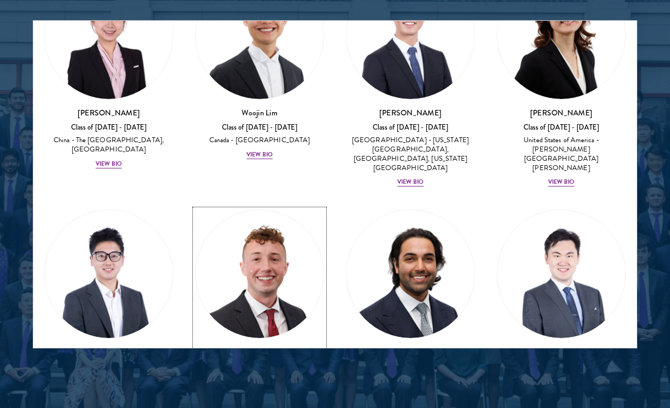
click at [249, 346] on div "[PERSON_NAME] Class of [DATE] - [DATE] [GEOGRAPHIC_DATA] - [US_STATE][GEOGRAPHI…" at bounding box center [259, 377] width 129 height 62
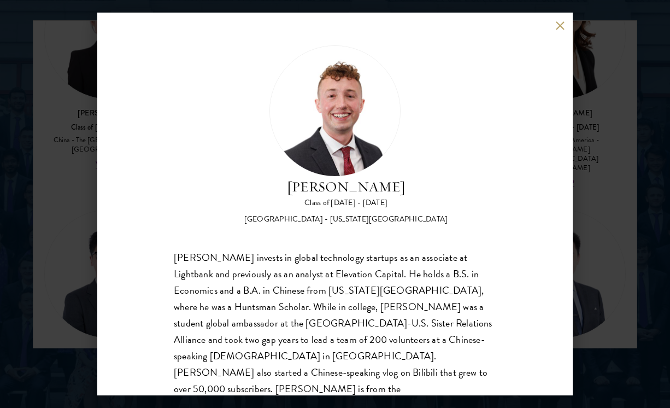
scroll to position [2, 0]
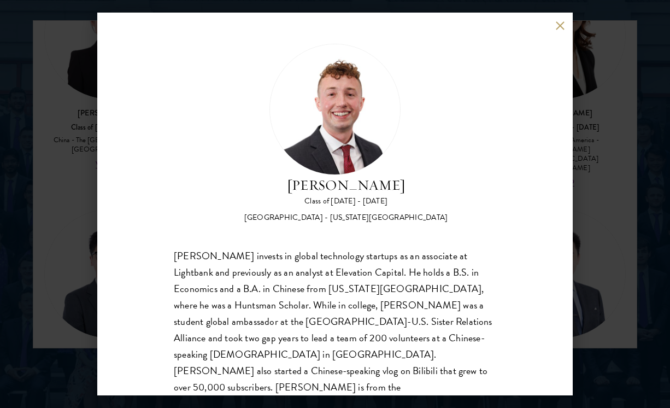
click at [560, 24] on button at bounding box center [559, 25] width 9 height 9
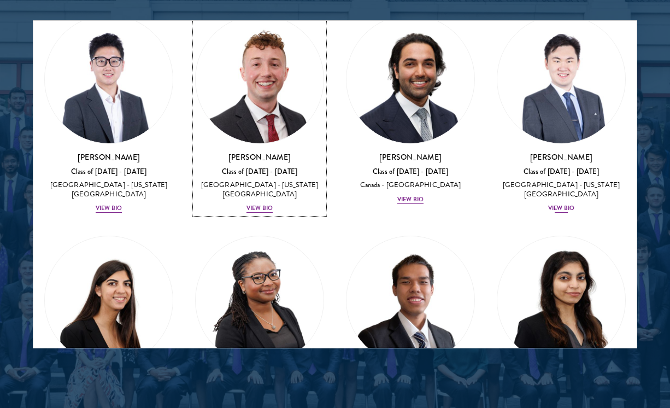
scroll to position [4203, 0]
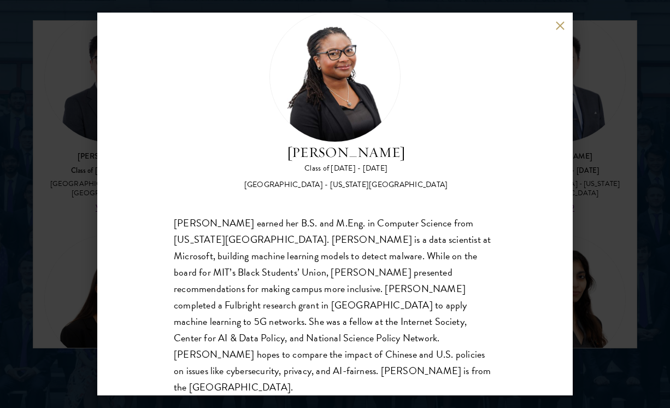
scroll to position [31, 0]
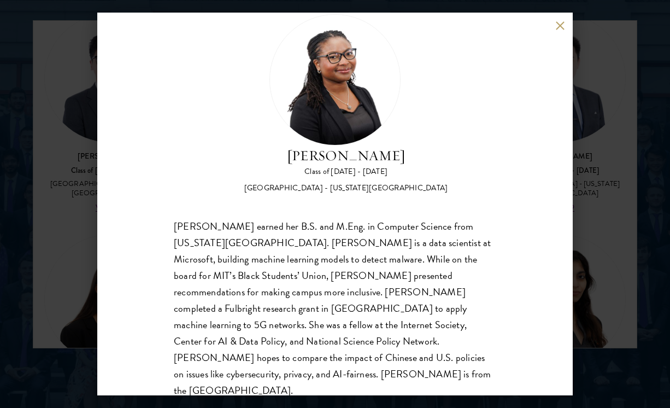
click at [556, 26] on button at bounding box center [559, 25] width 9 height 9
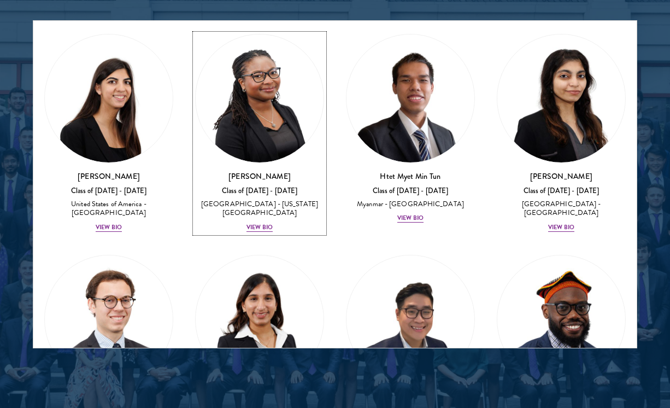
scroll to position [4429, 0]
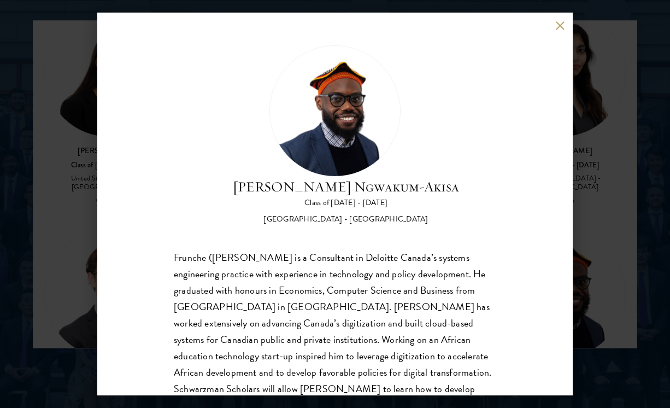
scroll to position [43, 0]
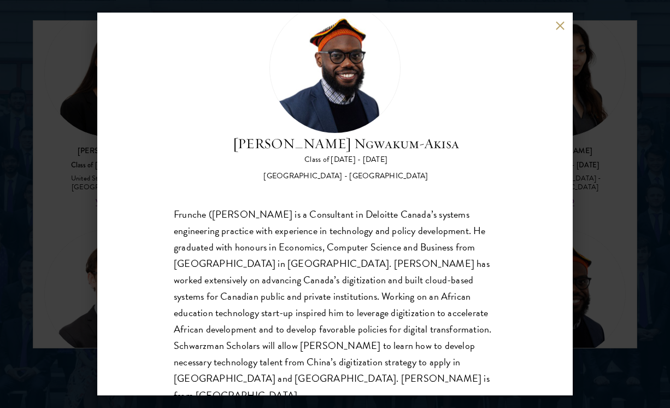
click at [558, 21] on button at bounding box center [559, 25] width 9 height 9
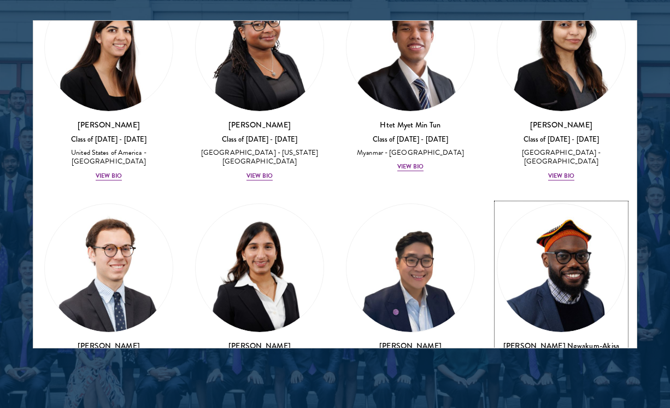
scroll to position [4455, 0]
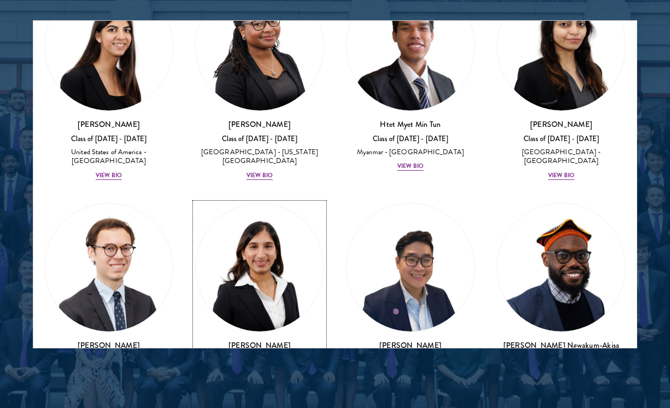
click at [259, 392] on div "View Bio" at bounding box center [260, 396] width 26 height 9
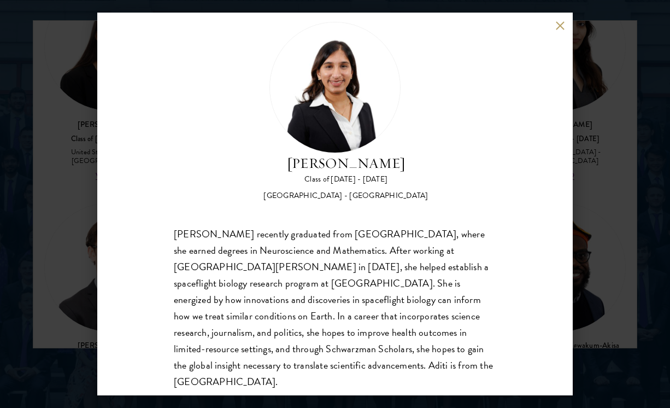
scroll to position [25, 0]
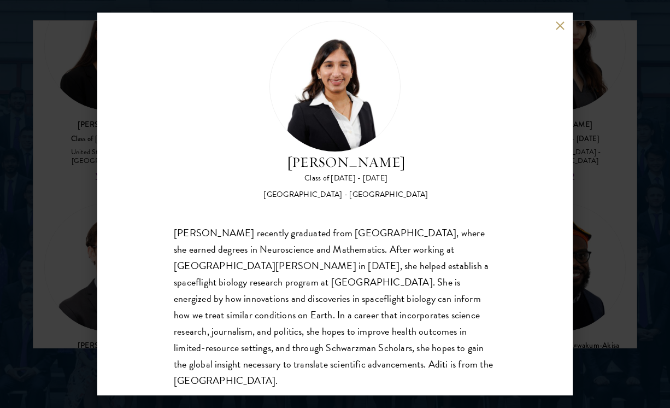
click at [566, 26] on div "[PERSON_NAME] Class of [DATE] - [DATE] [GEOGRAPHIC_DATA] - [GEOGRAPHIC_DATA] [P…" at bounding box center [335, 204] width 476 height 383
click at [558, 21] on button at bounding box center [559, 25] width 9 height 9
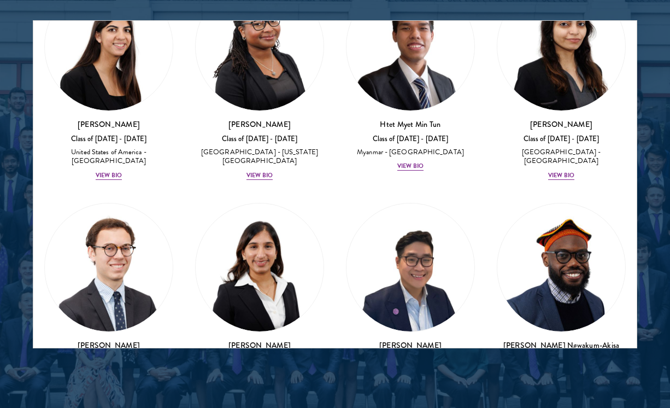
click at [641, 232] on div at bounding box center [335, 76] width 670 height 676
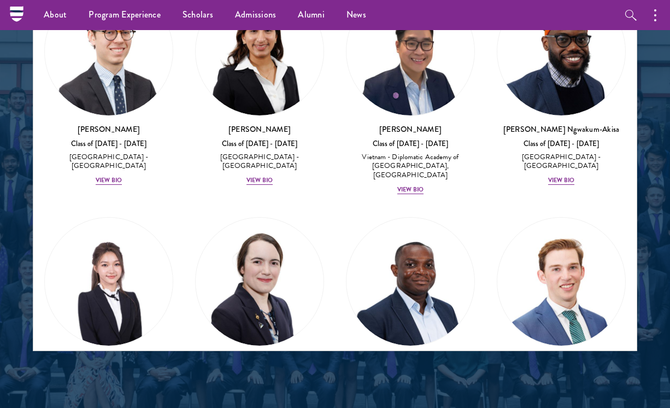
scroll to position [4673, 0]
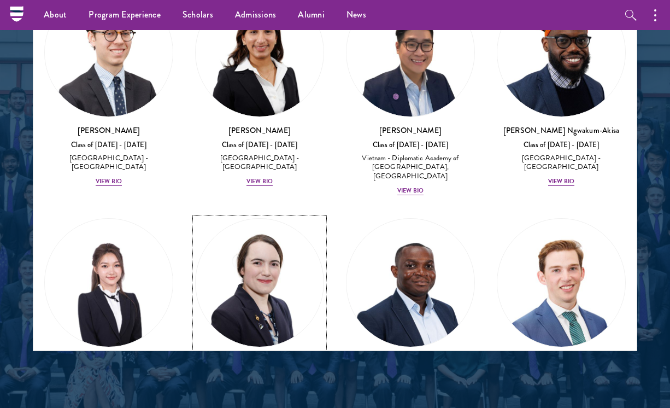
click at [248, 407] on div "View Bio" at bounding box center [260, 411] width 26 height 9
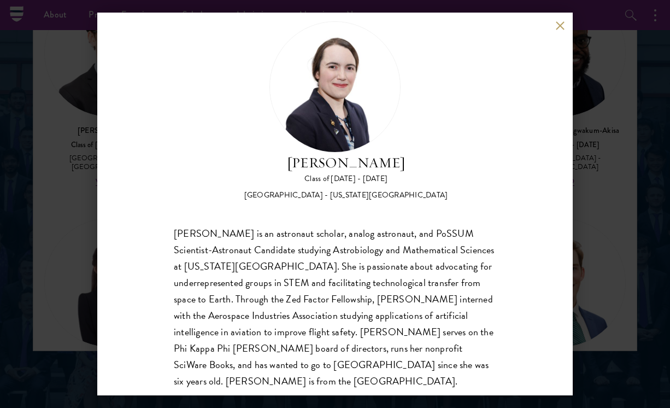
scroll to position [34, 0]
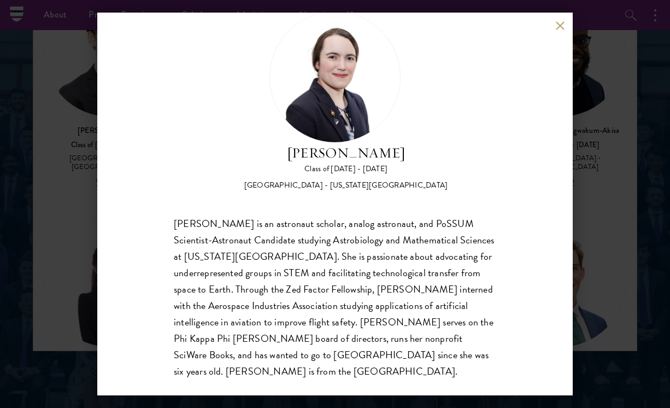
click at [559, 25] on button at bounding box center [559, 25] width 9 height 9
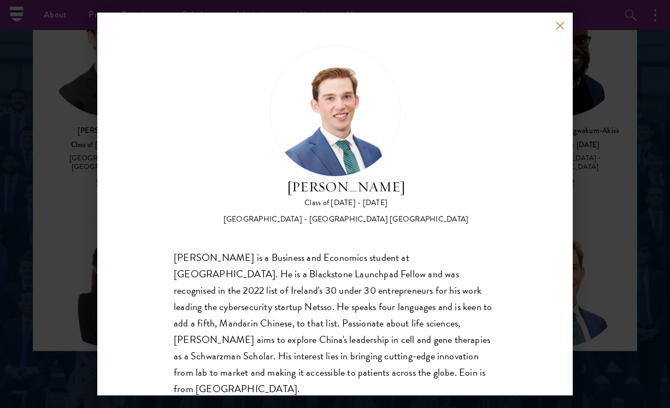
scroll to position [18, 0]
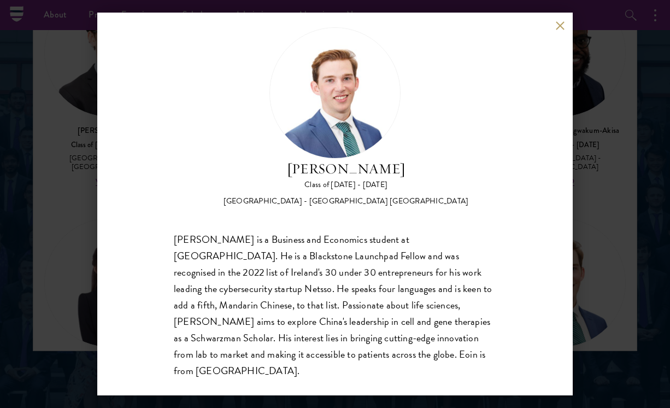
click at [560, 21] on button at bounding box center [559, 25] width 9 height 9
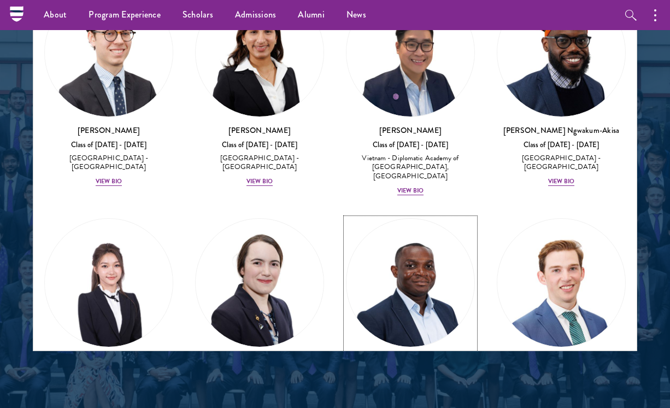
click at [409, 398] on div "View Bio" at bounding box center [410, 402] width 26 height 9
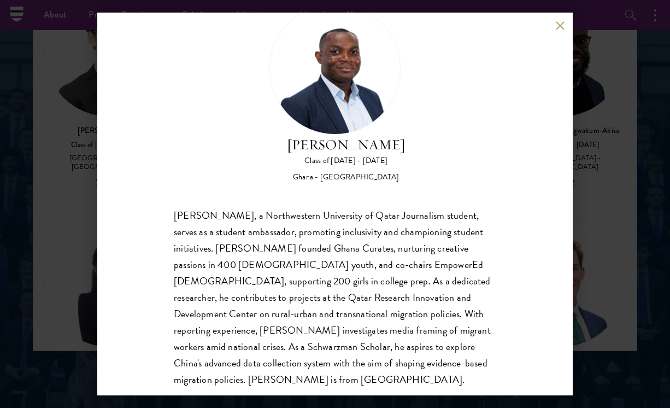
scroll to position [51, 0]
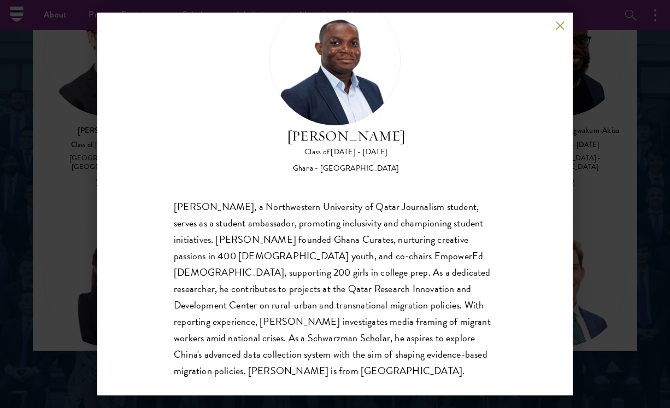
click at [561, 26] on button at bounding box center [559, 25] width 9 height 9
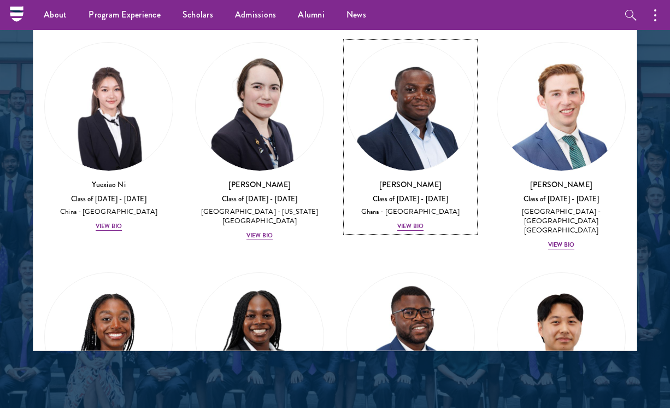
scroll to position [4850, 0]
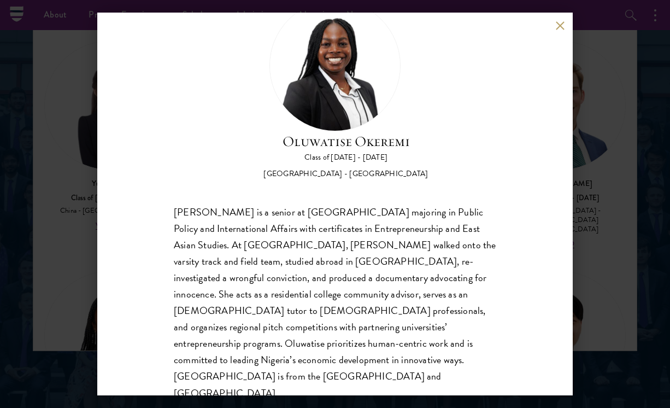
scroll to position [49, 0]
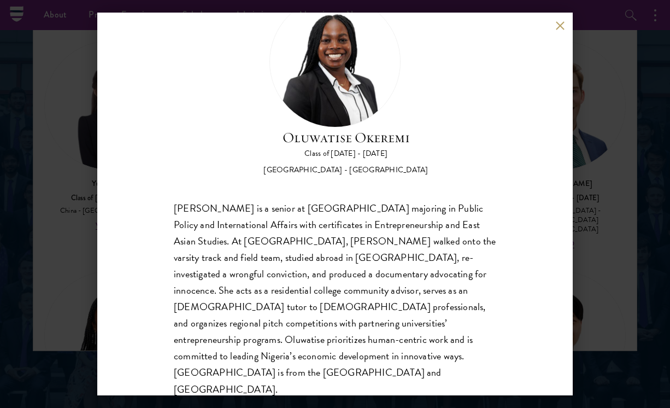
click at [559, 26] on button at bounding box center [559, 25] width 9 height 9
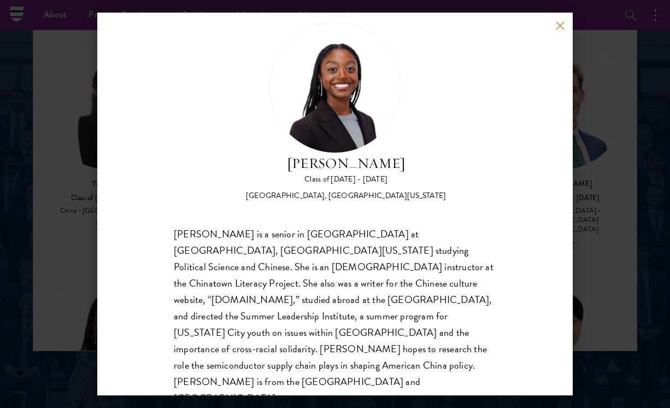
scroll to position [34, 0]
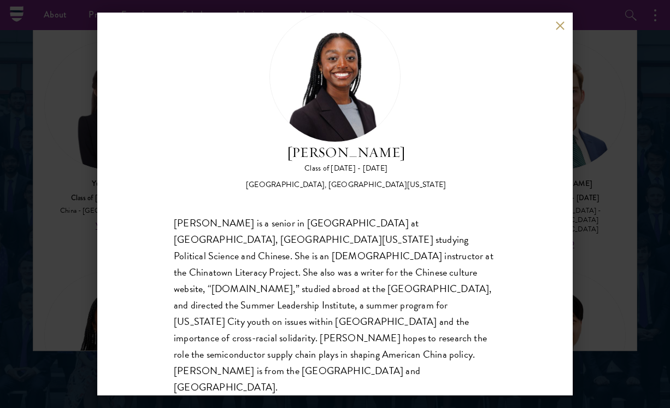
click at [559, 25] on button at bounding box center [559, 25] width 9 height 9
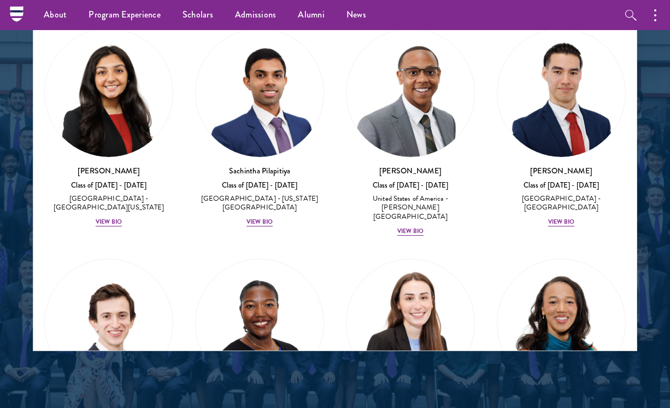
scroll to position [5350, 0]
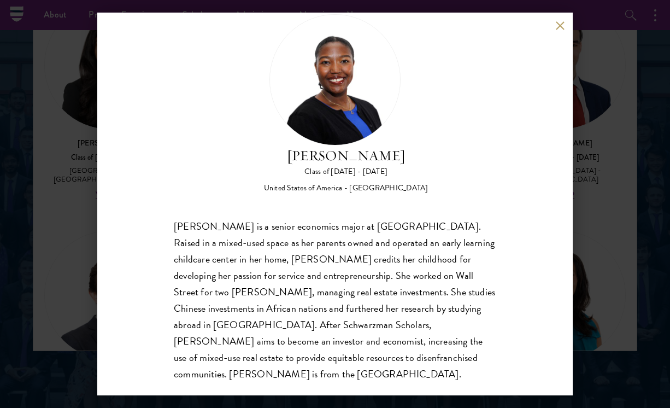
scroll to position [34, 0]
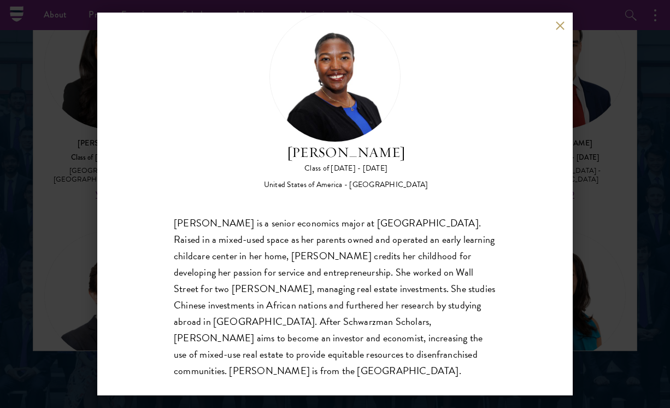
click at [557, 26] on button at bounding box center [559, 25] width 9 height 9
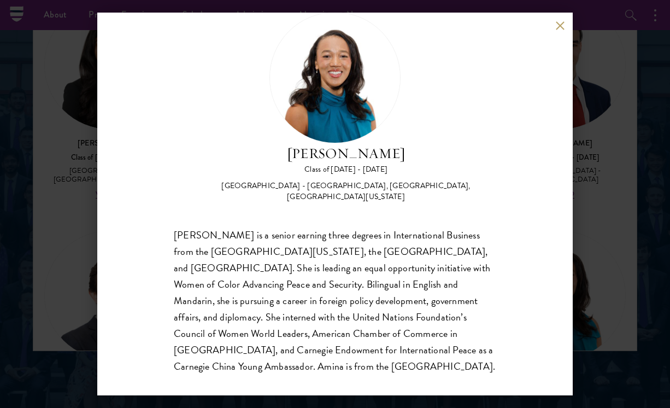
scroll to position [34, 0]
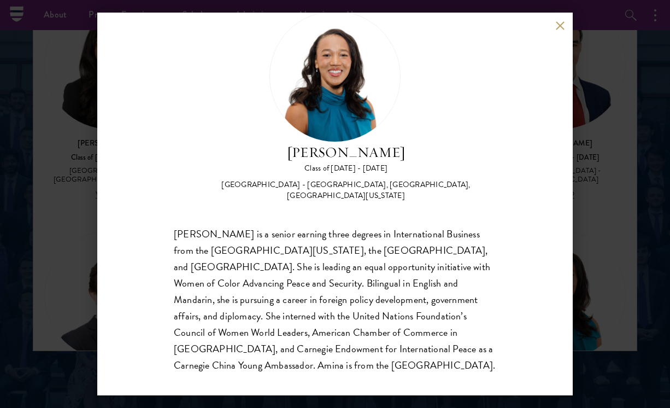
click at [555, 23] on button at bounding box center [559, 25] width 9 height 9
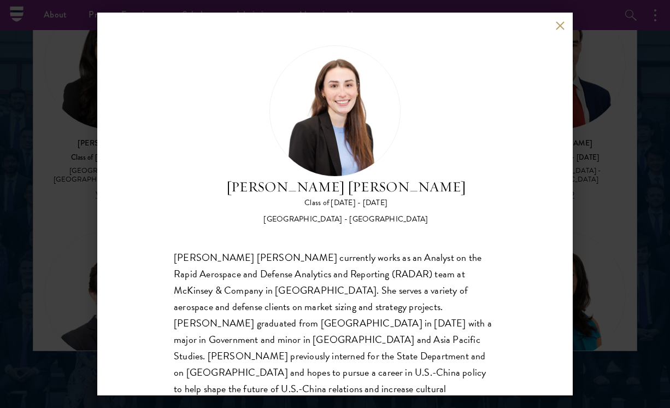
scroll to position [18, 0]
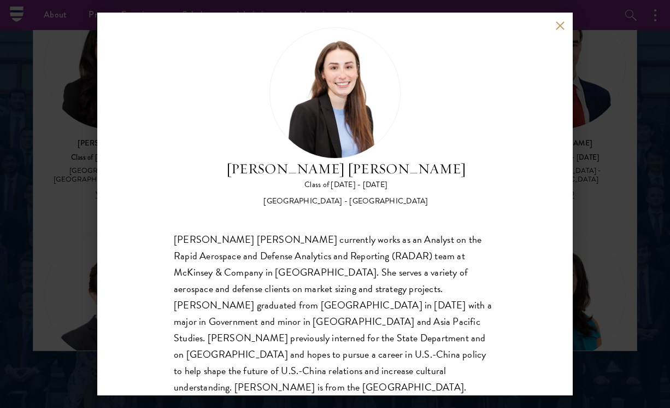
click at [560, 27] on button at bounding box center [559, 25] width 9 height 9
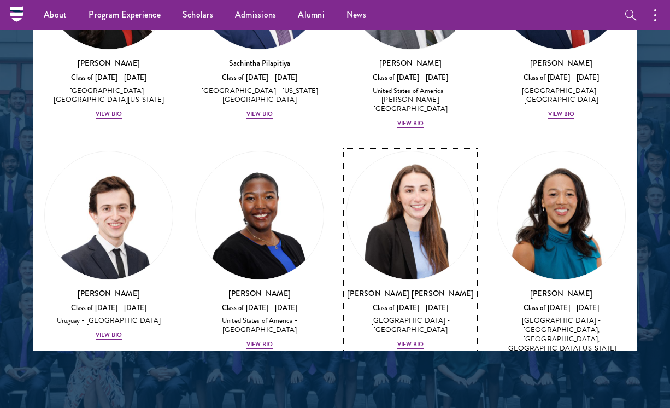
scroll to position [5551, 0]
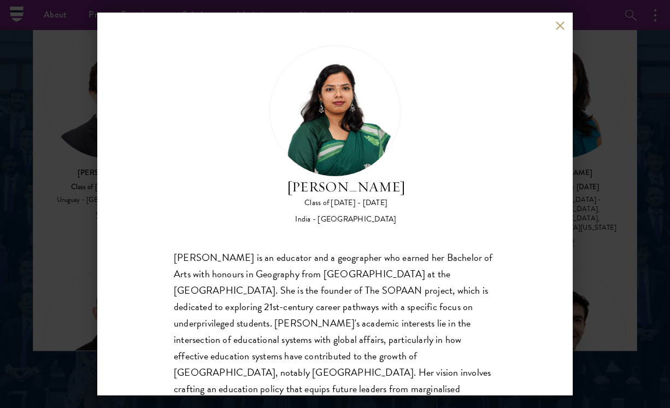
scroll to position [34, 0]
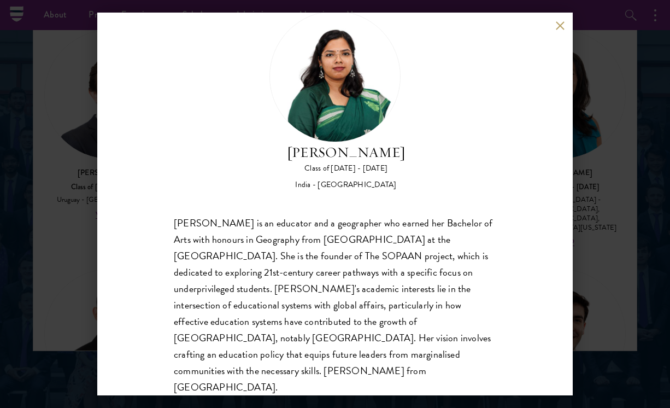
click at [561, 22] on button at bounding box center [559, 25] width 9 height 9
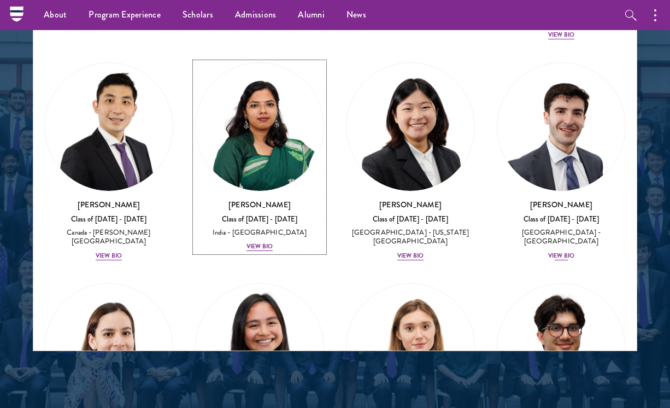
scroll to position [5763, 0]
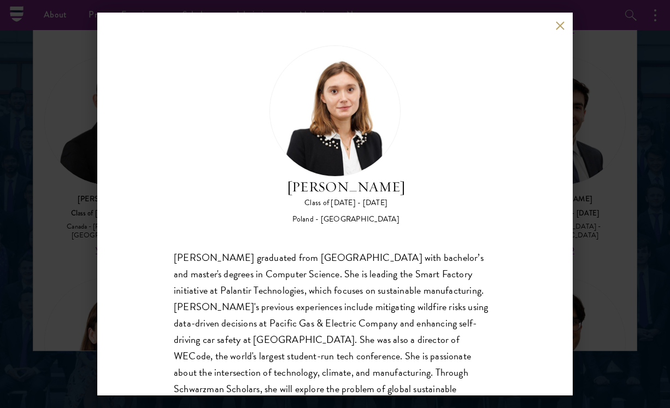
scroll to position [51, 0]
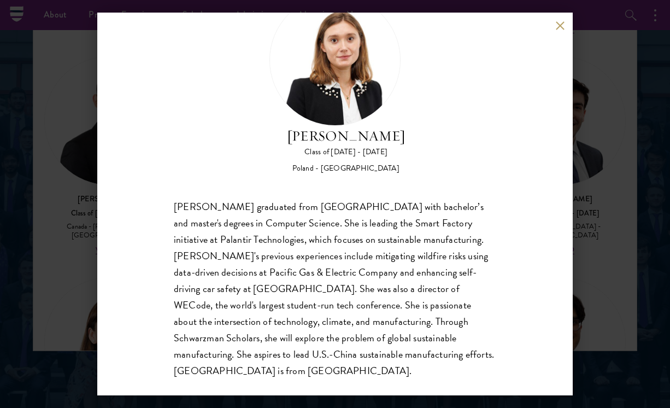
click at [554, 24] on div "[PERSON_NAME] Class of [DATE] - [DATE] [GEOGRAPHIC_DATA] - [GEOGRAPHIC_DATA] [P…" at bounding box center [335, 204] width 476 height 383
click at [561, 26] on button at bounding box center [559, 25] width 9 height 9
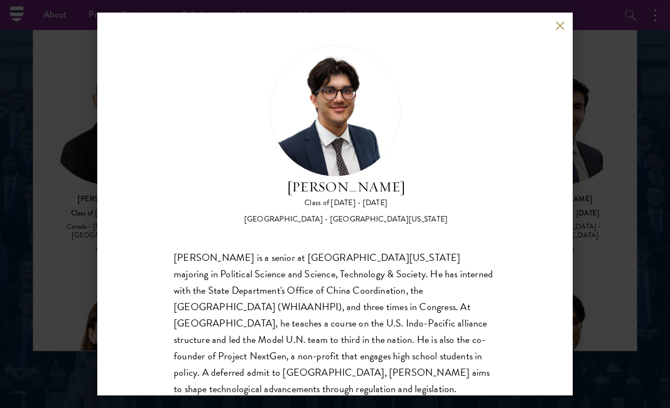
scroll to position [34, 0]
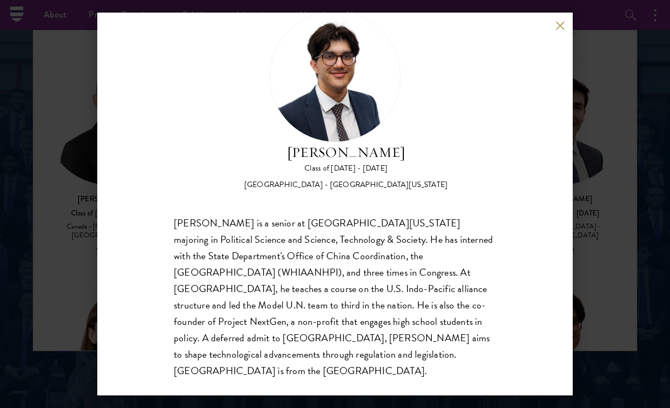
click at [559, 24] on button at bounding box center [559, 25] width 9 height 9
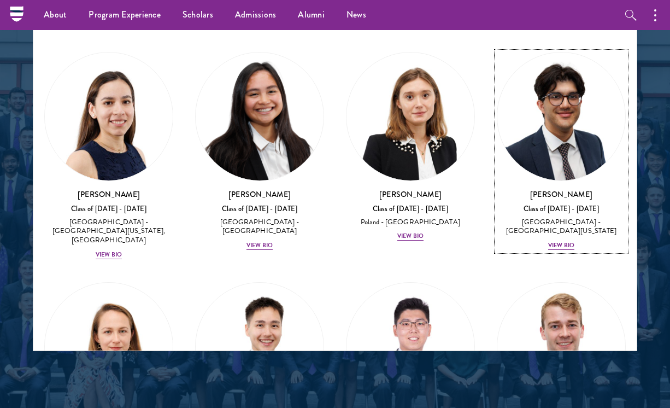
scroll to position [5995, 0]
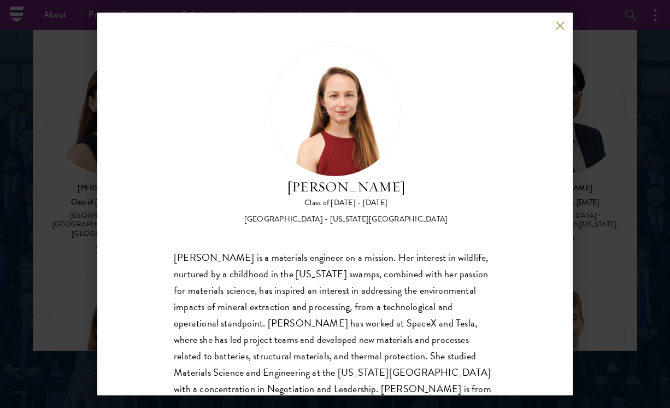
scroll to position [34, 0]
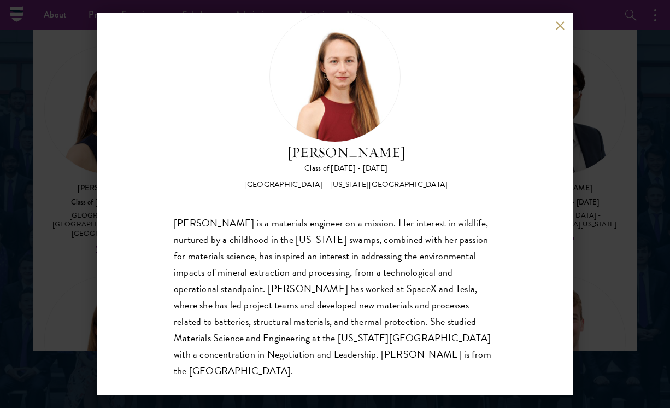
click at [555, 25] on button at bounding box center [559, 25] width 9 height 9
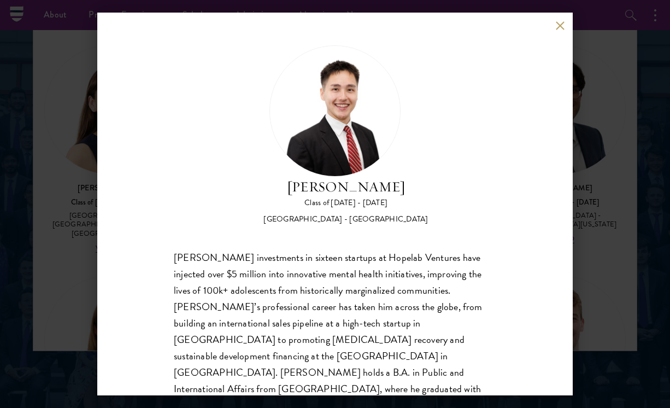
scroll to position [34, 0]
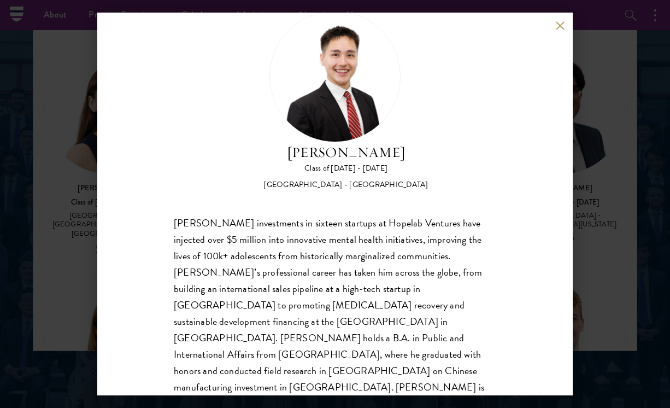
click at [557, 26] on button at bounding box center [559, 25] width 9 height 9
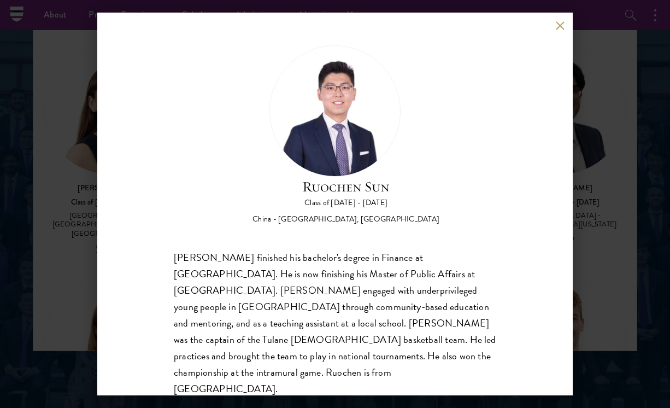
click at [558, 24] on button at bounding box center [559, 25] width 9 height 9
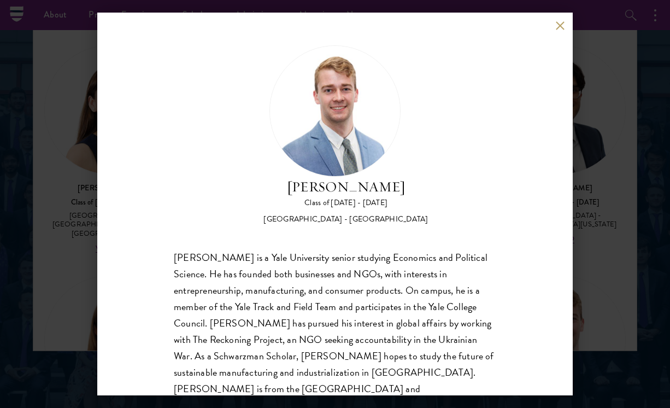
scroll to position [18, 0]
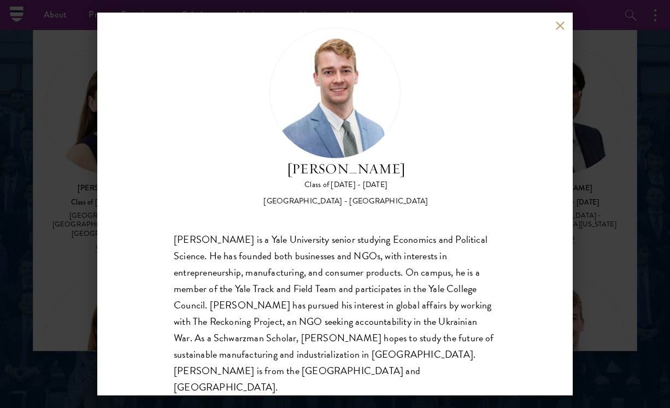
click at [560, 30] on div "[PERSON_NAME] Class of [DATE] - [DATE] [GEOGRAPHIC_DATA] - [GEOGRAPHIC_DATA] [P…" at bounding box center [335, 204] width 476 height 383
click at [560, 25] on button at bounding box center [559, 25] width 9 height 9
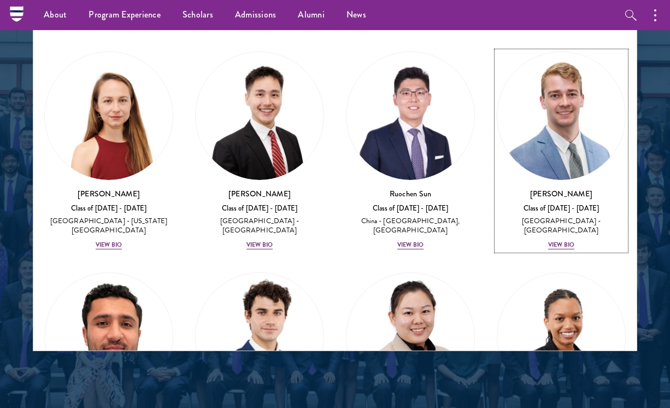
scroll to position [6220, 0]
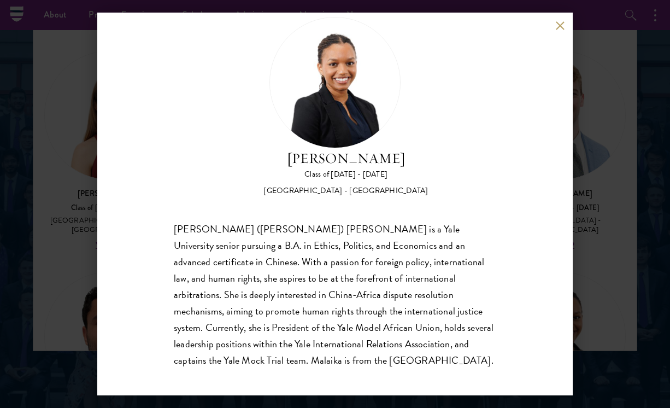
scroll to position [30, 0]
click at [558, 22] on button at bounding box center [559, 25] width 9 height 9
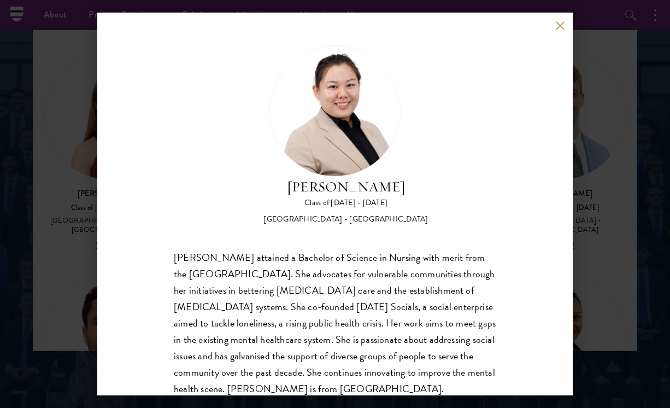
scroll to position [34, 0]
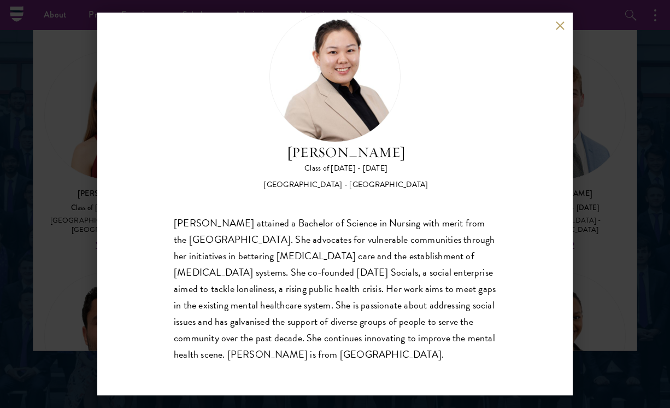
click at [558, 22] on button at bounding box center [559, 25] width 9 height 9
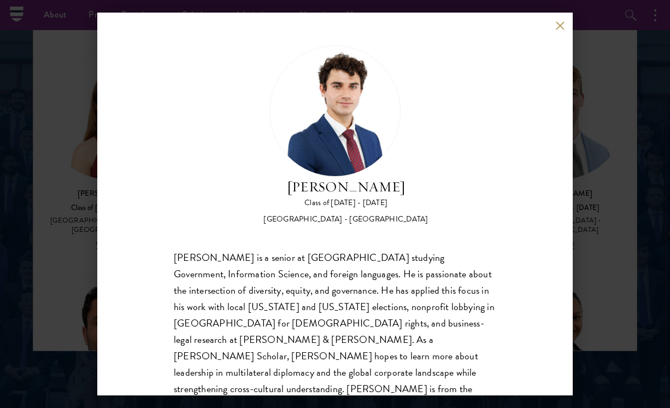
scroll to position [18, 0]
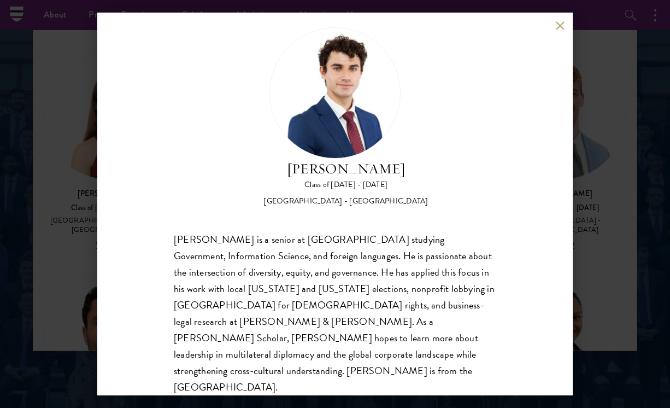
click at [560, 25] on button at bounding box center [559, 25] width 9 height 9
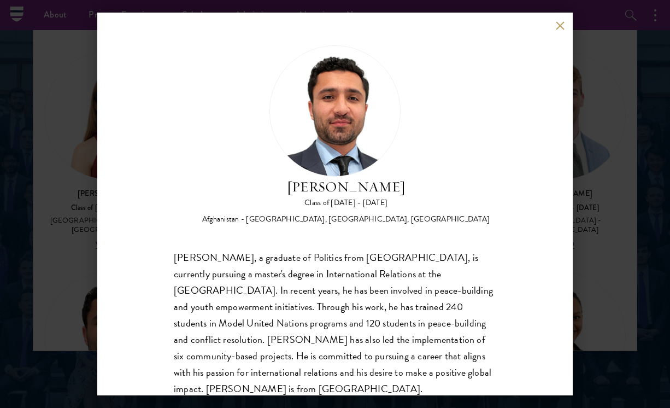
scroll to position [18, 0]
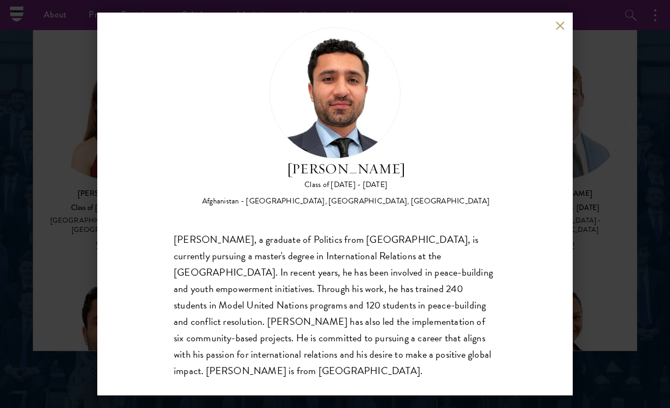
click at [553, 17] on div "[PERSON_NAME] Class of [DATE] - [DATE] [GEOGRAPHIC_DATA] - [GEOGRAPHIC_DATA], […" at bounding box center [335, 204] width 476 height 383
click at [556, 22] on button at bounding box center [559, 25] width 9 height 9
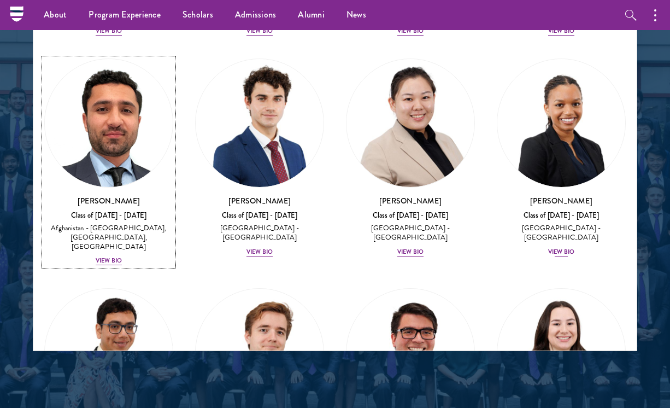
scroll to position [6435, 0]
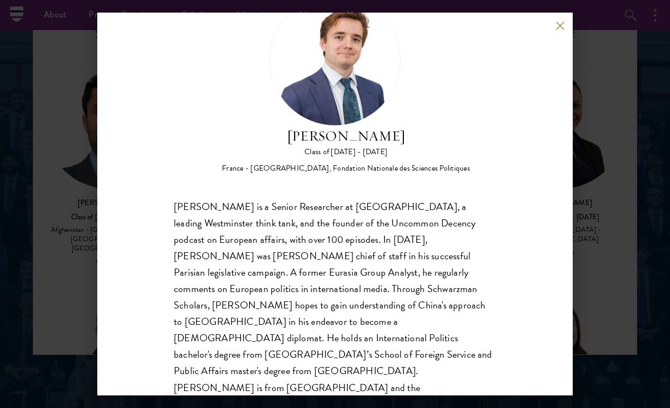
scroll to position [1396, 0]
click at [562, 22] on button at bounding box center [559, 25] width 9 height 9
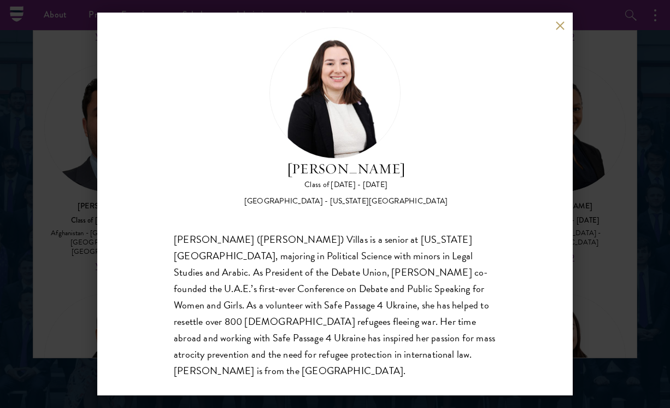
scroll to position [17, 0]
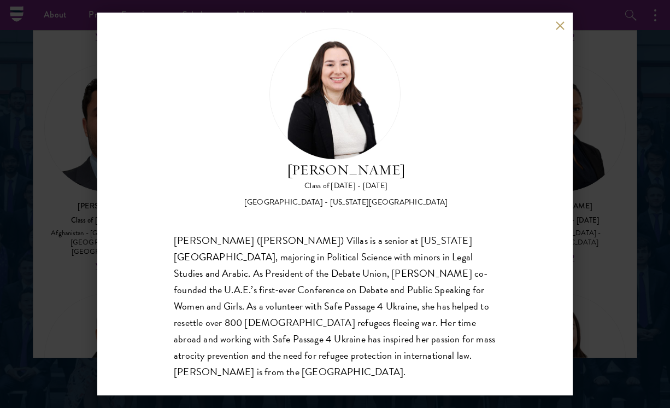
click at [561, 22] on button at bounding box center [559, 25] width 9 height 9
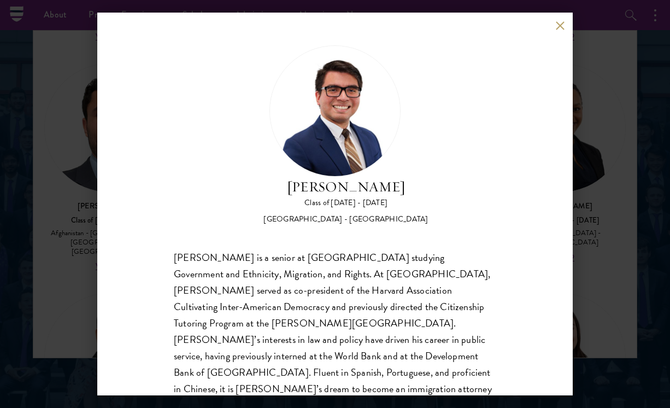
scroll to position [34, 0]
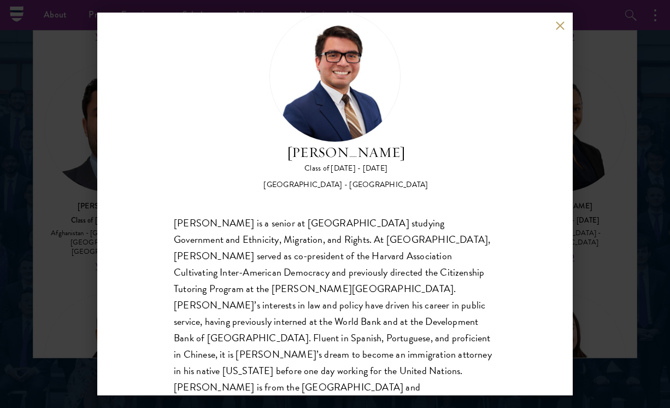
click at [557, 25] on button at bounding box center [559, 25] width 9 height 9
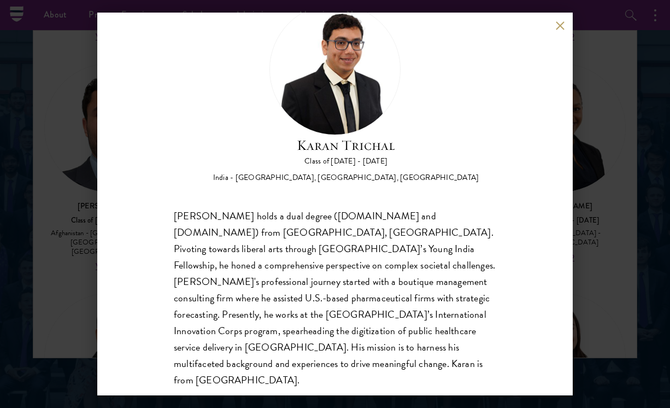
scroll to position [51, 0]
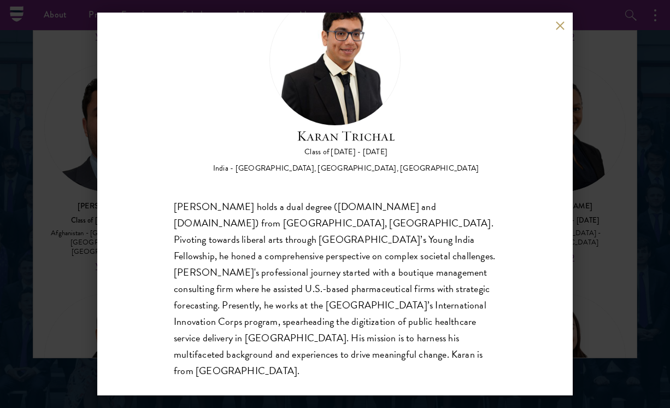
click at [559, 29] on button at bounding box center [559, 25] width 9 height 9
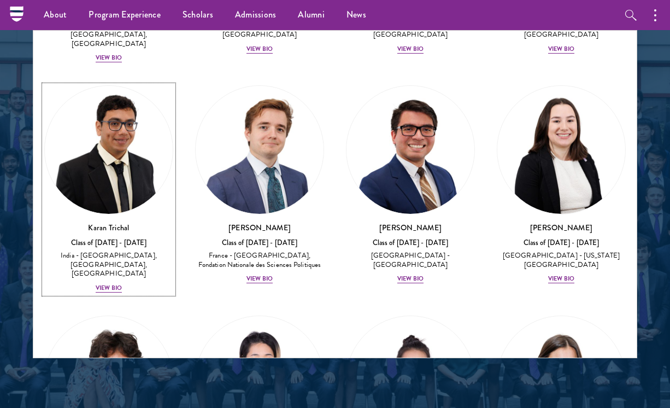
scroll to position [6665, 0]
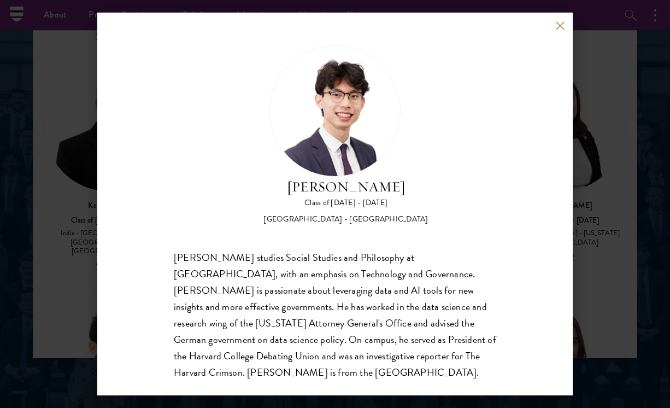
scroll to position [2, 0]
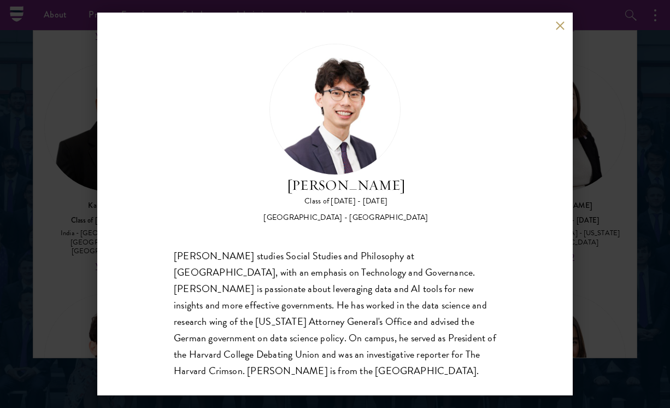
click at [556, 22] on button at bounding box center [559, 25] width 9 height 9
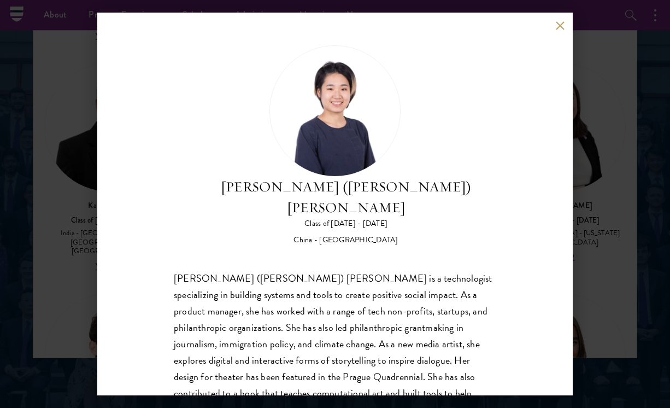
scroll to position [34, 0]
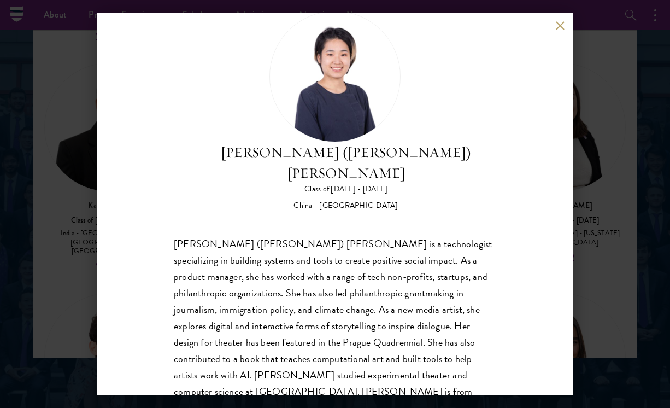
click at [556, 27] on button at bounding box center [559, 25] width 9 height 9
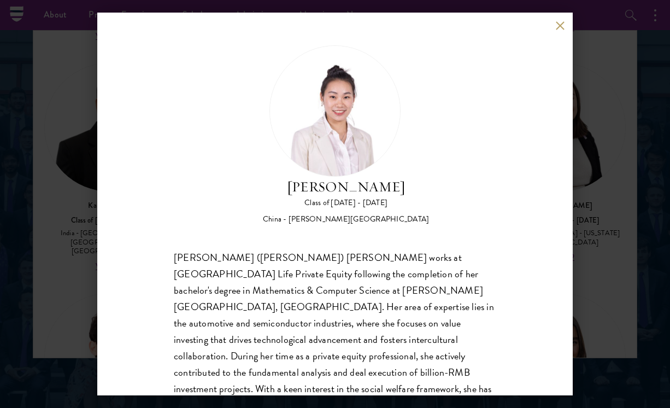
scroll to position [34, 0]
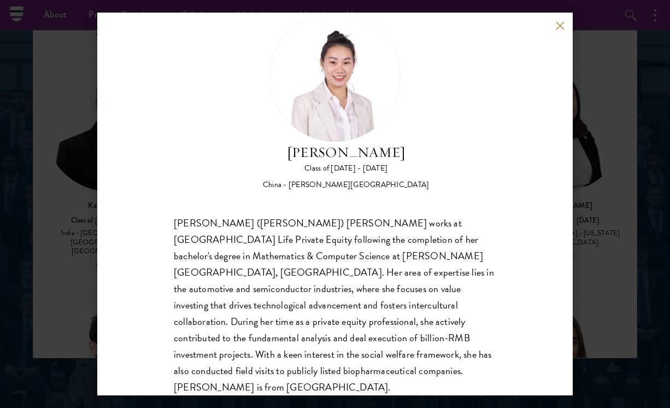
click at [554, 27] on div "[PERSON_NAME] Class of [DATE] - [DATE] [GEOGRAPHIC_DATA] - [PERSON_NAME][GEOGRA…" at bounding box center [335, 204] width 476 height 383
click at [558, 26] on button at bounding box center [559, 25] width 9 height 9
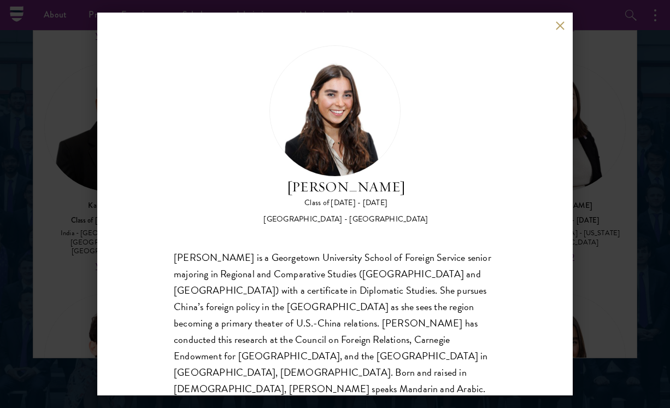
scroll to position [34, 0]
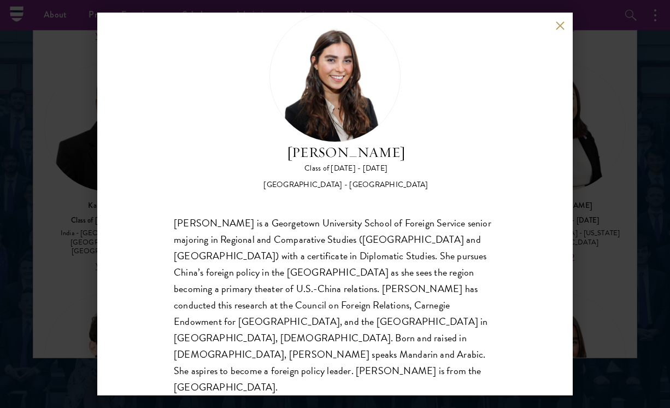
click at [559, 26] on button at bounding box center [559, 25] width 9 height 9
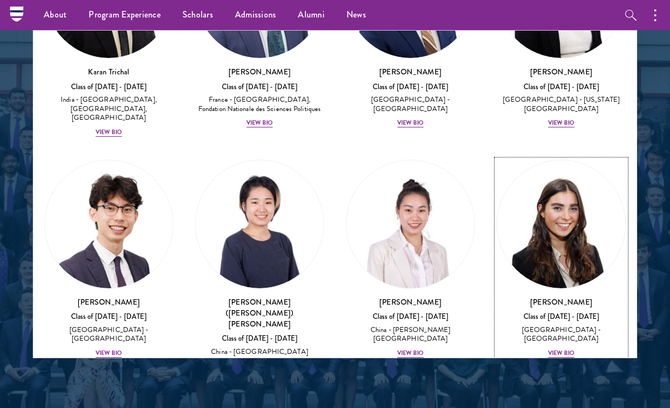
scroll to position [6899, 0]
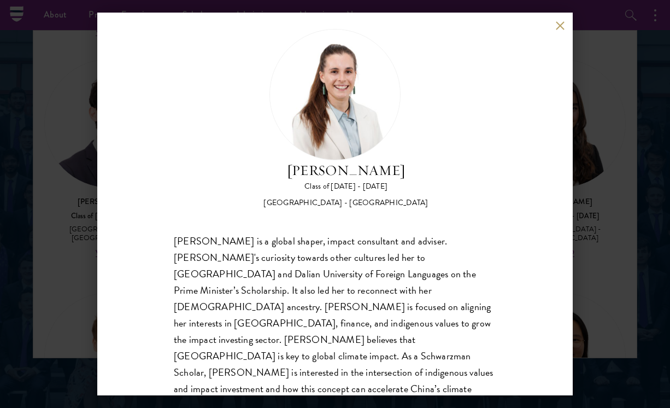
scroll to position [22, 0]
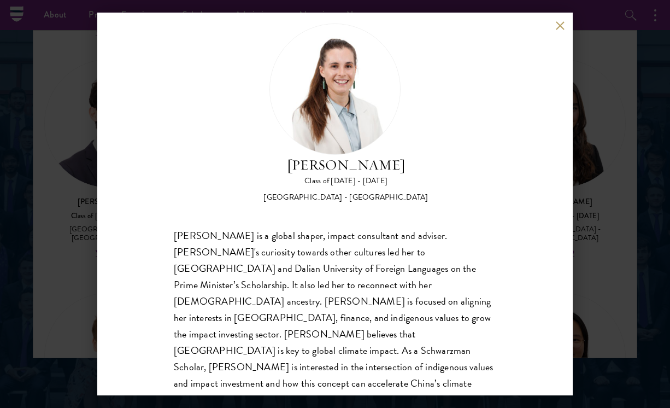
click at [557, 30] on button at bounding box center [559, 25] width 9 height 9
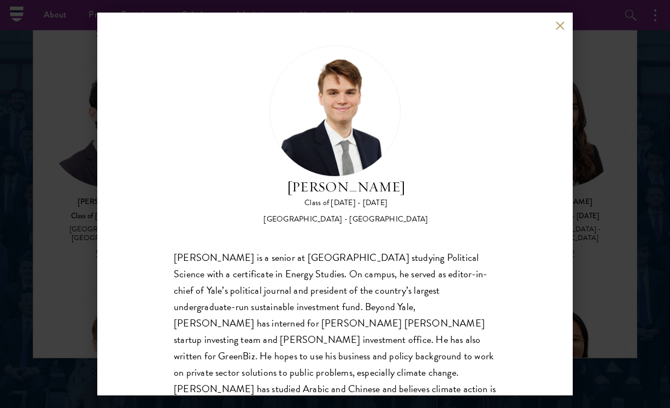
scroll to position [34, 0]
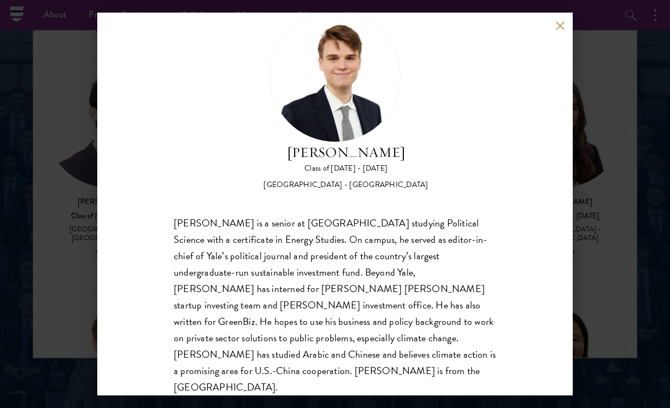
click at [558, 28] on button at bounding box center [559, 25] width 9 height 9
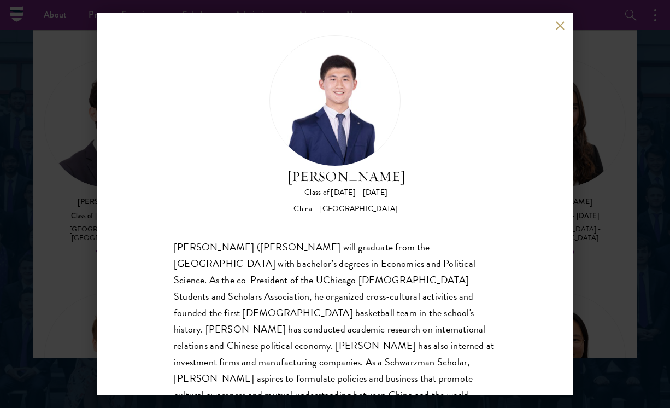
scroll to position [21, 0]
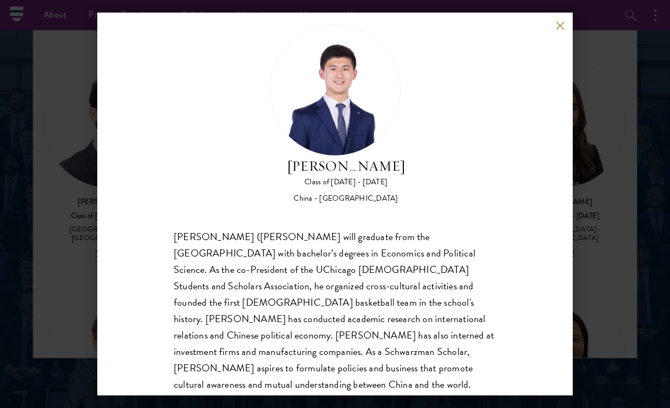
click at [560, 25] on button at bounding box center [559, 25] width 9 height 9
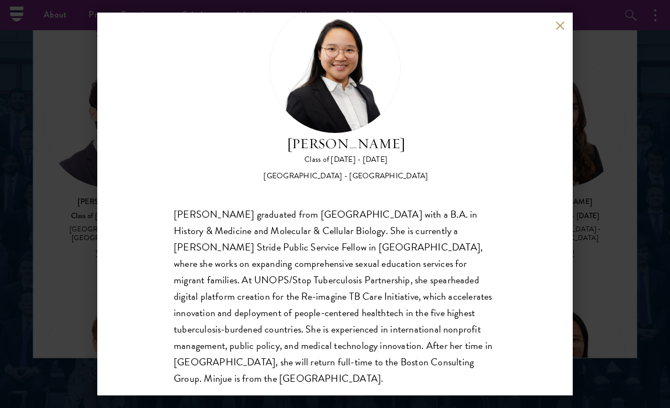
scroll to position [44, 0]
click at [560, 24] on button at bounding box center [559, 25] width 9 height 9
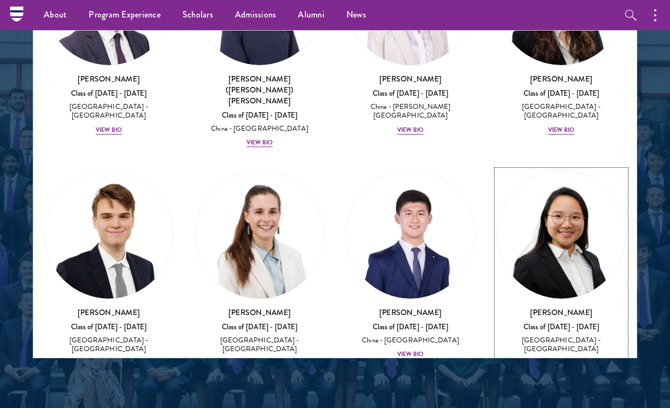
scroll to position [7112, 0]
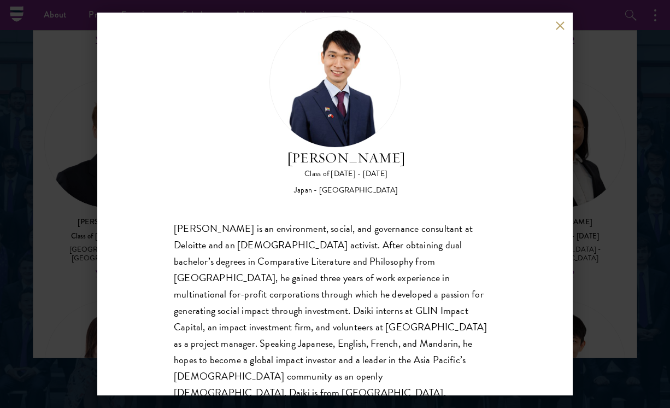
scroll to position [34, 0]
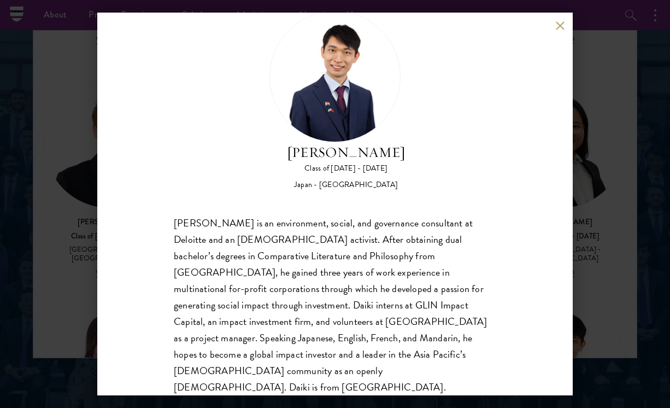
click at [561, 29] on button at bounding box center [559, 25] width 9 height 9
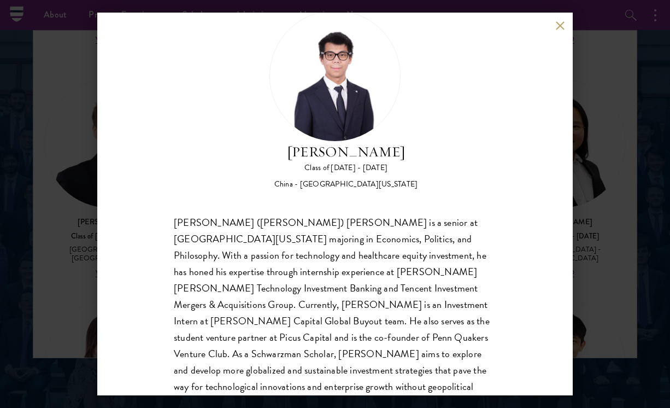
scroll to position [32, 0]
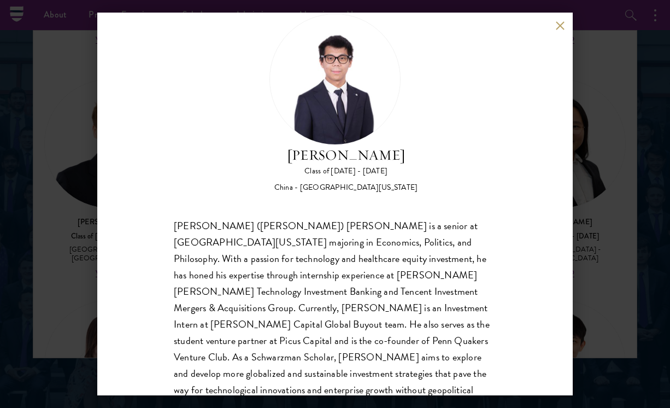
click at [561, 27] on button at bounding box center [559, 25] width 9 height 9
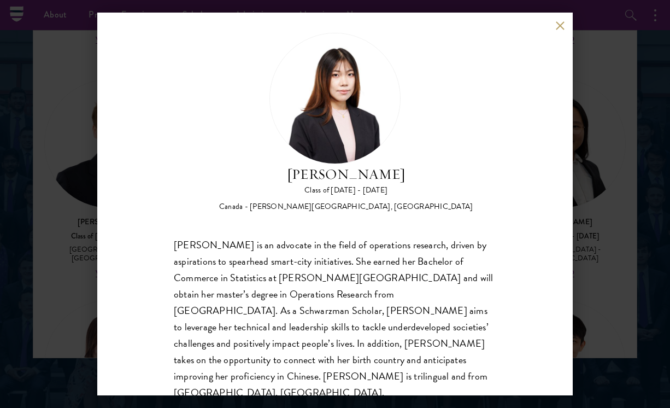
scroll to position [11, 0]
click at [555, 27] on button at bounding box center [559, 25] width 9 height 9
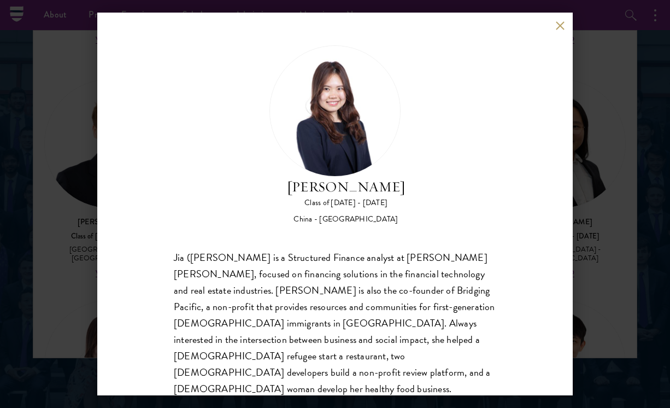
scroll to position [51, 0]
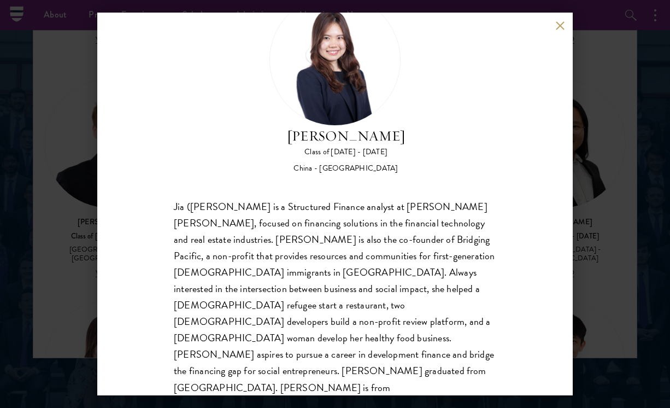
click at [557, 28] on button at bounding box center [559, 25] width 9 height 9
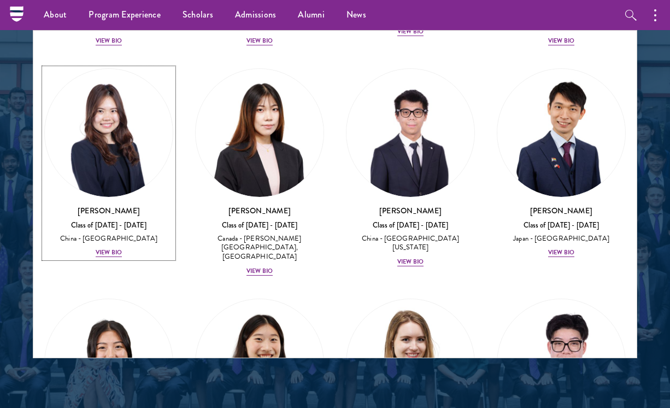
scroll to position [7345, 0]
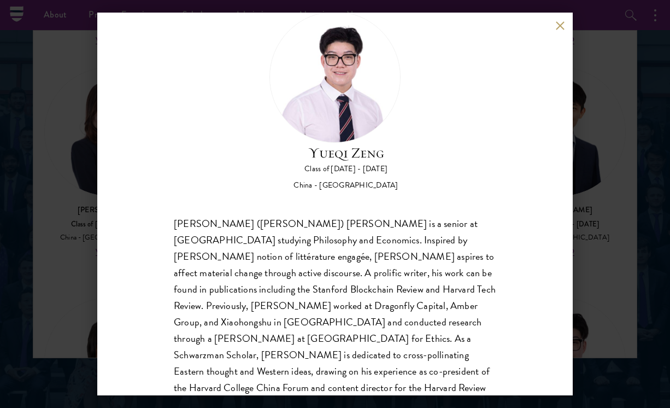
scroll to position [35, 0]
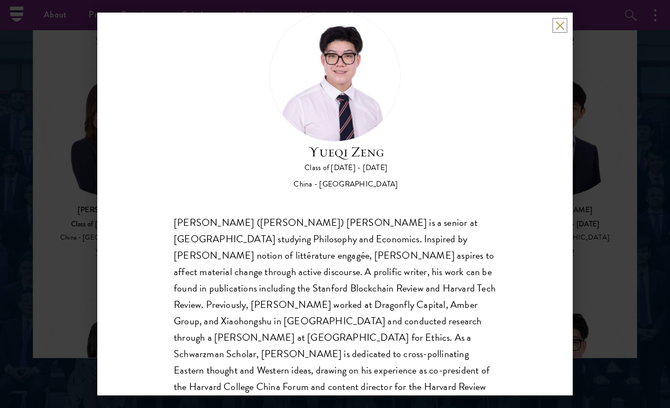
click at [559, 25] on button at bounding box center [559, 25] width 9 height 9
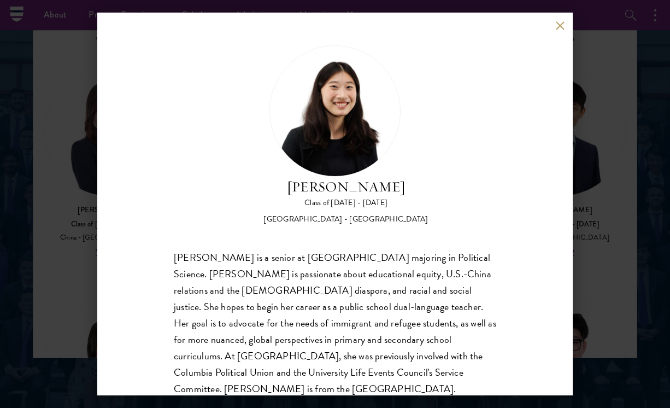
scroll to position [18, 0]
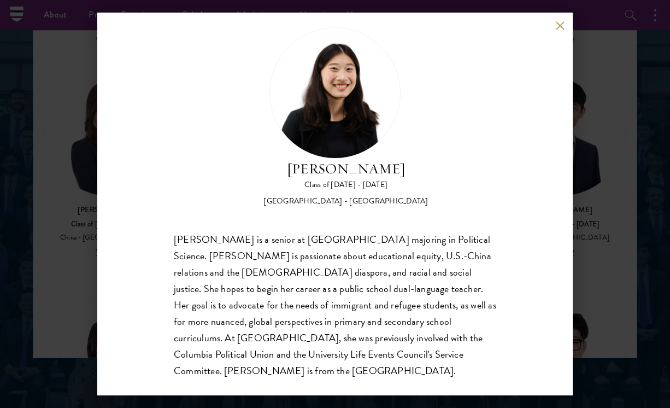
click at [557, 23] on button at bounding box center [559, 25] width 9 height 9
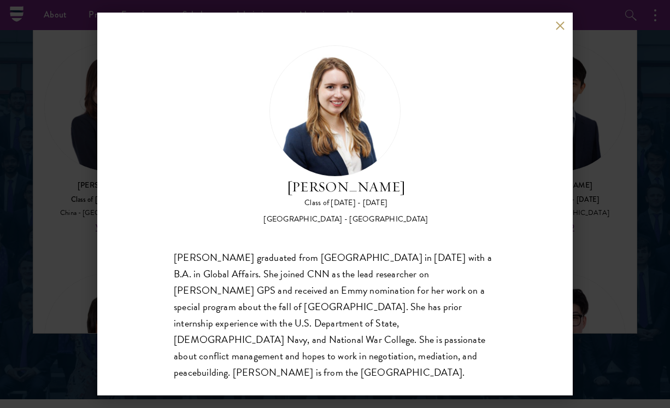
scroll to position [1421, 0]
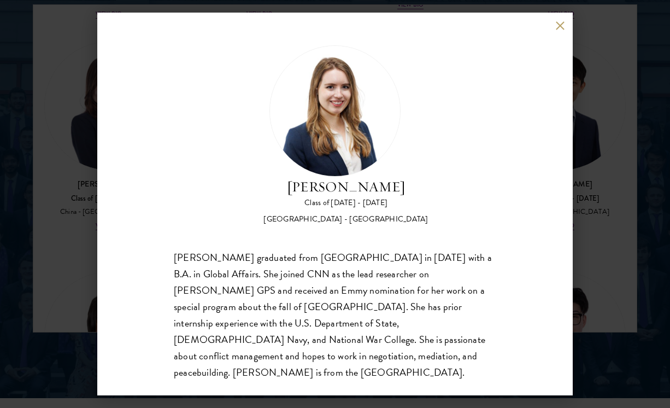
click at [559, 30] on button at bounding box center [559, 25] width 9 height 9
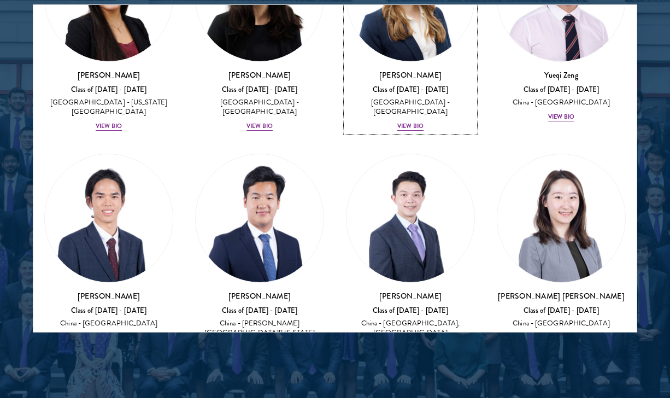
scroll to position [7685, 0]
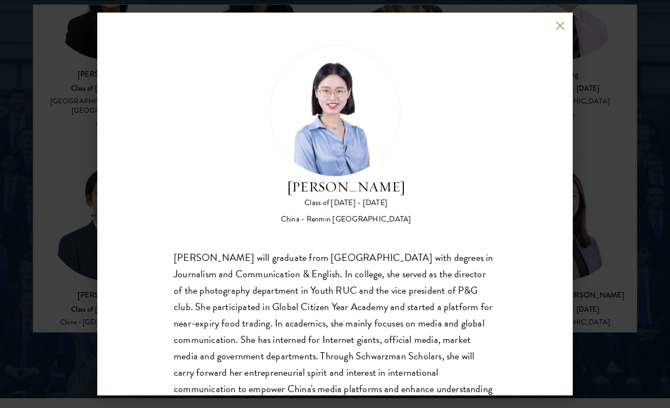
scroll to position [51, 0]
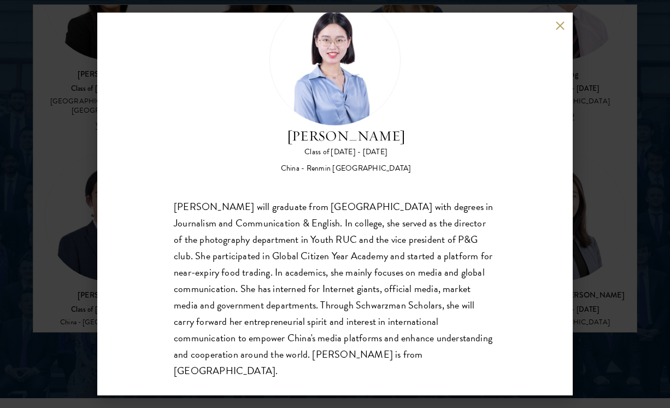
click at [559, 24] on button at bounding box center [559, 25] width 9 height 9
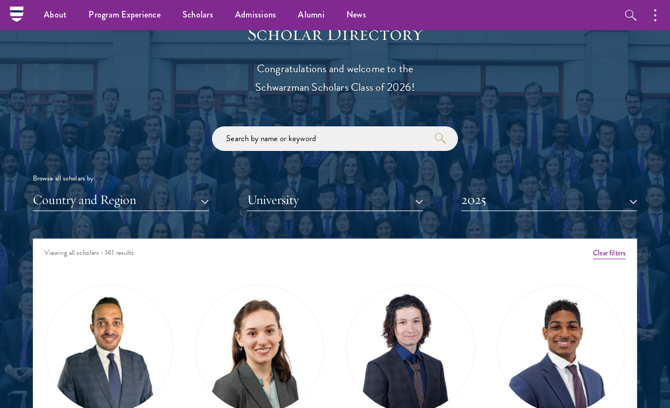
scroll to position [1189, 0]
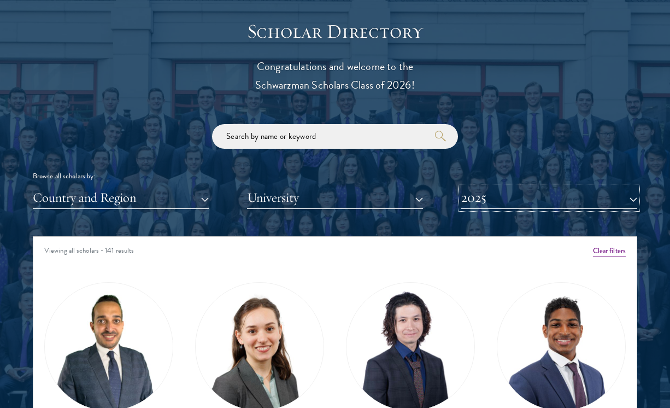
click at [501, 201] on button "2025" at bounding box center [549, 197] width 176 height 22
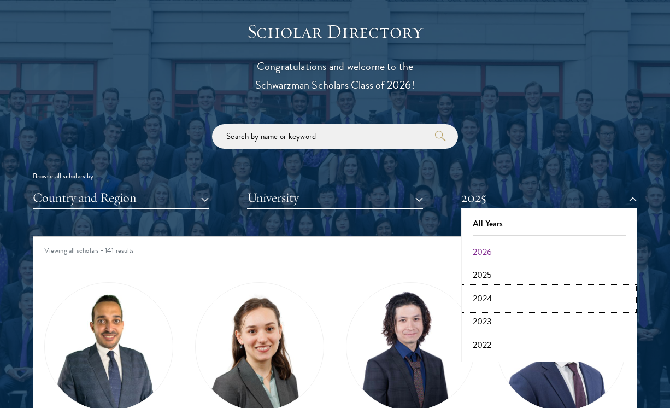
click at [488, 300] on button "2024" at bounding box center [549, 298] width 169 height 23
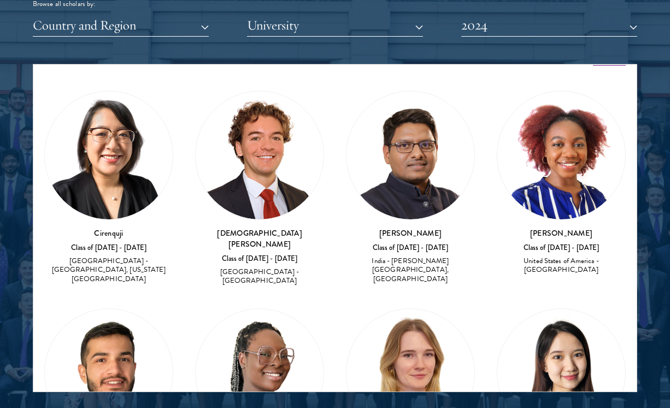
scroll to position [7, 0]
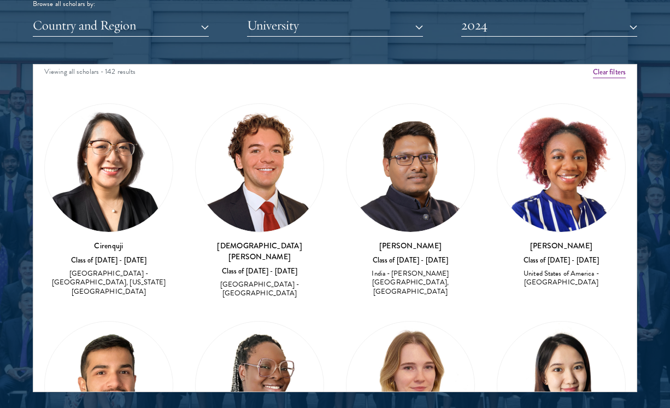
click at [104, 256] on div "Class of [DATE] - [DATE]" at bounding box center [108, 260] width 129 height 9
click at [433, 177] on img at bounding box center [411, 168] width 128 height 128
click at [567, 263] on div "Class of [DATE] - [DATE]" at bounding box center [561, 260] width 129 height 9
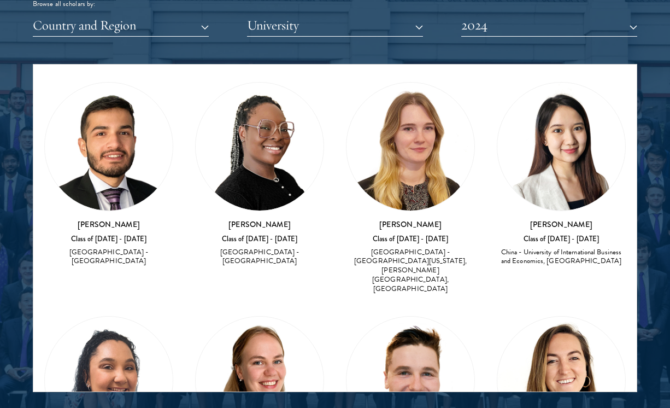
scroll to position [242, 0]
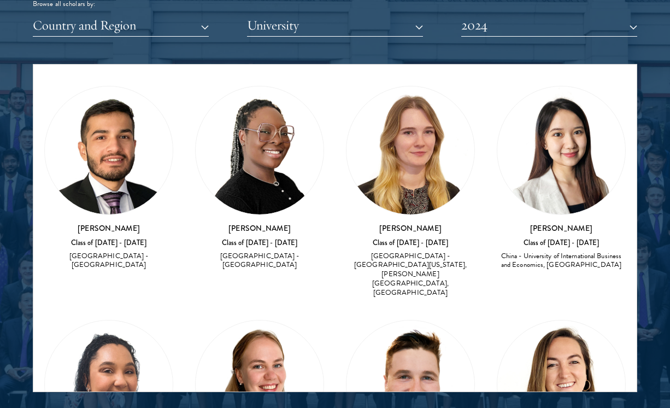
click at [426, 180] on img at bounding box center [411, 150] width 128 height 128
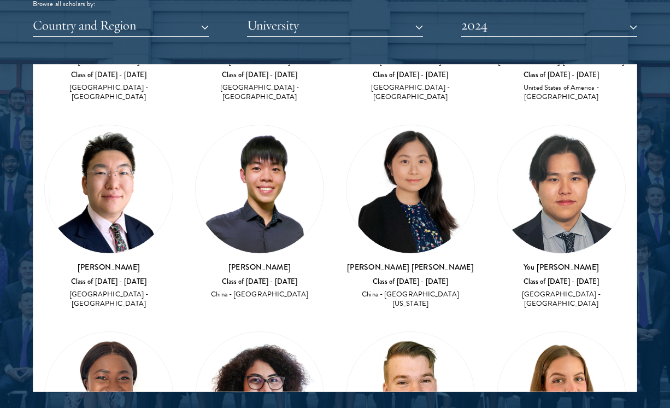
scroll to position [1065, 0]
